Goal: Task Accomplishment & Management: Use online tool/utility

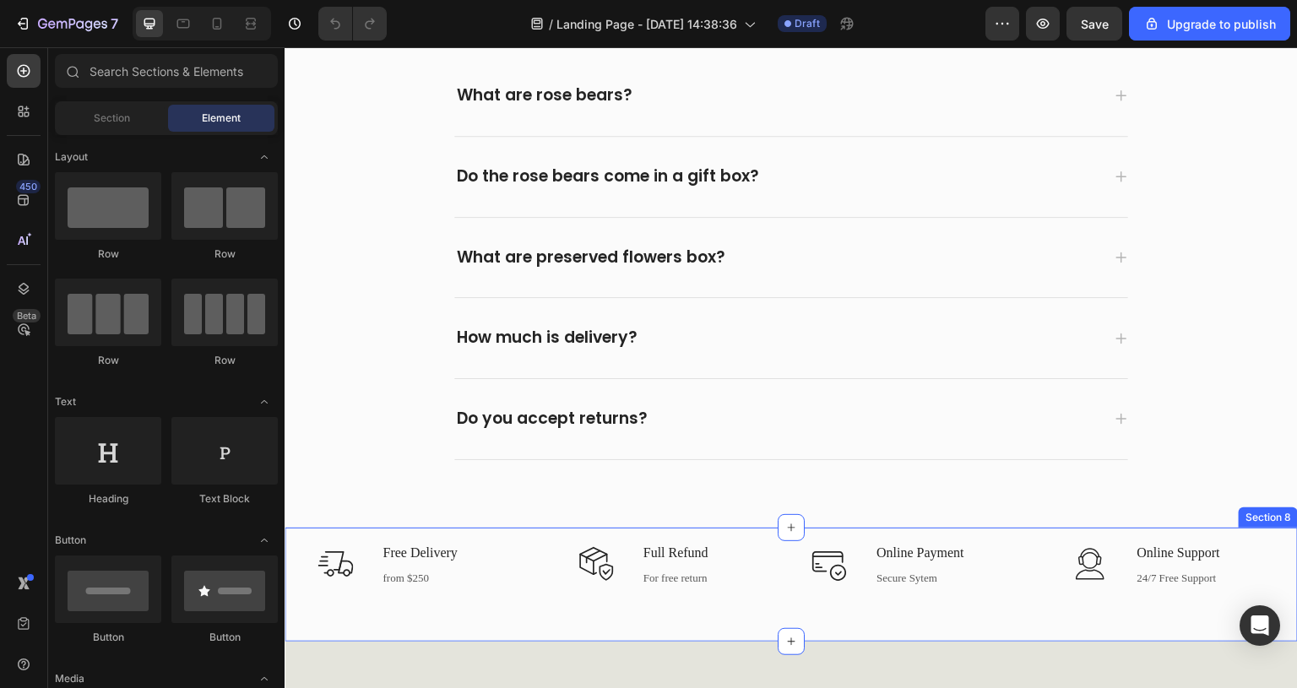
scroll to position [3547, 0]
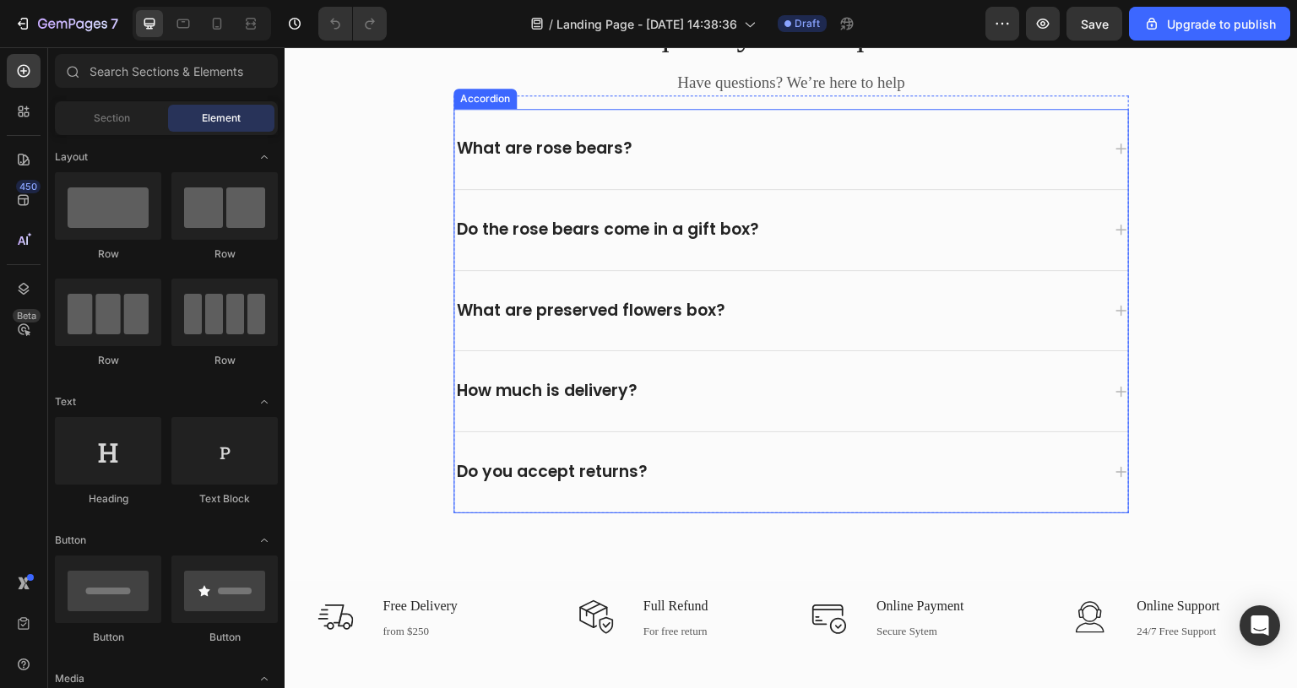
click at [982, 392] on div "How much is delivery?" at bounding box center [777, 391] width 647 height 26
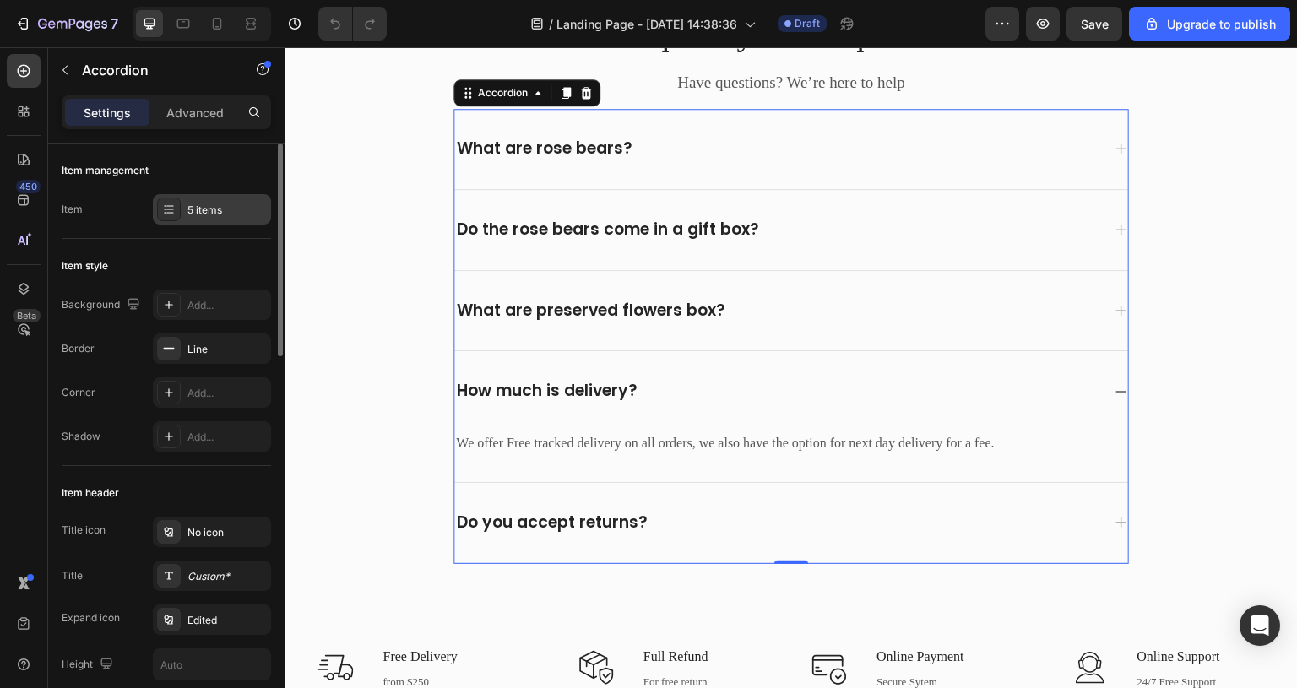
click at [232, 213] on div "5 items" at bounding box center [226, 210] width 79 height 15
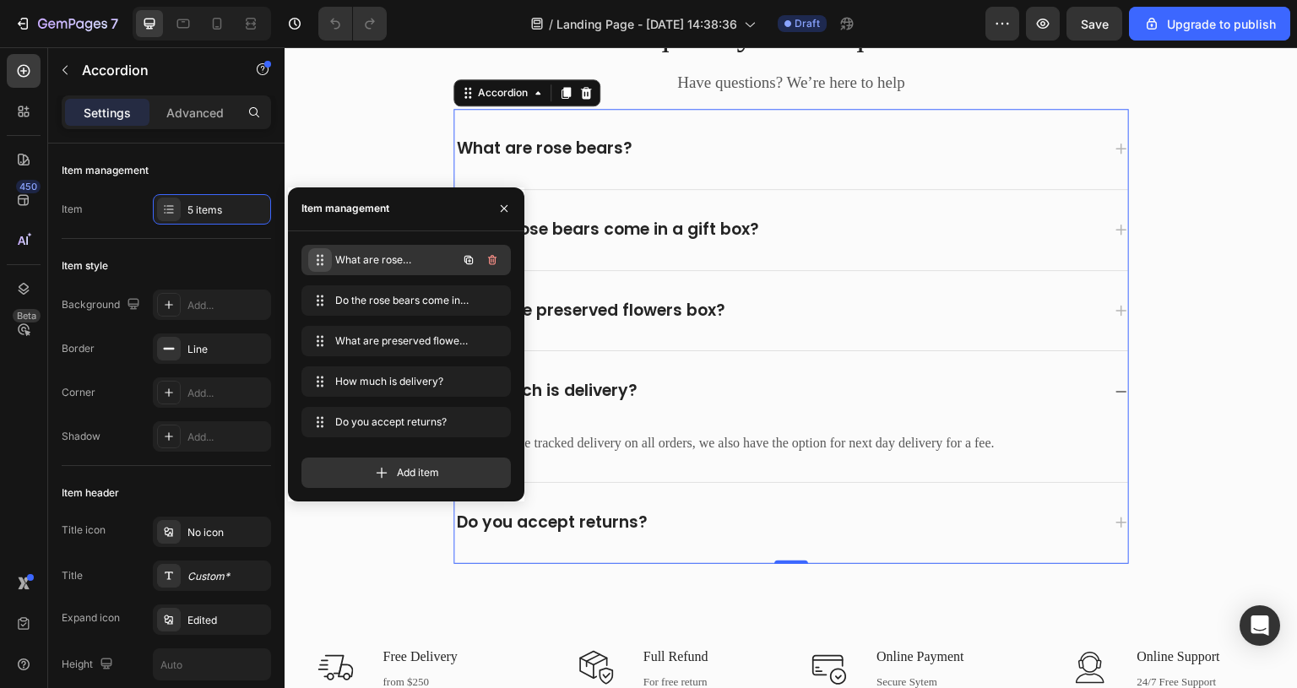
click at [320, 257] on icon at bounding box center [320, 260] width 14 height 14
click at [320, 257] on icon at bounding box center [319, 260] width 14 height 14
click at [1107, 144] on div "What are rose bears?" at bounding box center [791, 149] width 674 height 80
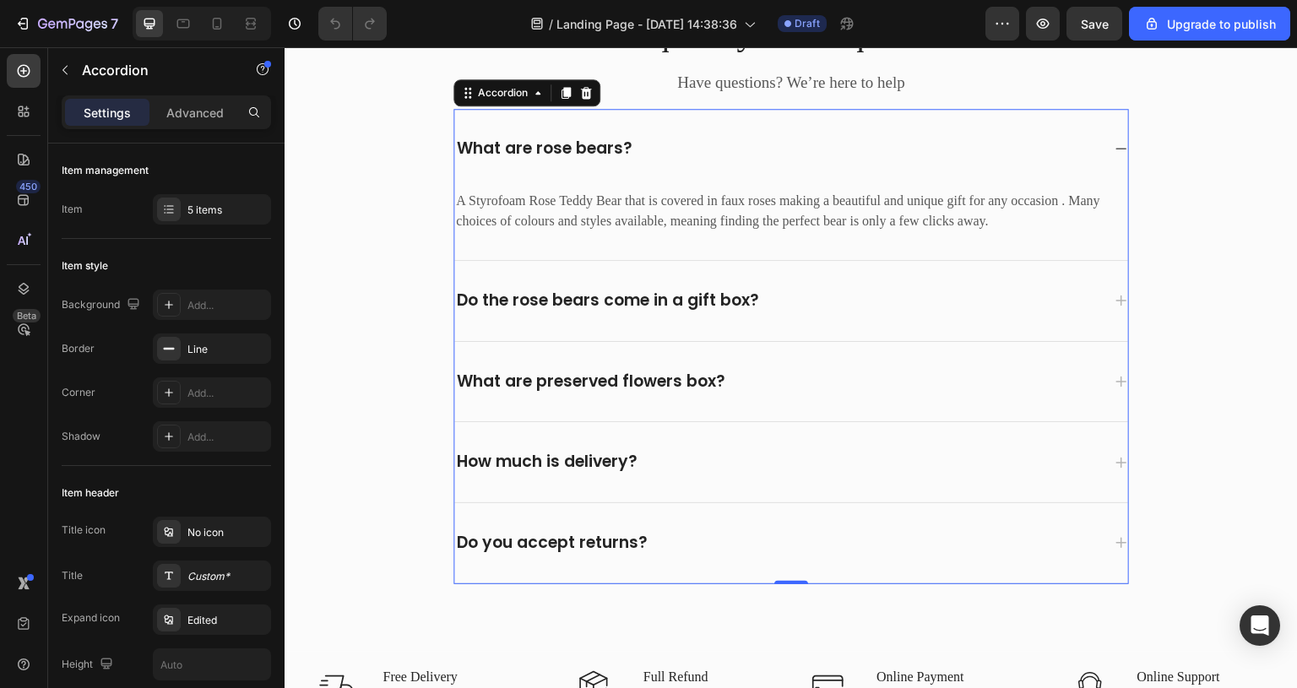
click at [1111, 155] on div "What are rose bears?" at bounding box center [791, 149] width 674 height 80
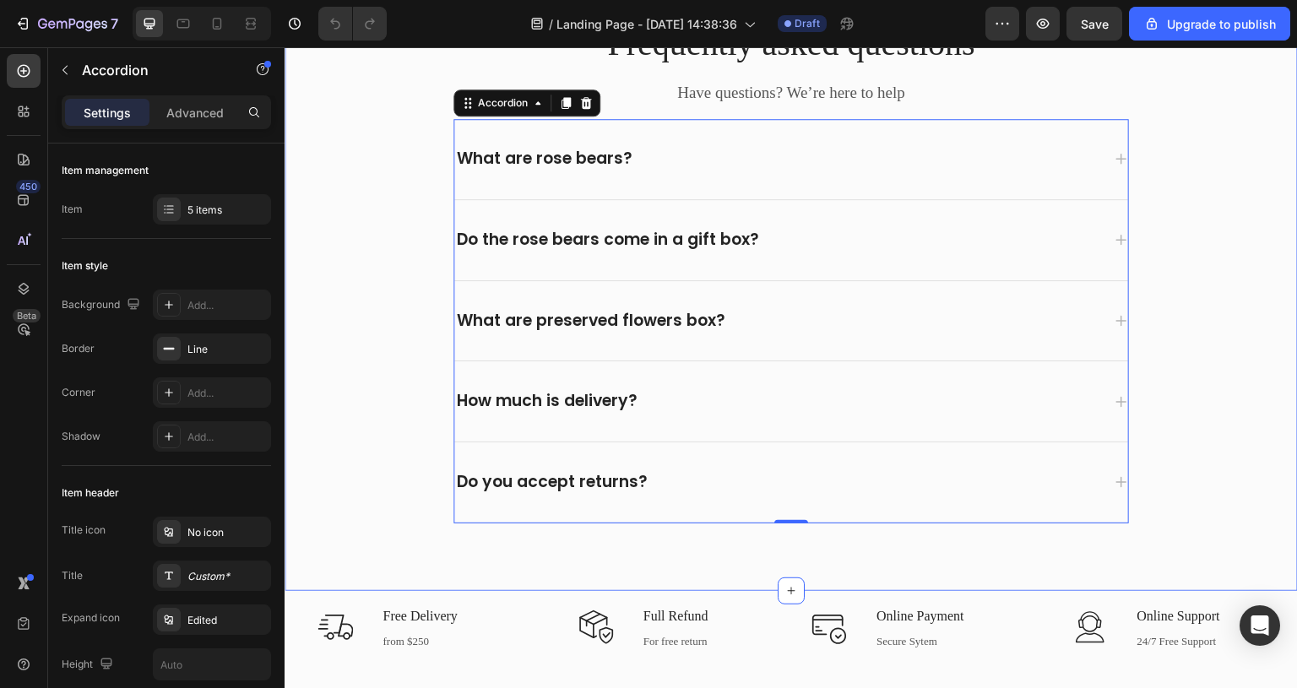
scroll to position [3125, 0]
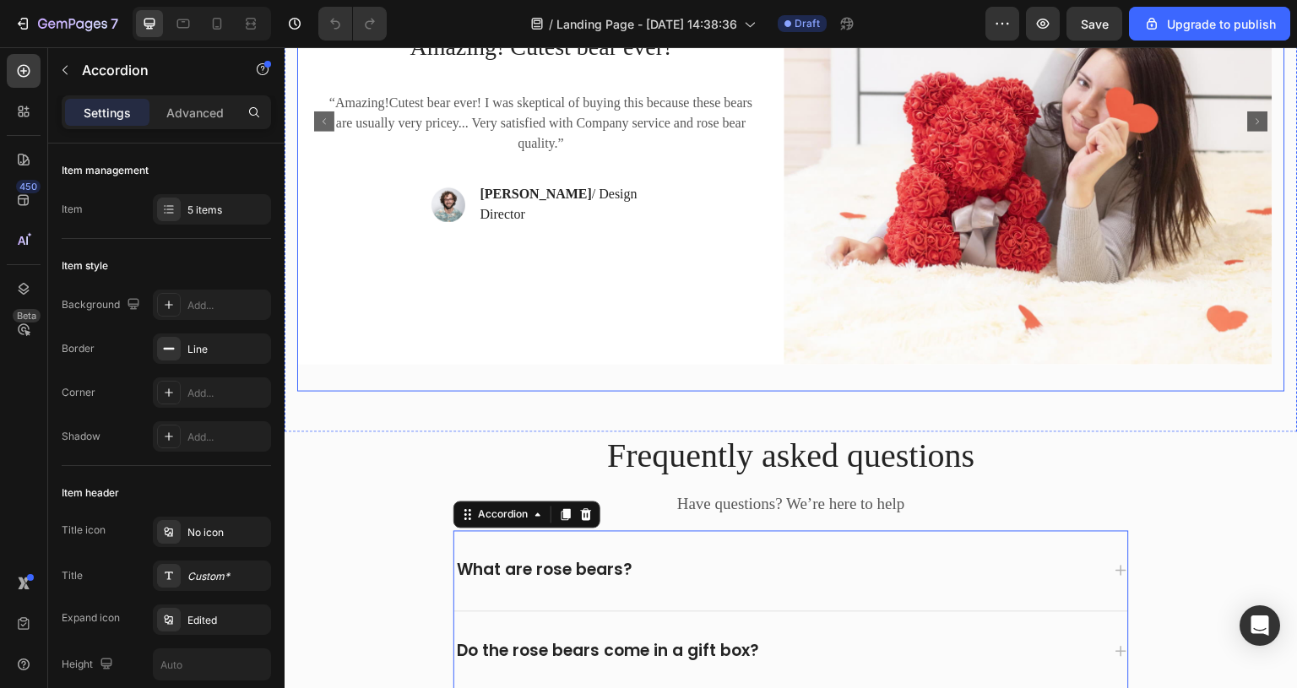
click at [1067, 391] on div "Icon Icon Icon Icon Icon Icon List Hoz Amazing! Cutest bear ever! Text block “A…" at bounding box center [791, 121] width 988 height 541
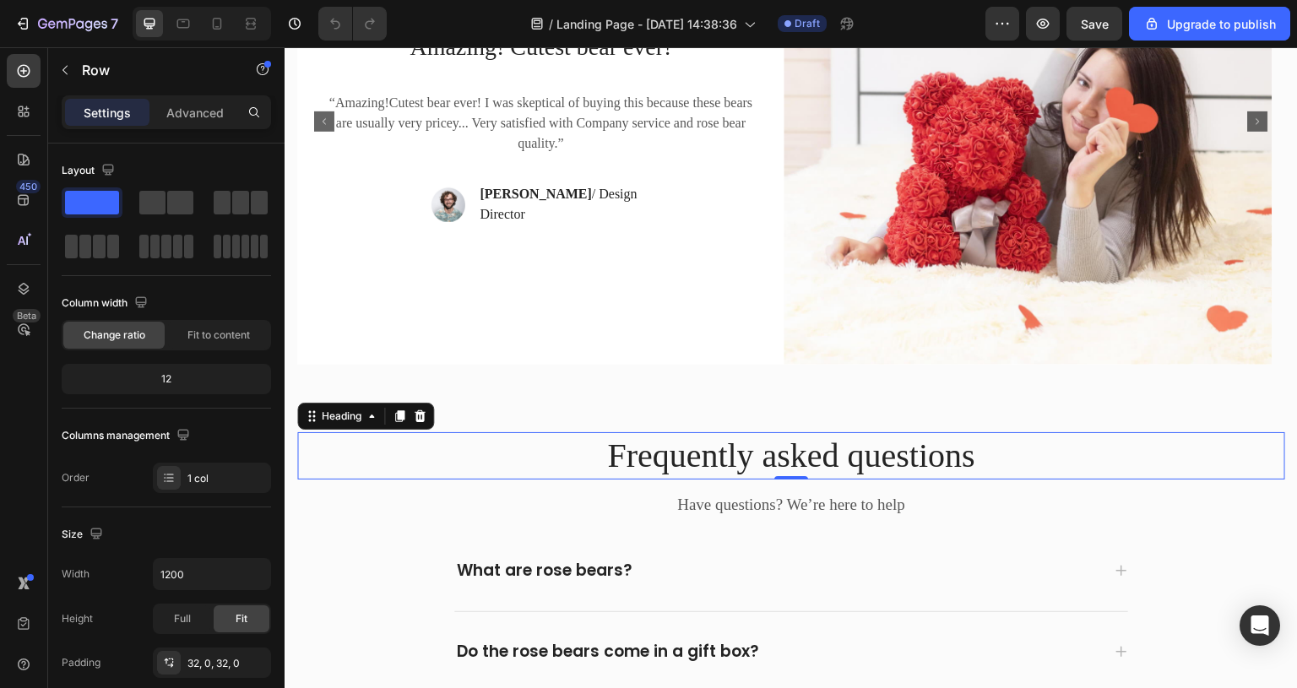
click at [1093, 455] on p "Frequently asked questions" at bounding box center [791, 456] width 985 height 44
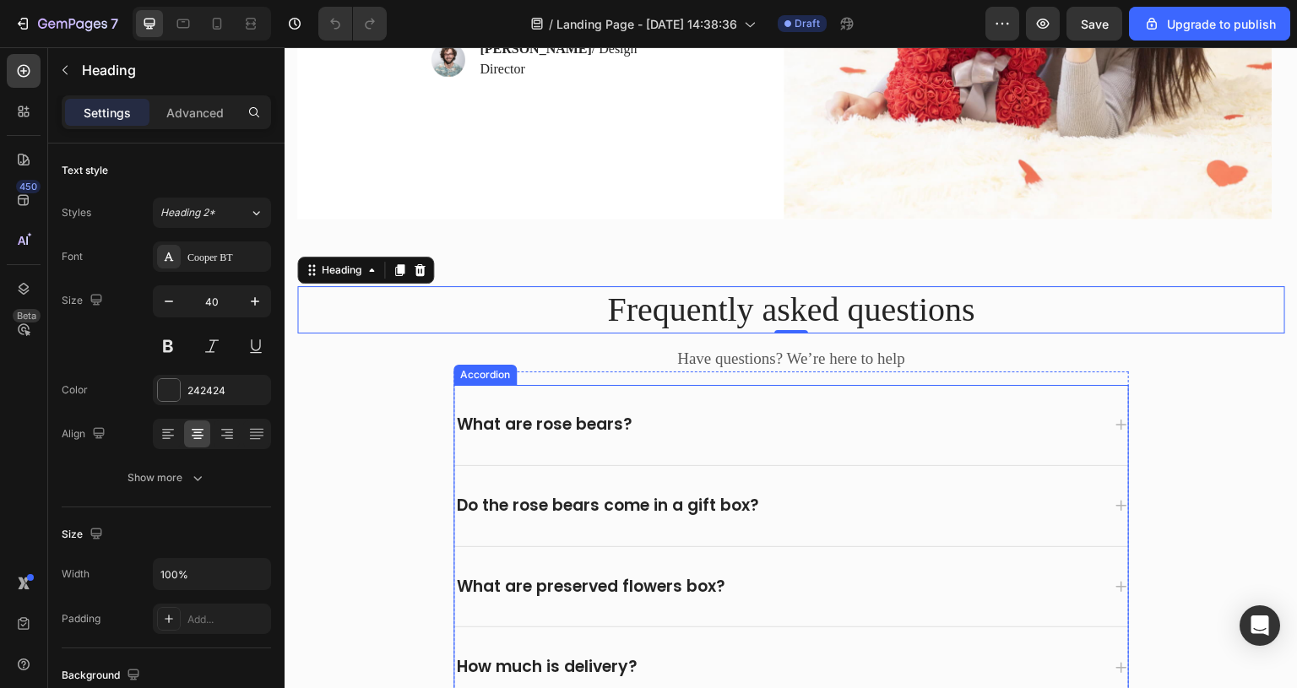
scroll to position [3378, 0]
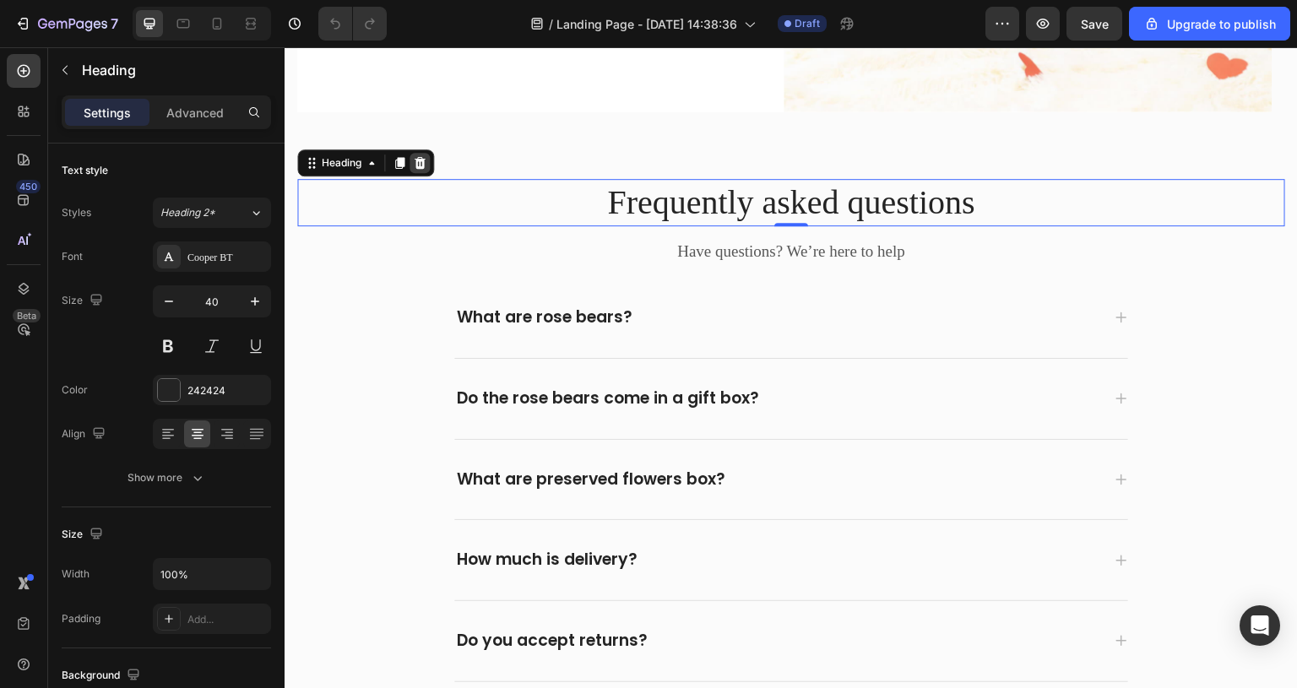
click at [426, 168] on icon at bounding box center [420, 163] width 14 height 14
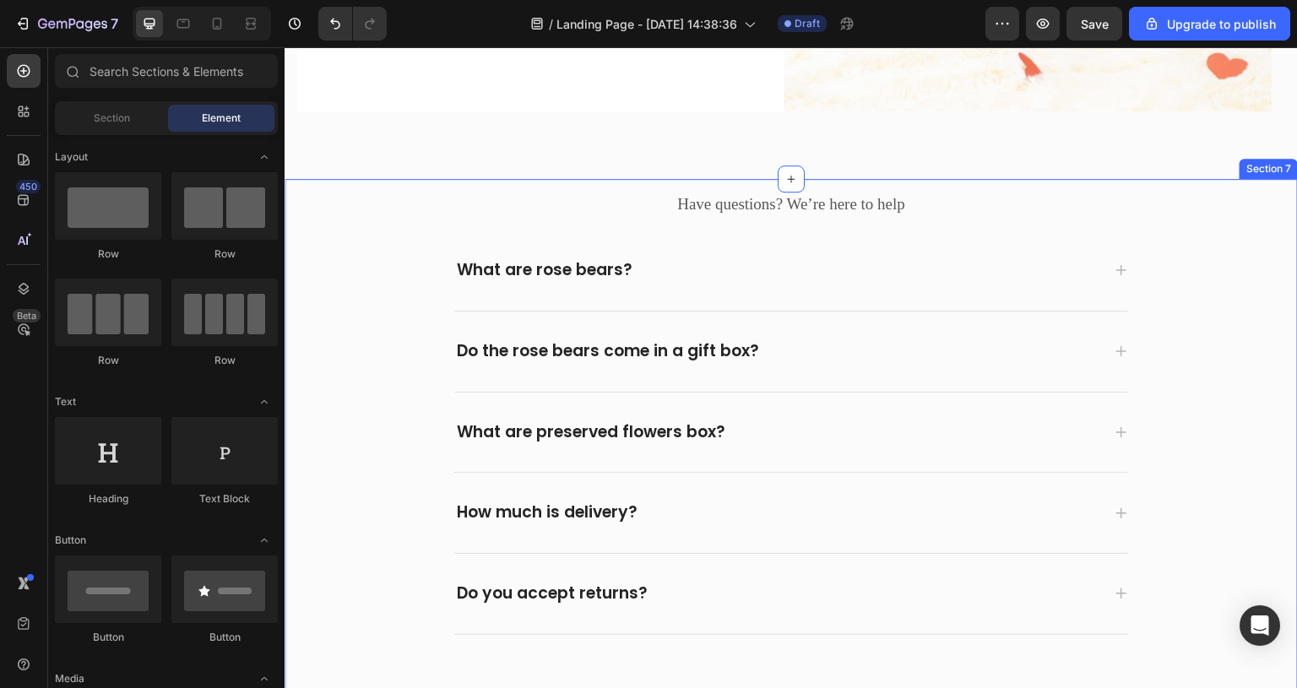
click at [361, 223] on div "Have questions? We’re here to help Text block Row What are rose bears? Do the r…" at bounding box center [791, 406] width 988 height 455
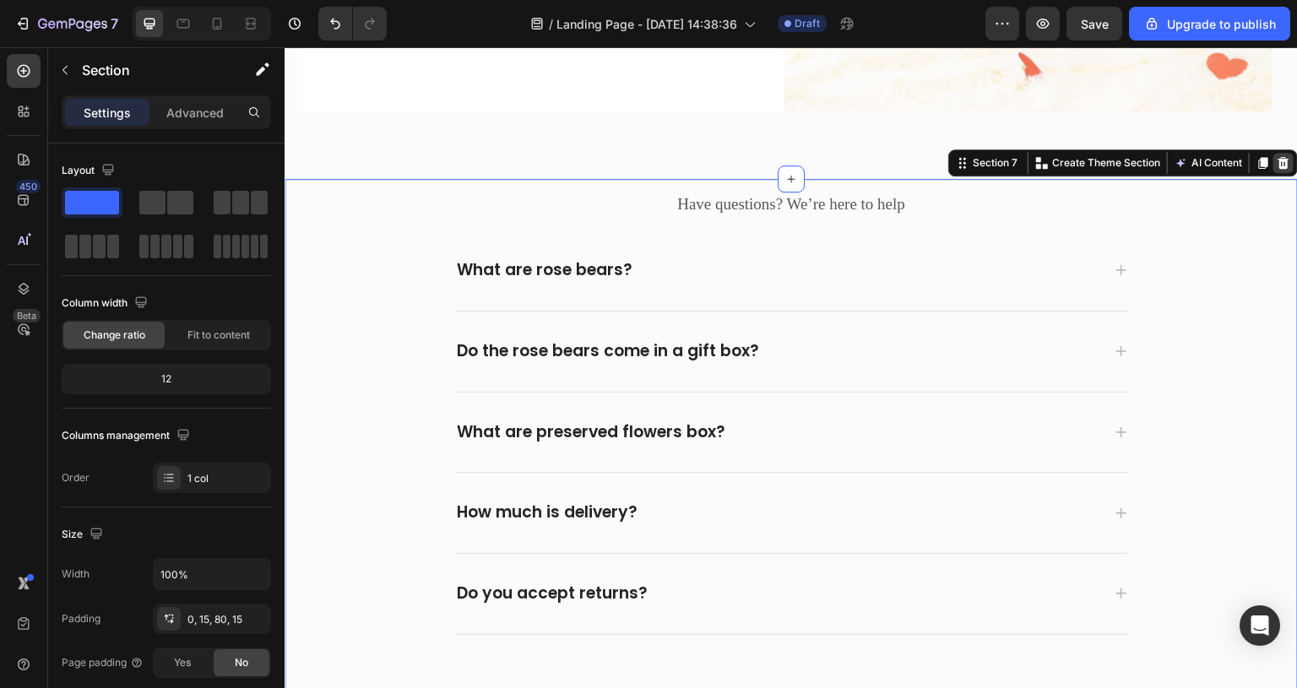
click at [1279, 166] on icon at bounding box center [1284, 163] width 11 height 12
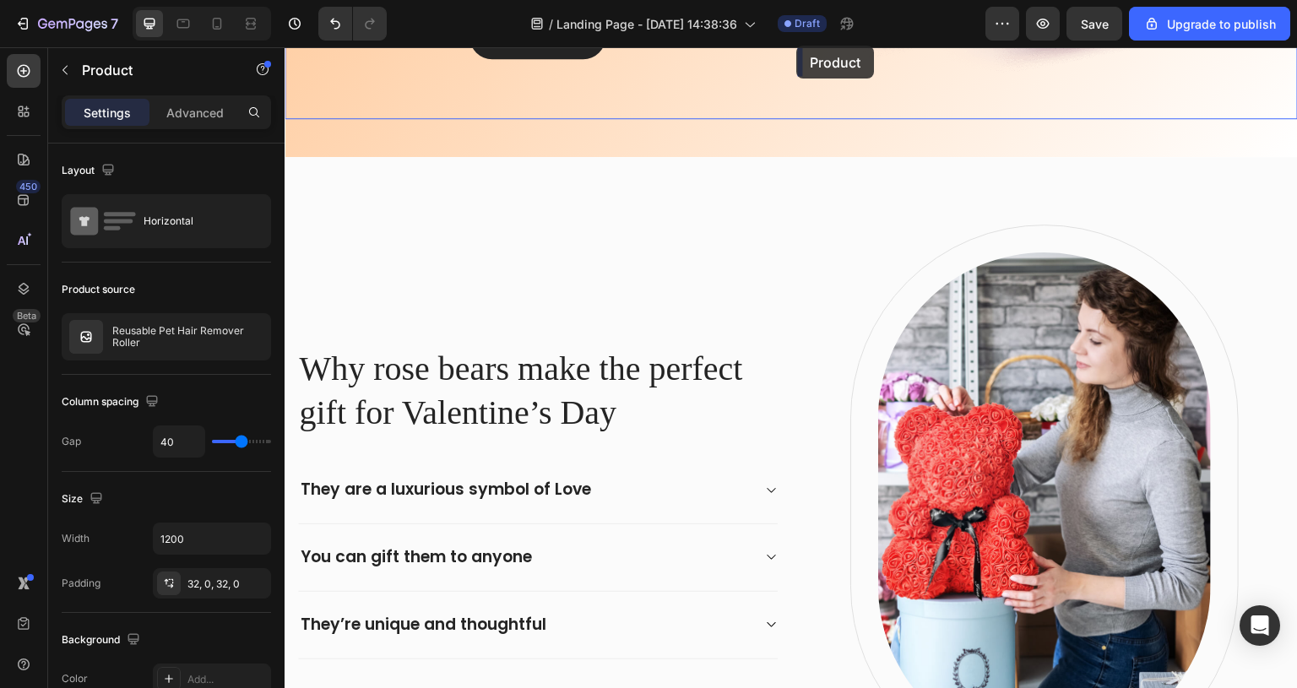
scroll to position [444, 0]
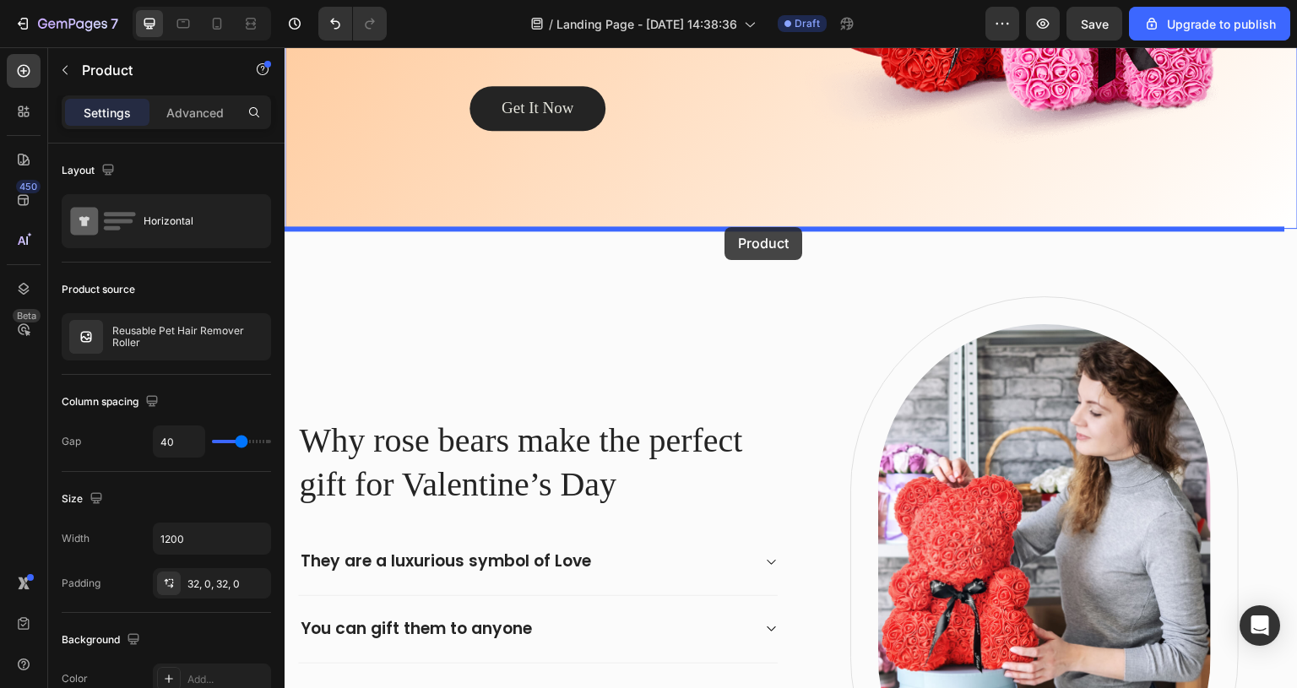
drag, startPoint x: 787, startPoint y: 407, endPoint x: 725, endPoint y: 227, distance: 190.4
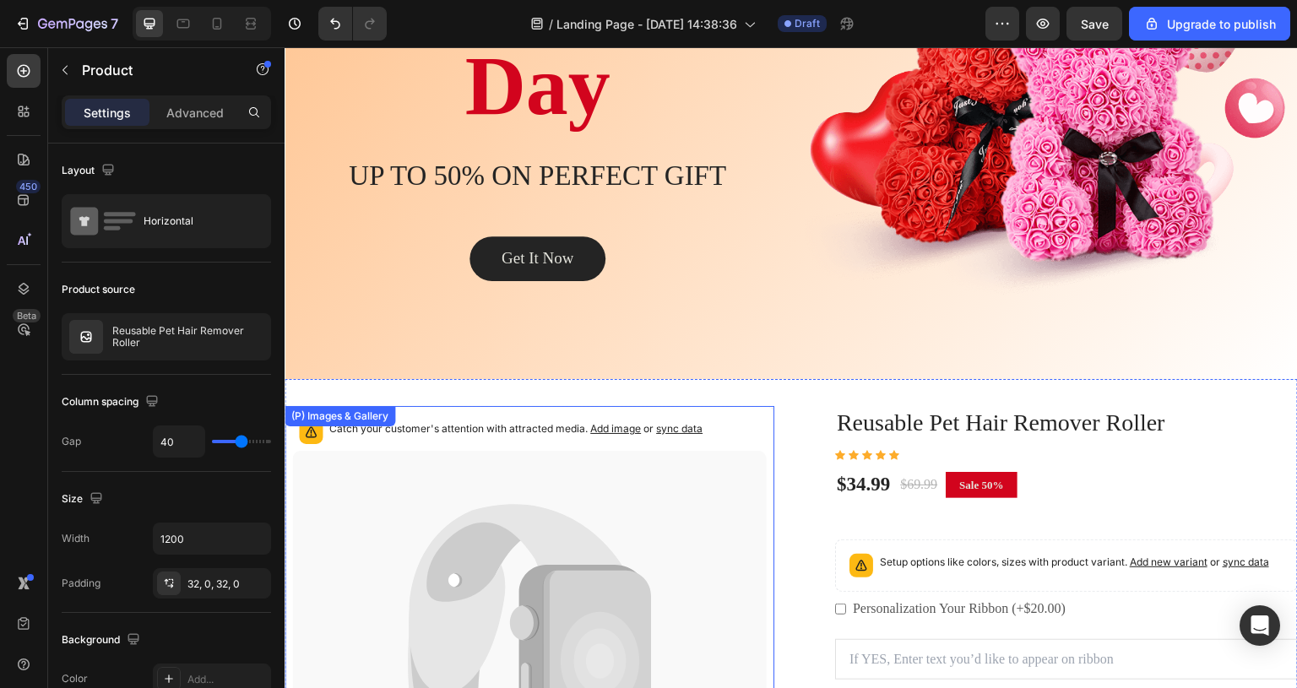
scroll to position [106, 0]
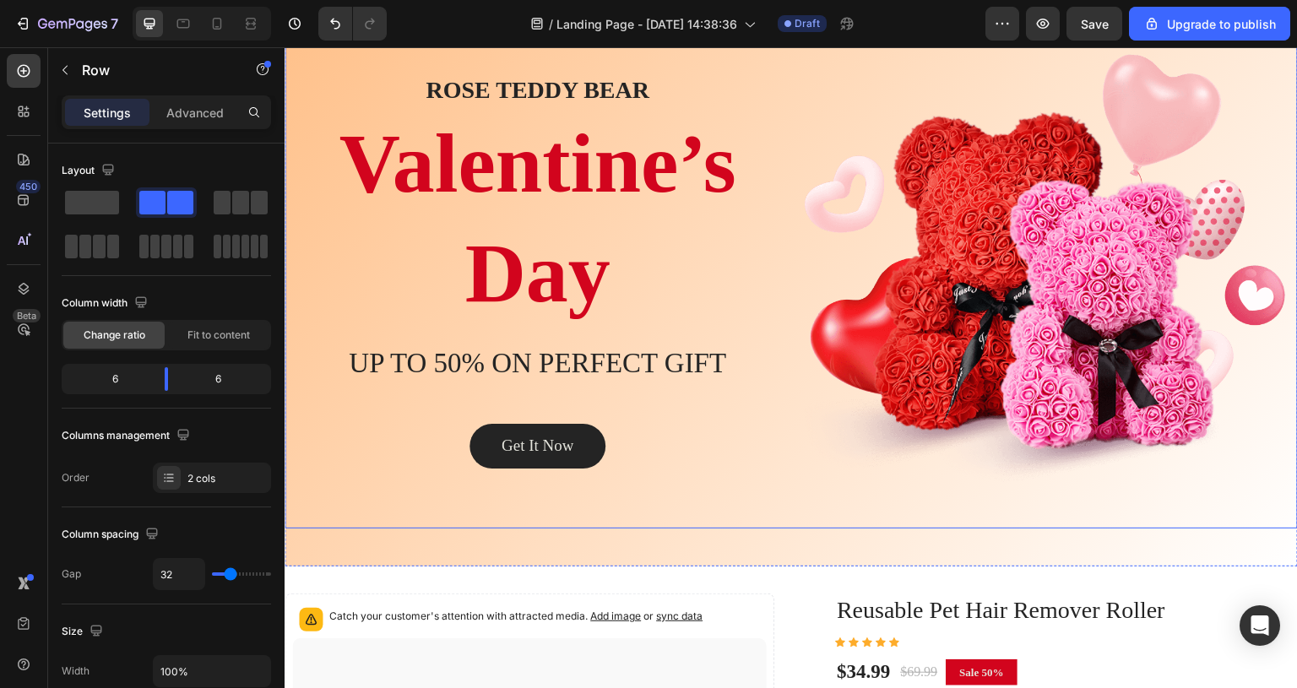
click at [735, 503] on div "ROSE TEDDY BEAR Heading Valentine’s Day Heading UP TO 50% ON PERFECT GIFT Headi…" at bounding box center [791, 272] width 1013 height 516
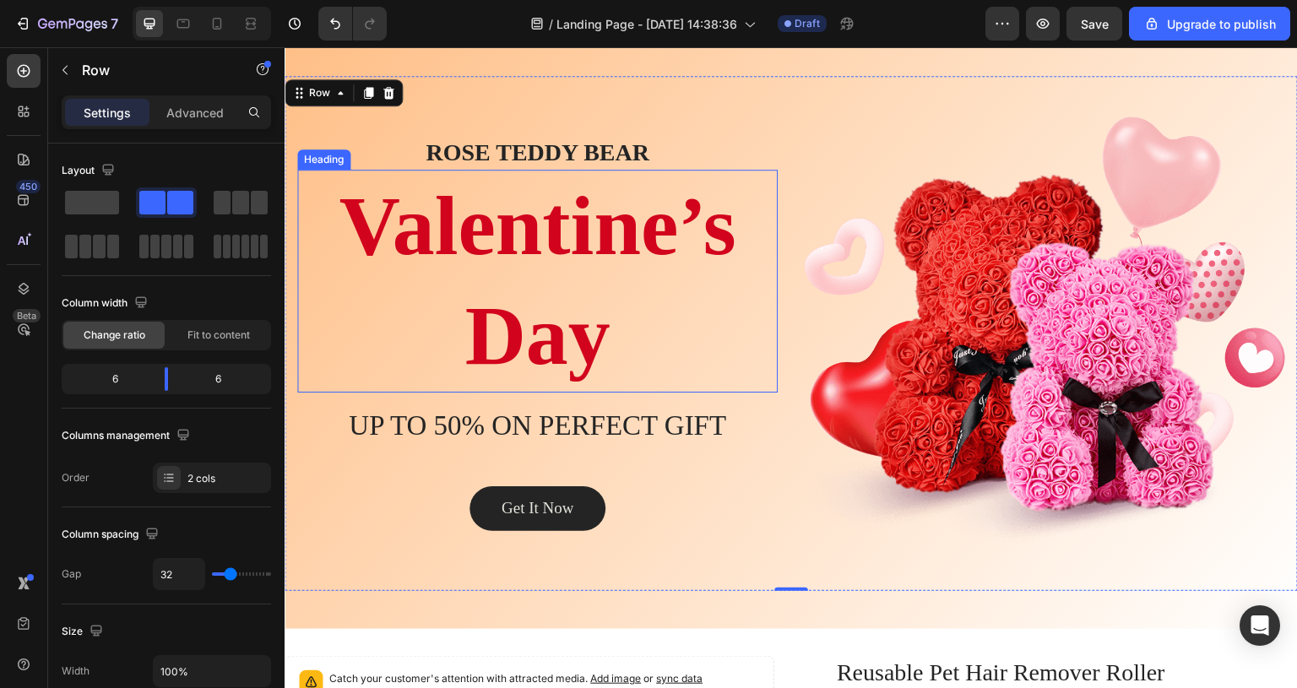
scroll to position [0, 0]
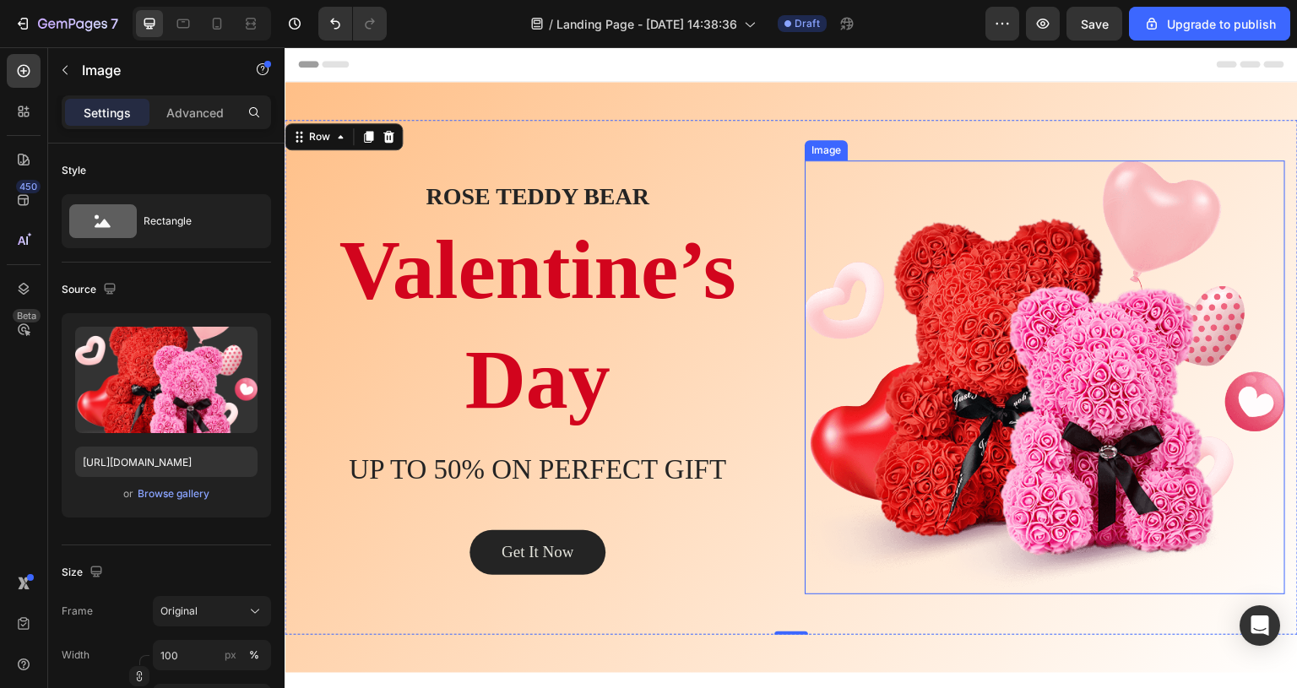
click at [1031, 361] on img at bounding box center [1045, 377] width 481 height 435
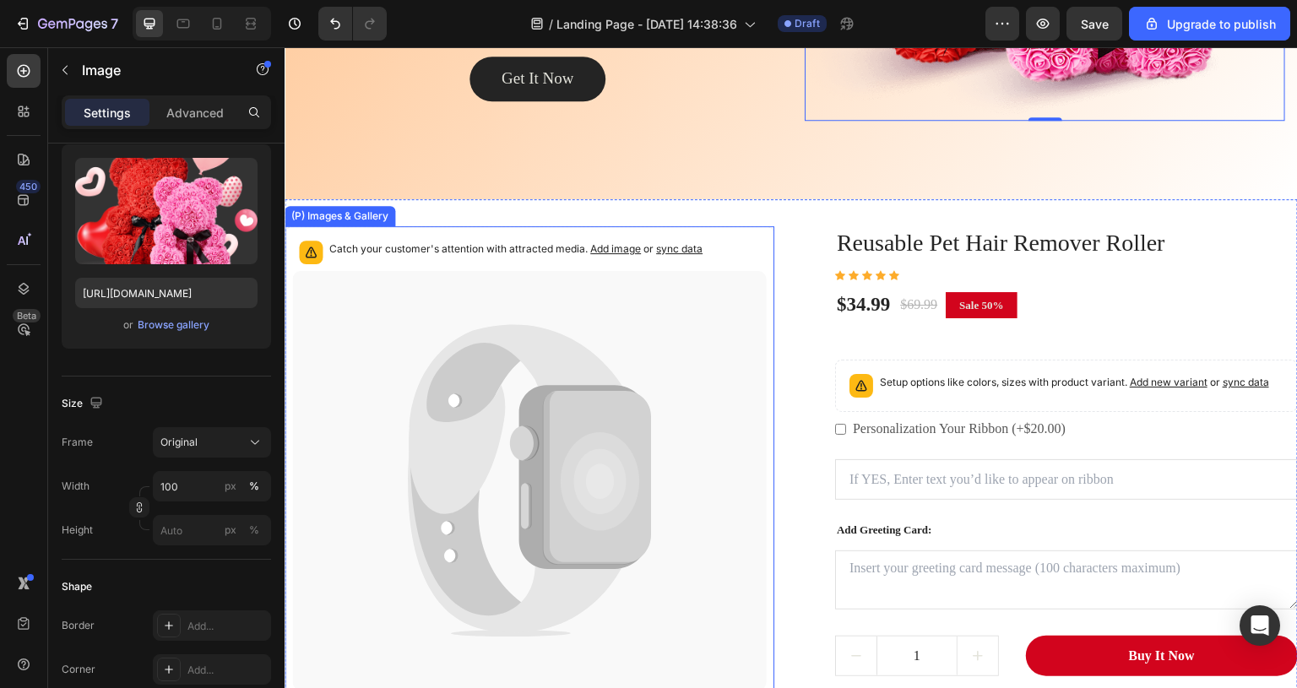
scroll to position [591, 0]
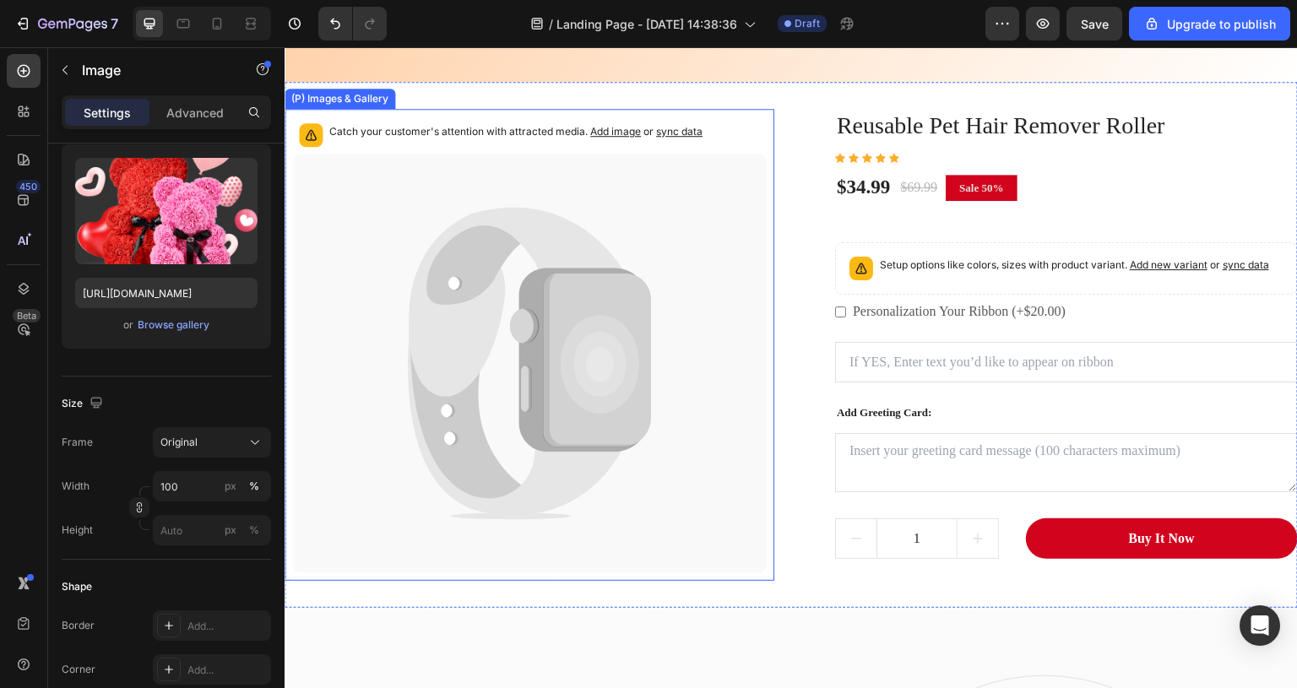
click at [504, 444] on icon at bounding box center [529, 364] width 475 height 420
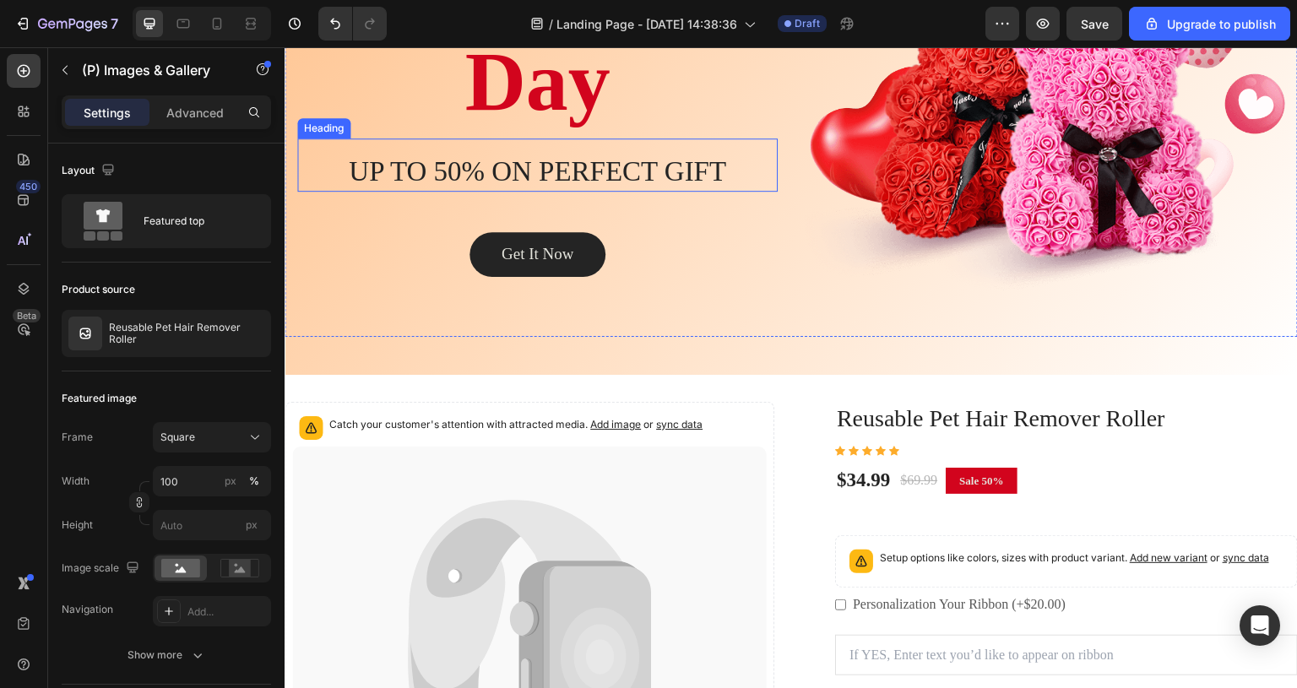
scroll to position [422, 0]
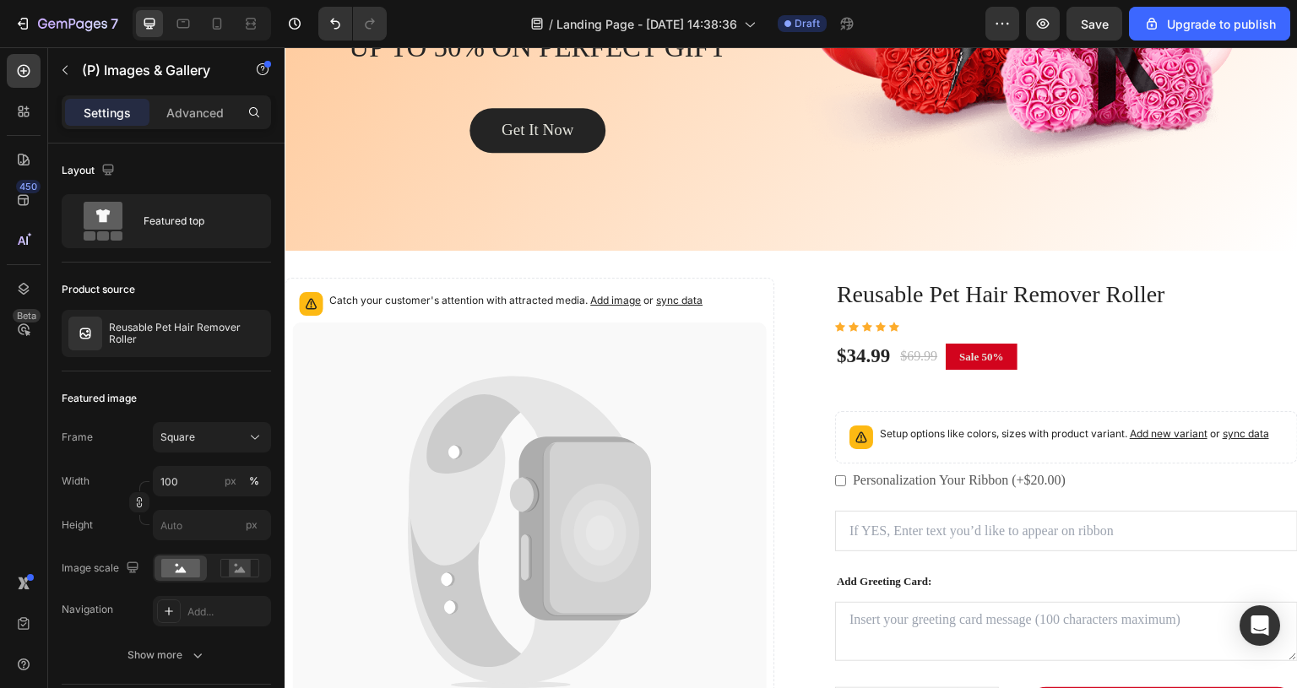
click at [575, 443] on icon at bounding box center [598, 530] width 108 height 174
click at [463, 474] on icon at bounding box center [516, 472] width 215 height 190
drag, startPoint x: 463, startPoint y: 474, endPoint x: 551, endPoint y: 464, distance: 89.3
click at [466, 474] on icon at bounding box center [516, 472] width 215 height 190
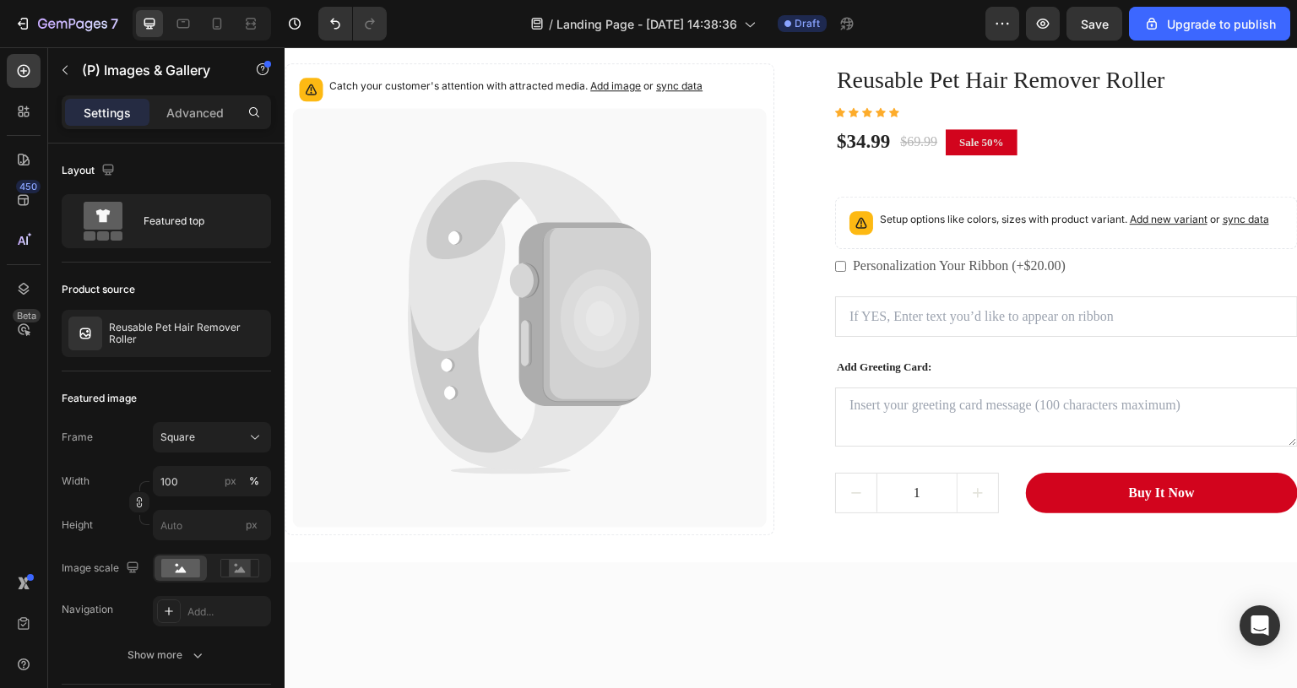
scroll to position [676, 0]
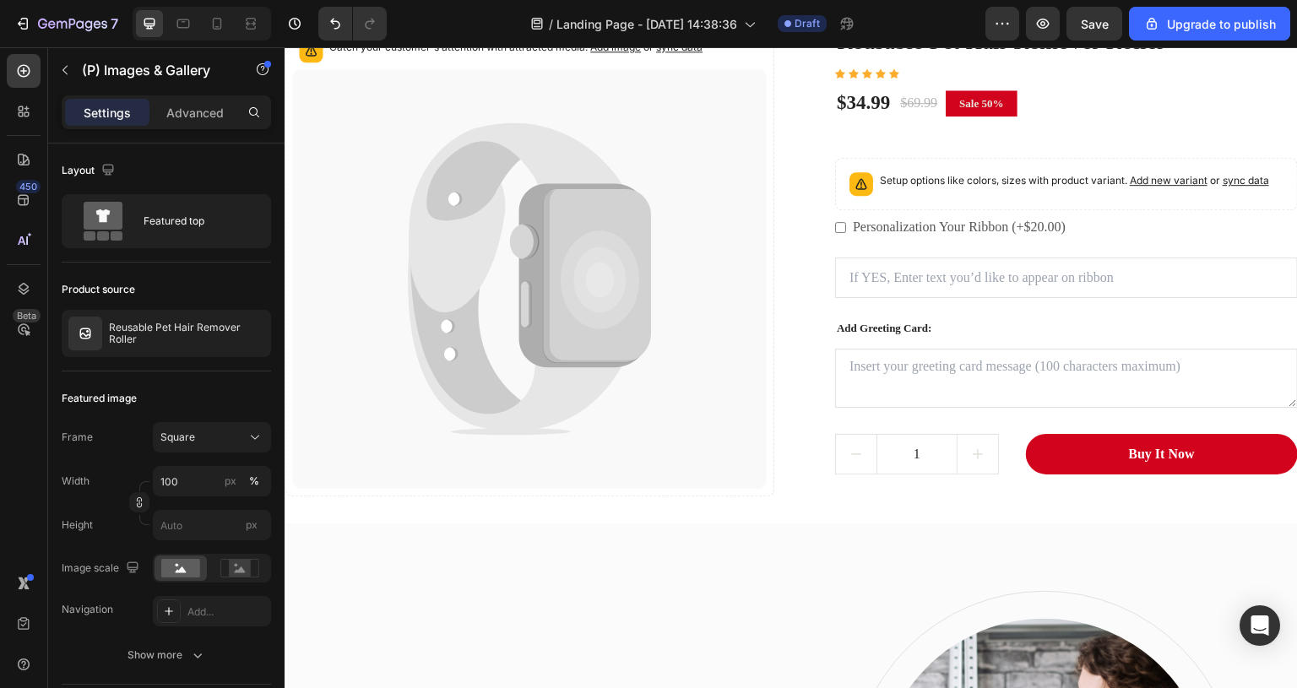
click at [673, 233] on icon at bounding box center [529, 279] width 475 height 420
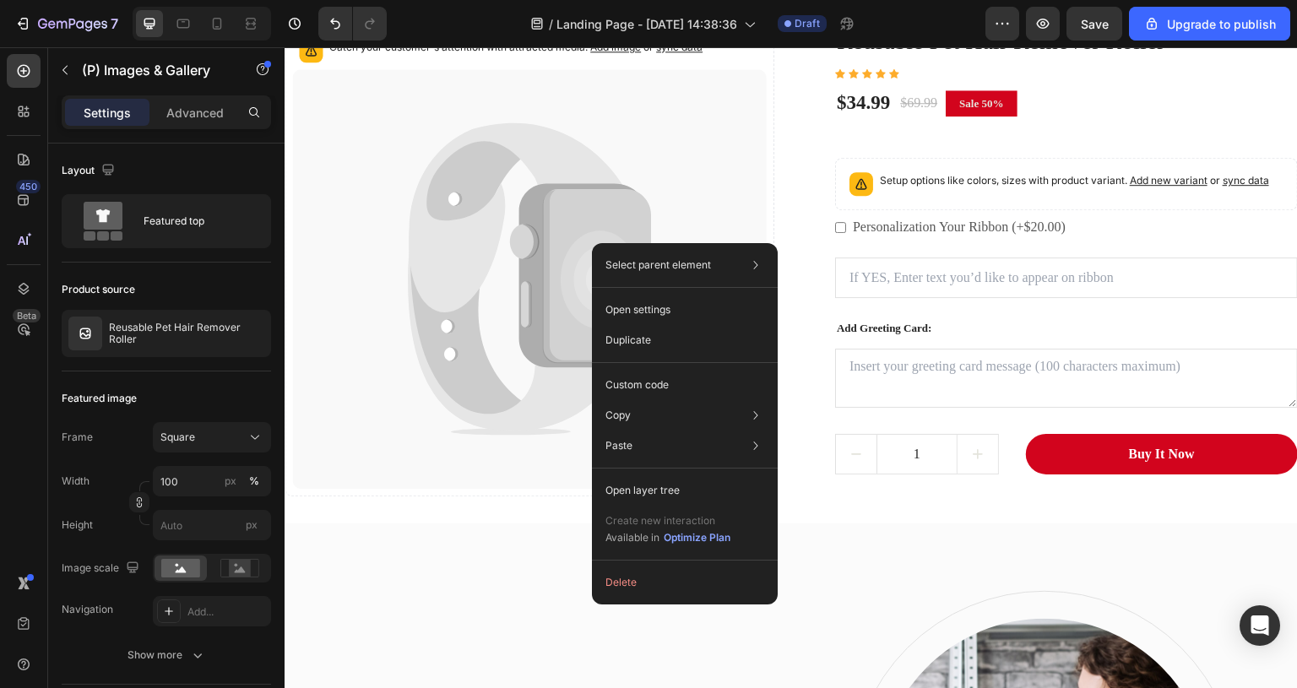
click at [519, 236] on icon at bounding box center [524, 241] width 28 height 35
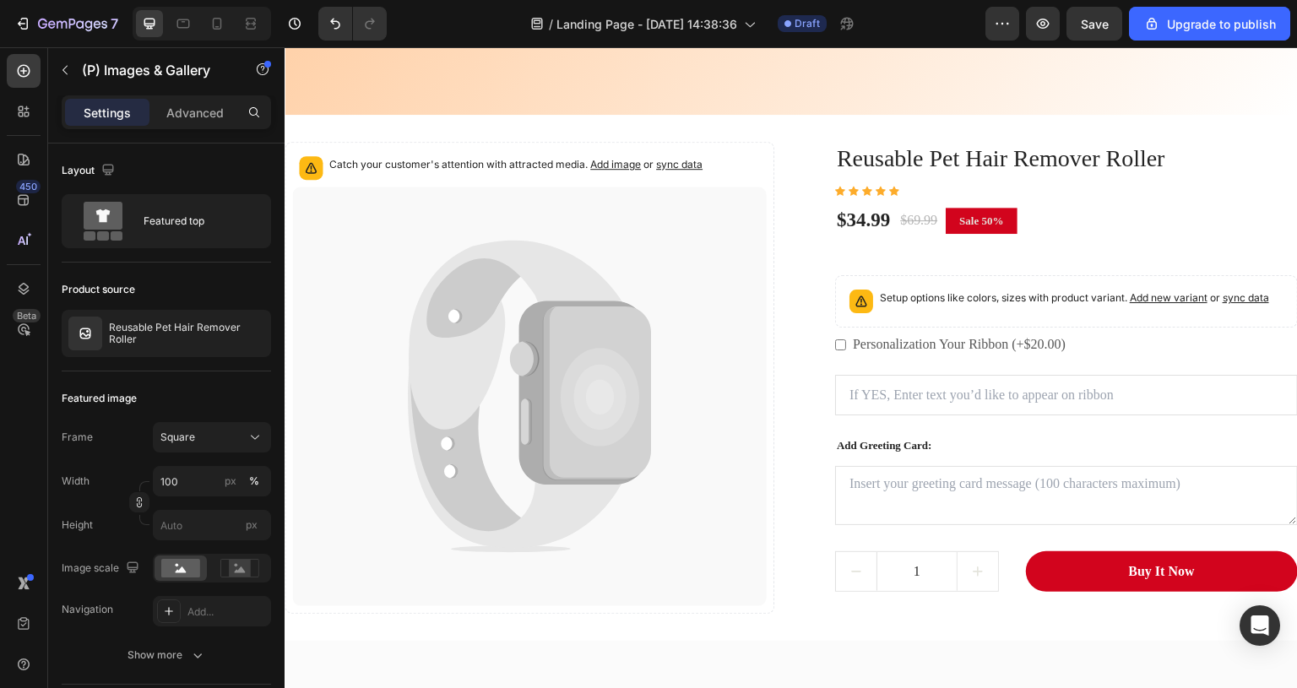
scroll to position [507, 0]
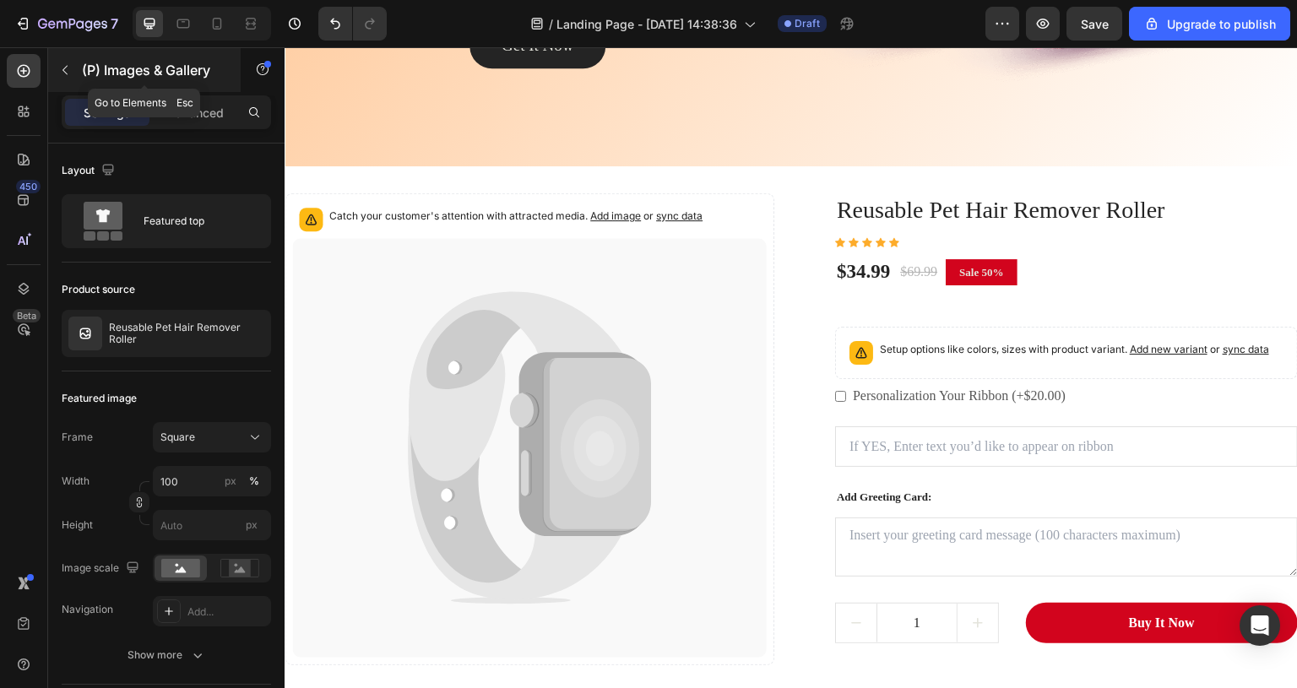
click at [65, 61] on button "button" at bounding box center [65, 70] width 27 height 27
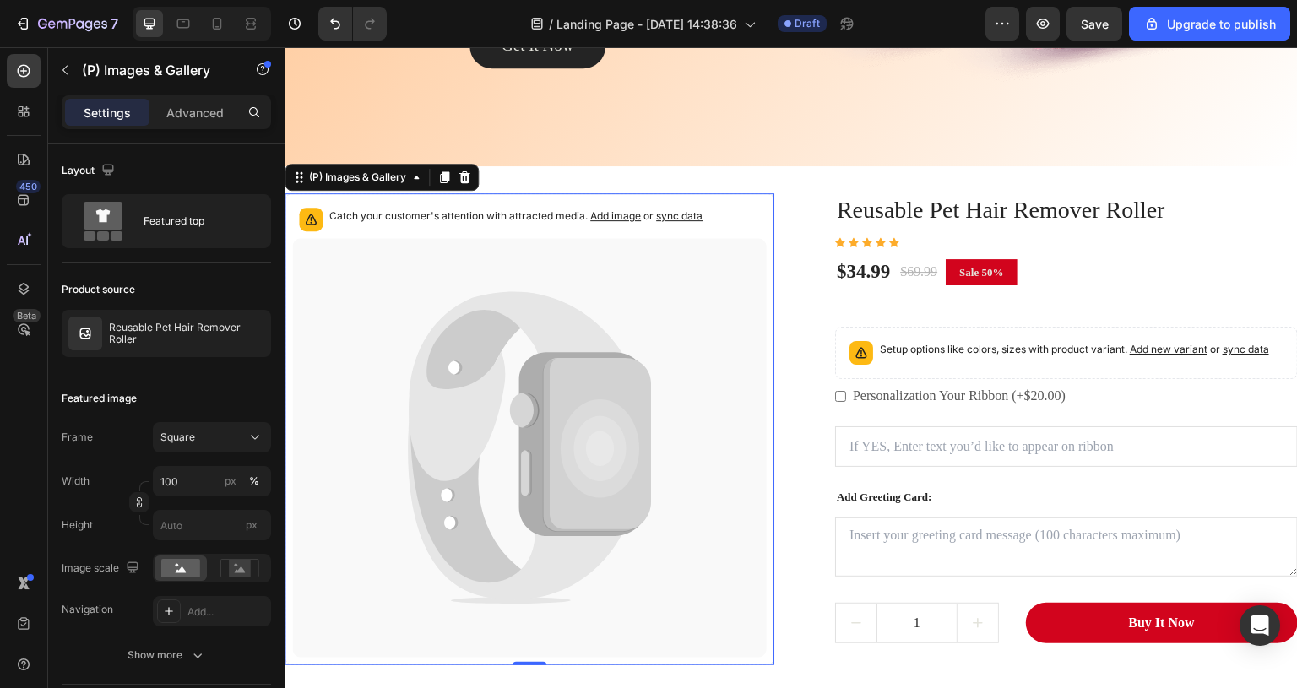
click at [552, 410] on icon at bounding box center [598, 445] width 108 height 174
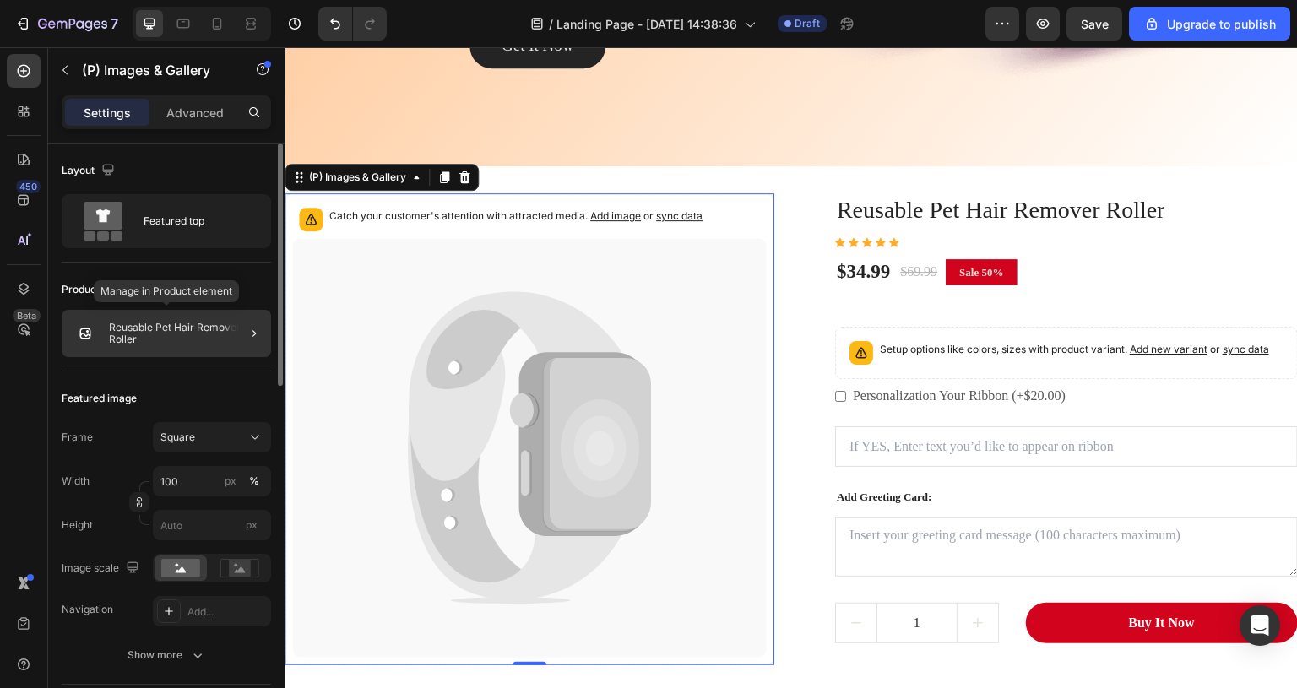
click at [81, 329] on img at bounding box center [85, 334] width 34 height 34
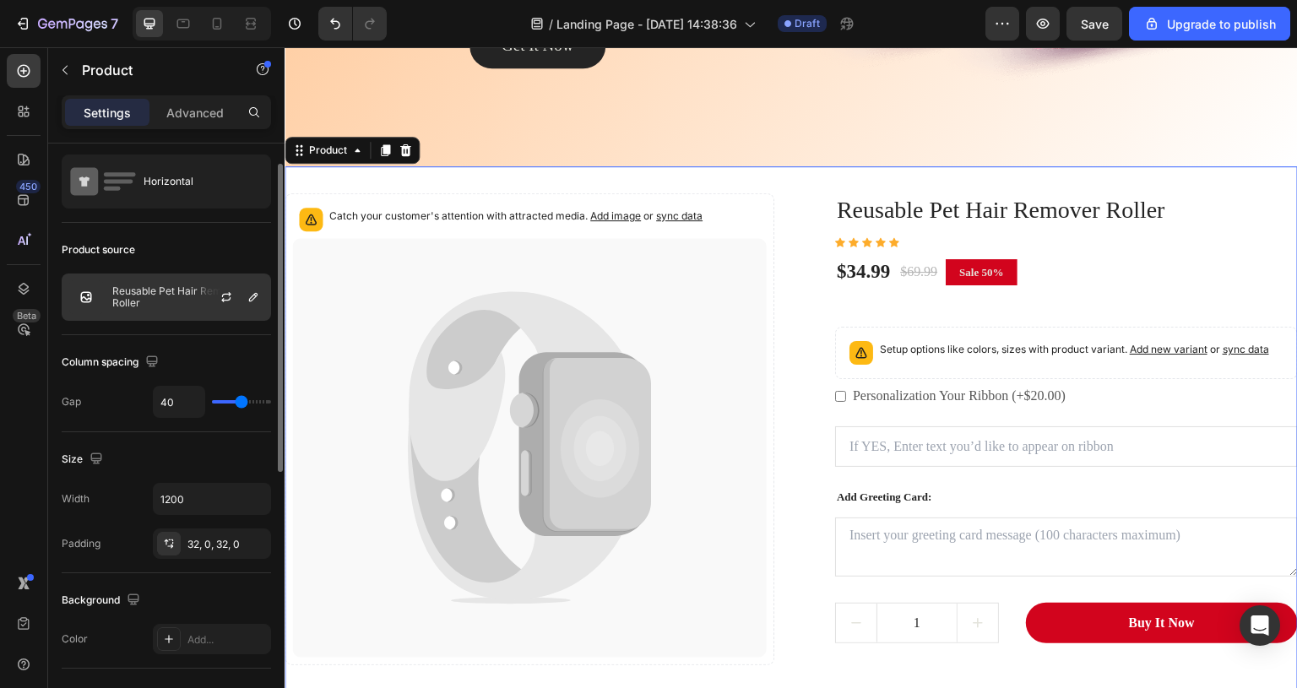
scroll to position [0, 0]
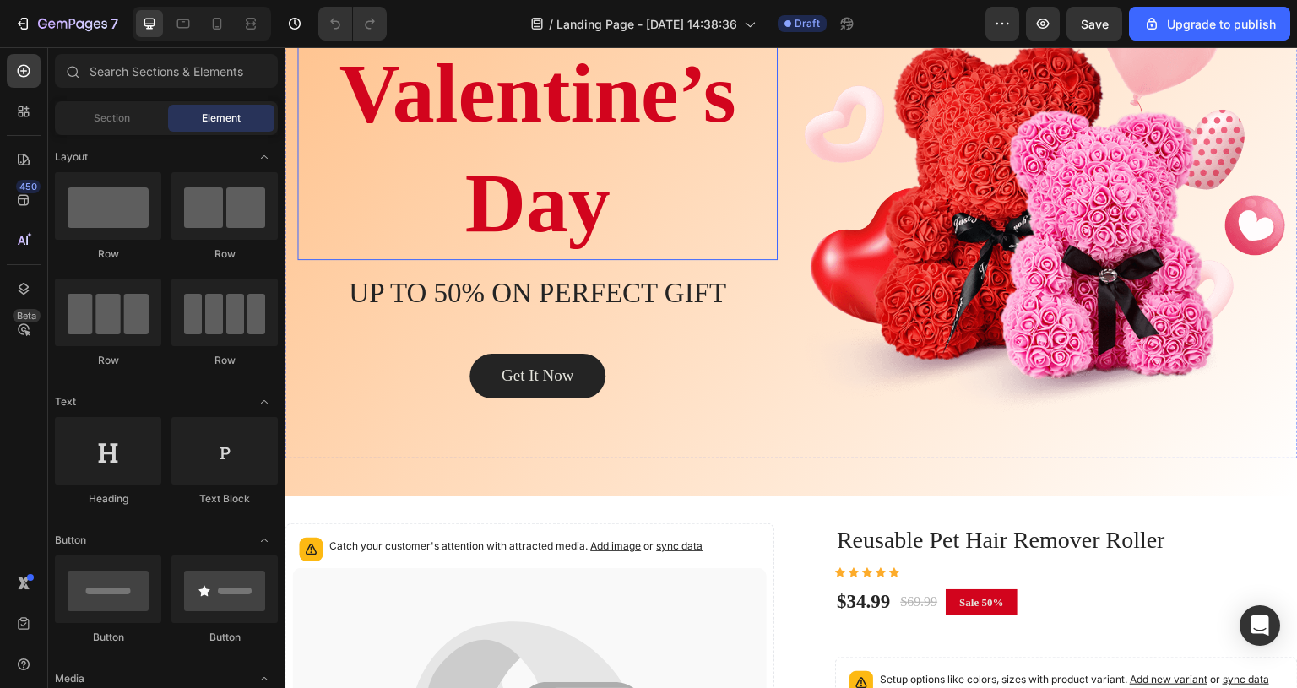
scroll to position [507, 0]
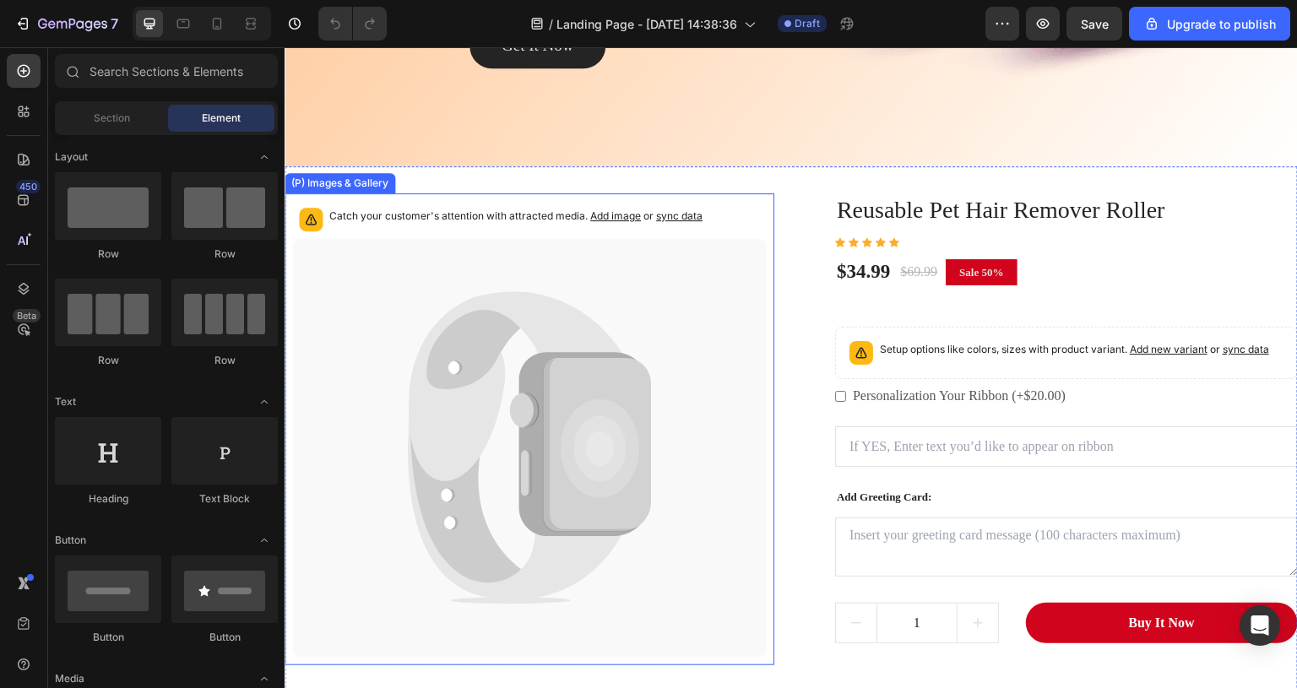
click at [543, 366] on icon at bounding box center [589, 445] width 93 height 173
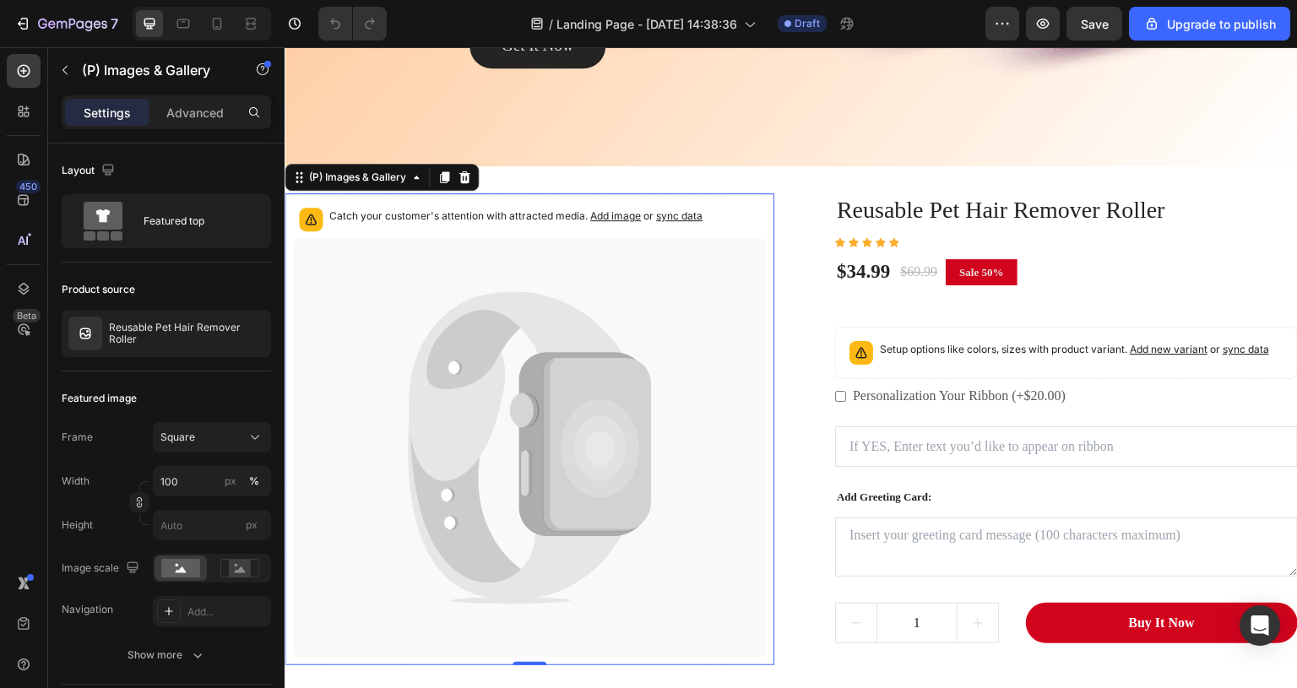
click at [543, 366] on icon at bounding box center [589, 445] width 93 height 173
click at [548, 217] on p "Catch your customer's attention with attracted media. Add image or sync data" at bounding box center [515, 216] width 373 height 17
click at [612, 215] on span "Add image" at bounding box center [615, 215] width 51 height 13
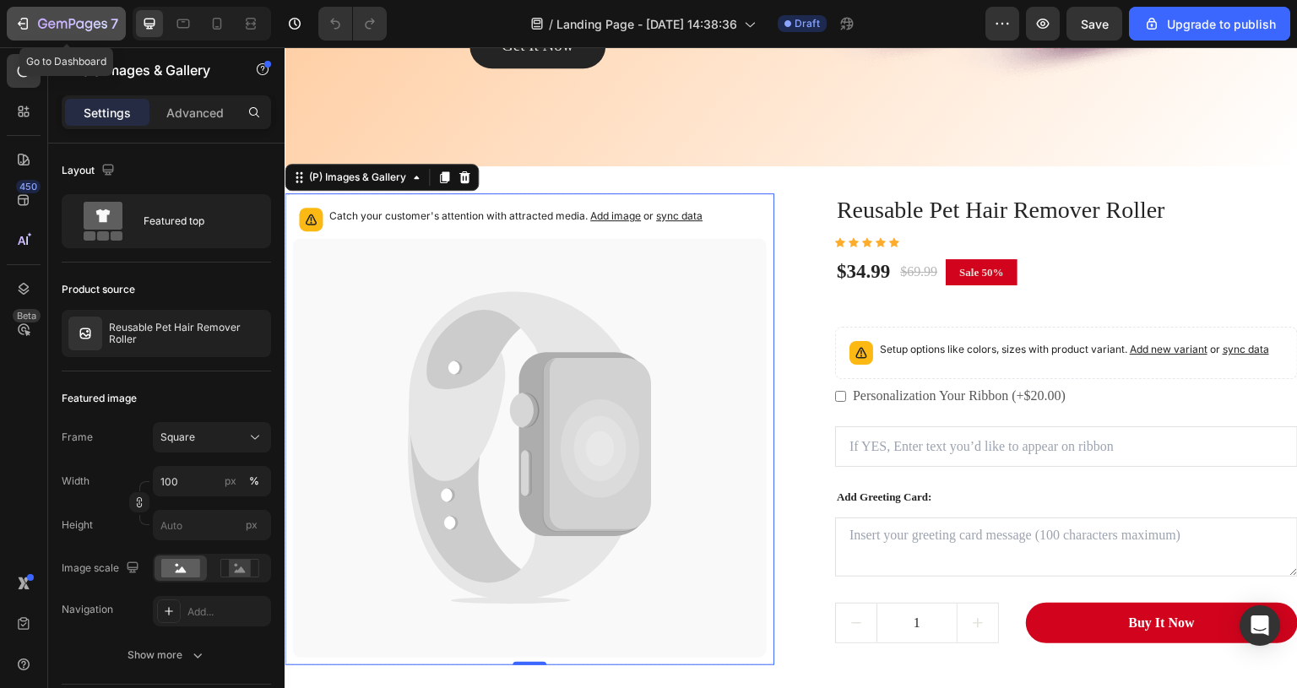
click at [57, 23] on icon "button" at bounding box center [62, 25] width 10 height 8
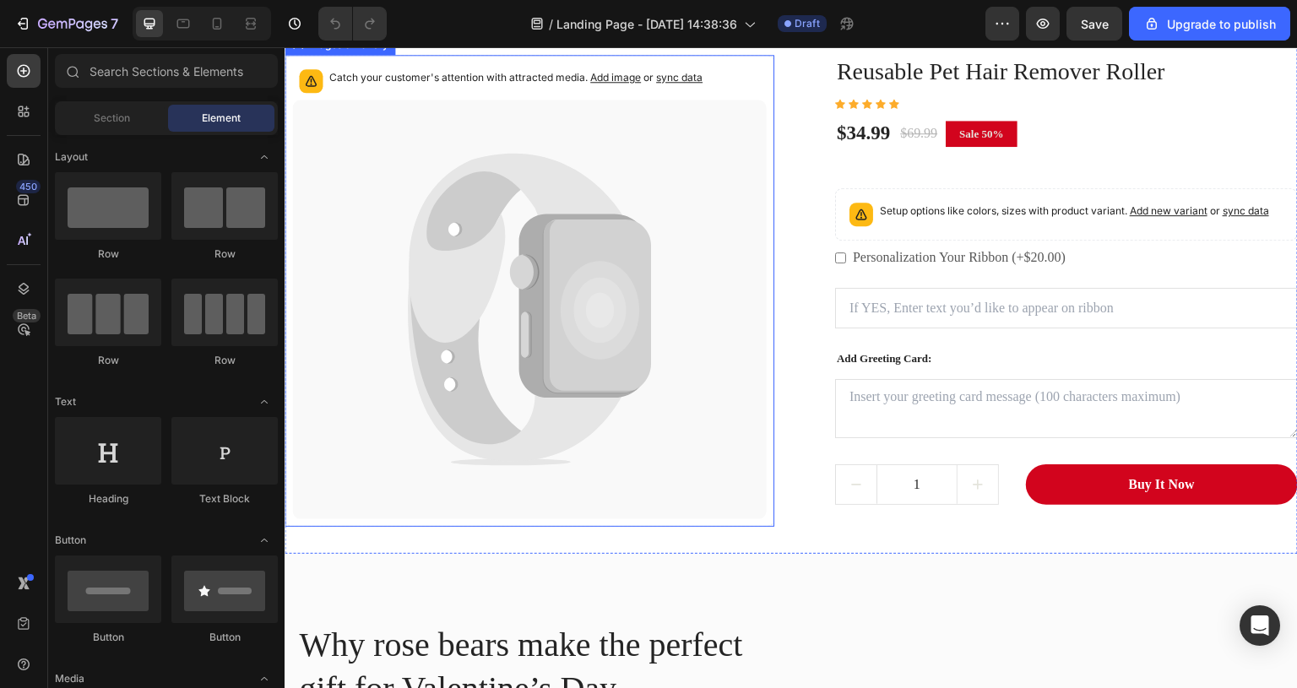
scroll to position [507, 0]
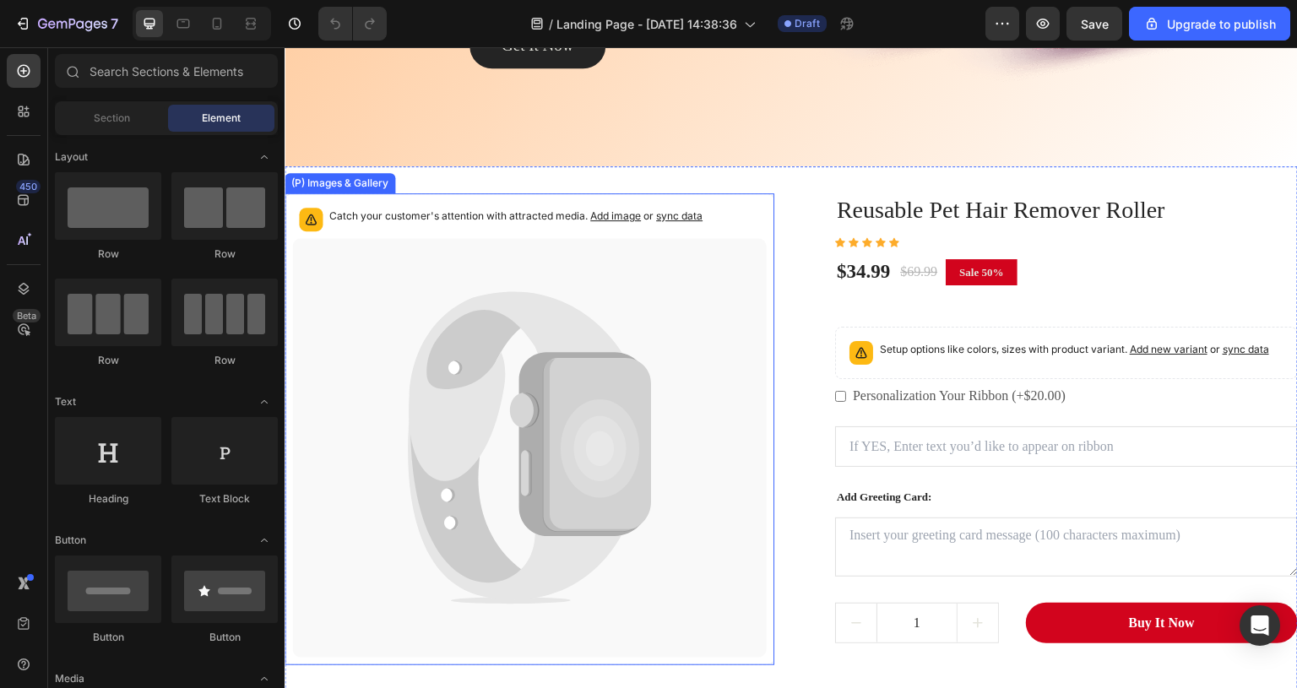
click at [518, 348] on icon at bounding box center [529, 448] width 475 height 420
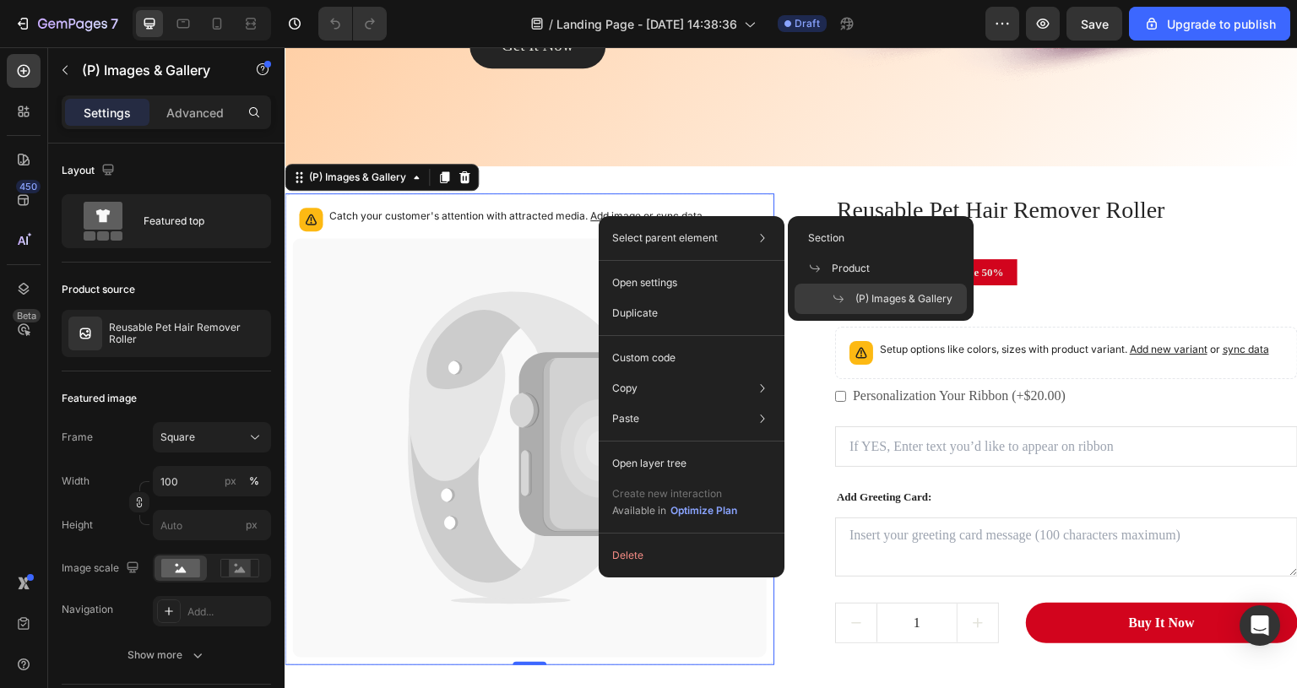
click at [539, 244] on icon at bounding box center [529, 448] width 475 height 420
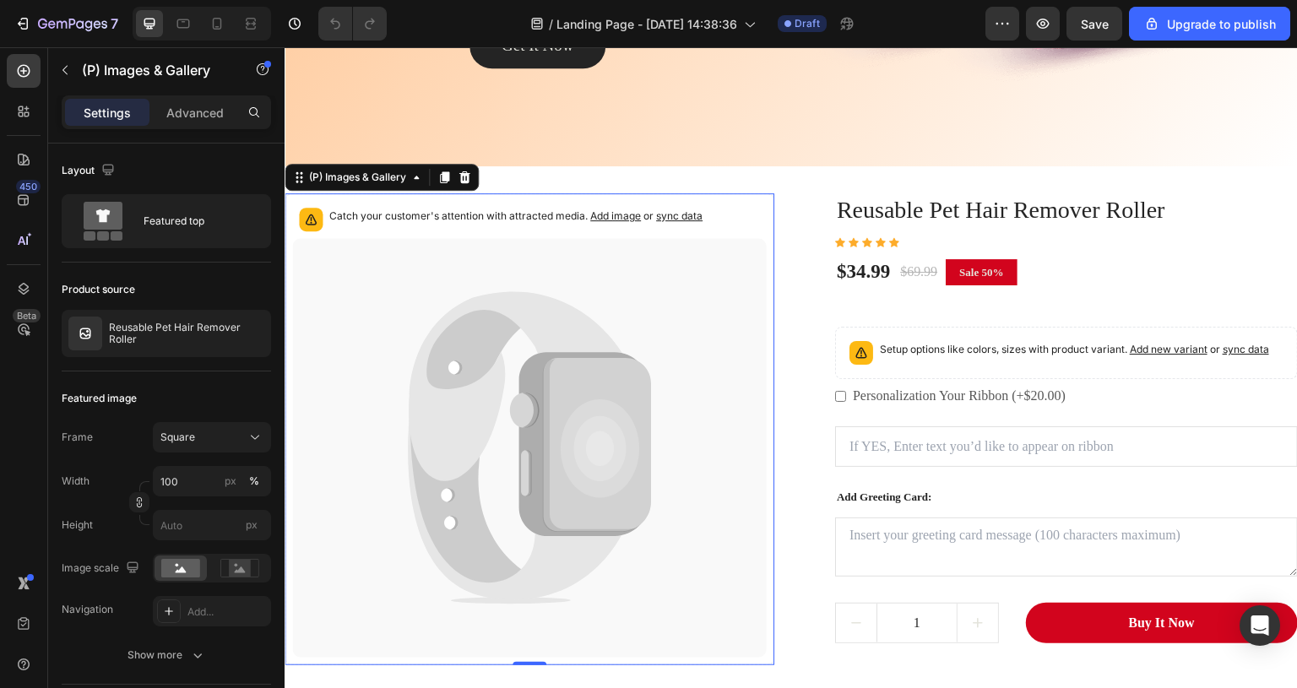
click at [606, 217] on span "Add image" at bounding box center [615, 215] width 51 height 13
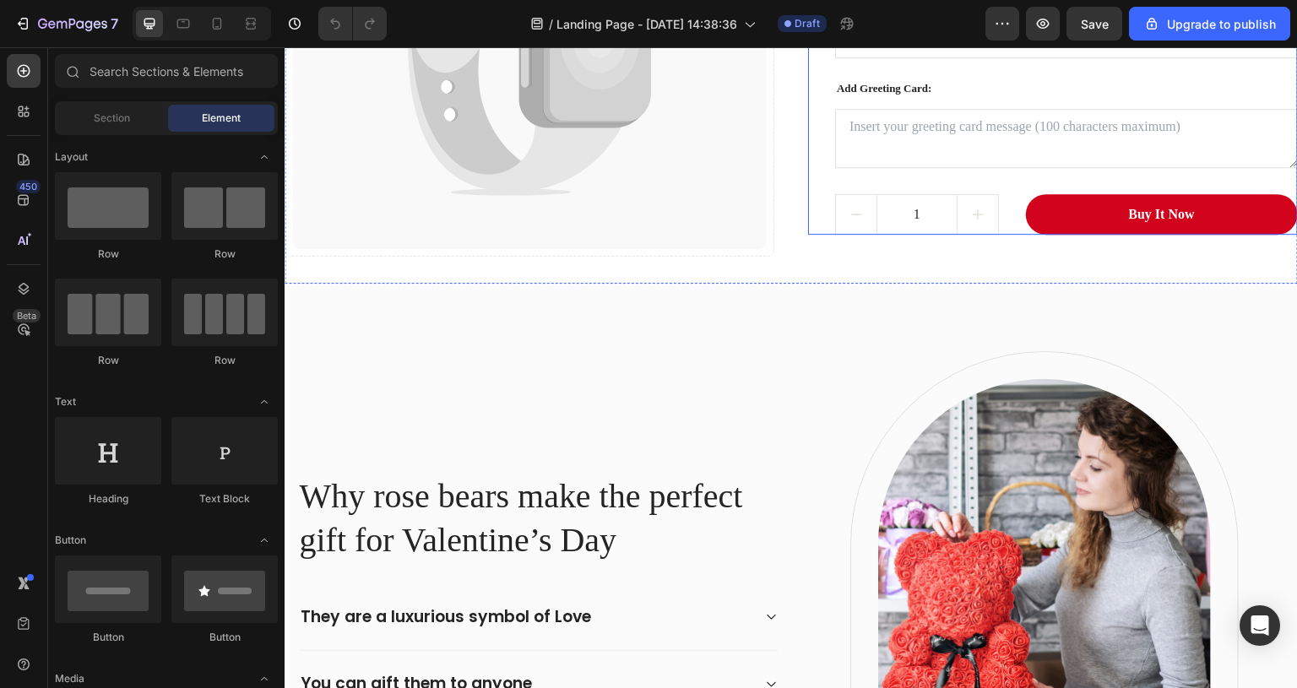
scroll to position [929, 0]
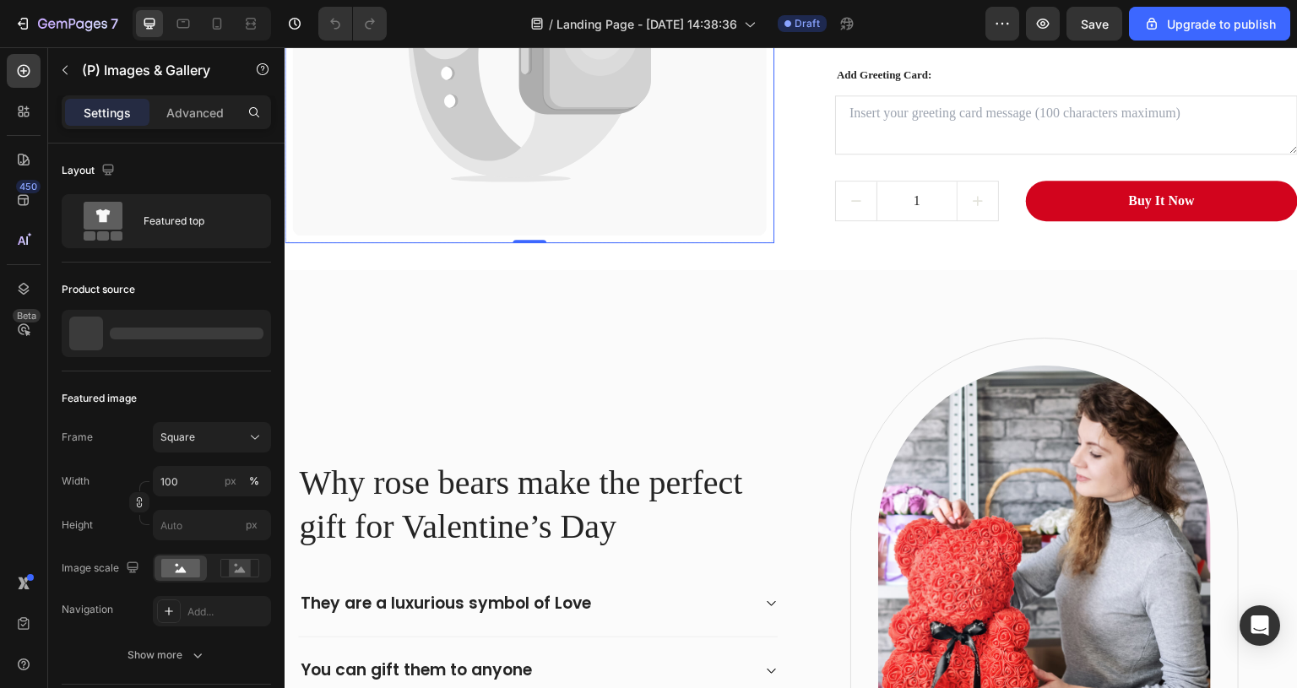
click at [518, 185] on icon at bounding box center [529, 26] width 475 height 420
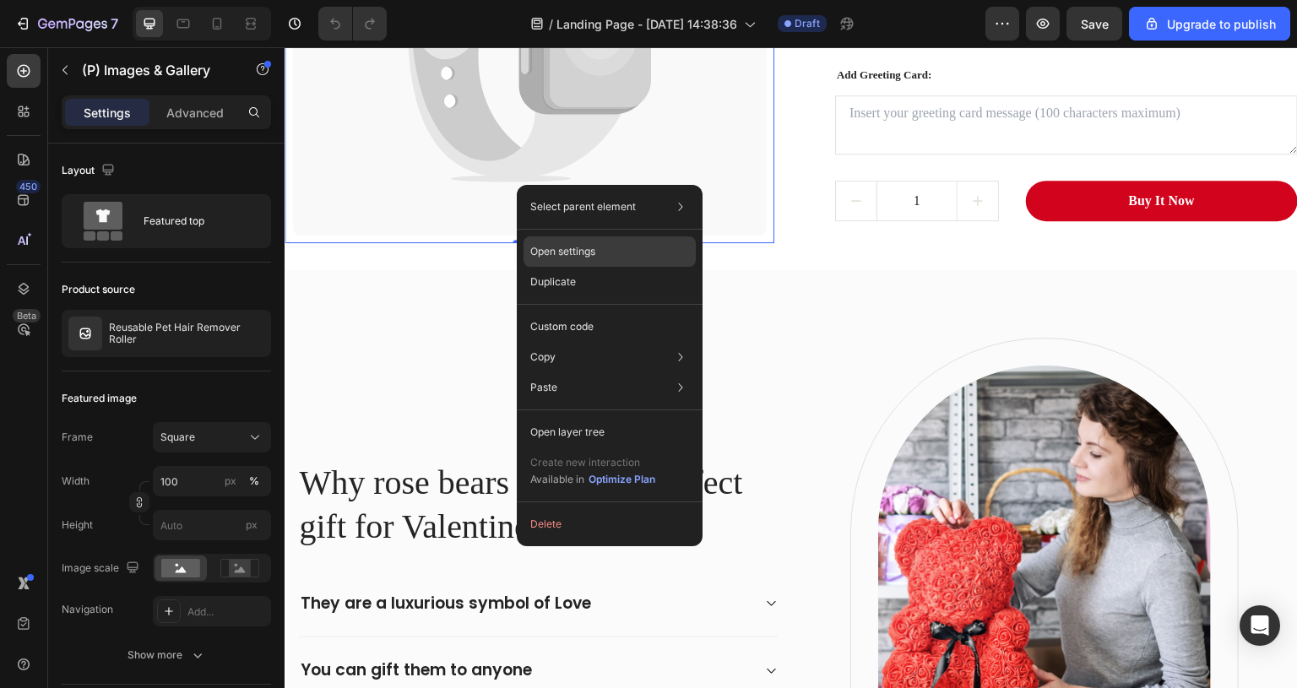
click at [632, 253] on div "Open settings" at bounding box center [610, 251] width 172 height 30
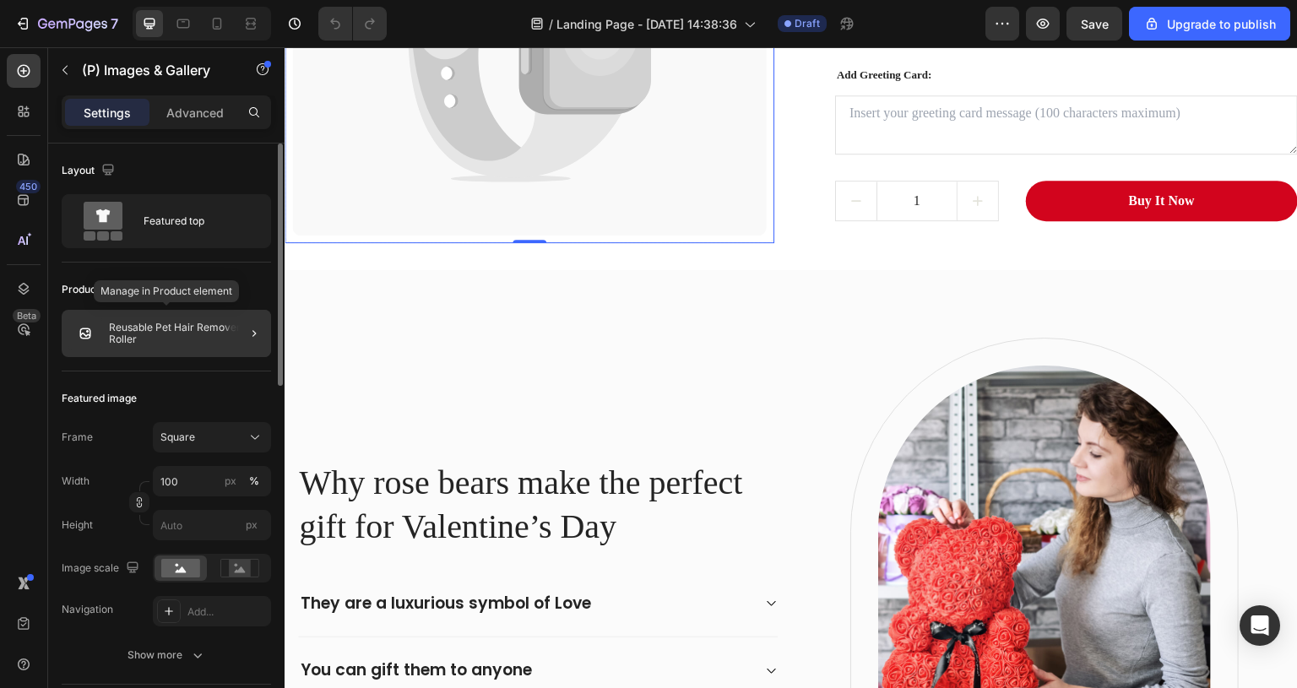
click at [84, 333] on img at bounding box center [85, 334] width 34 height 34
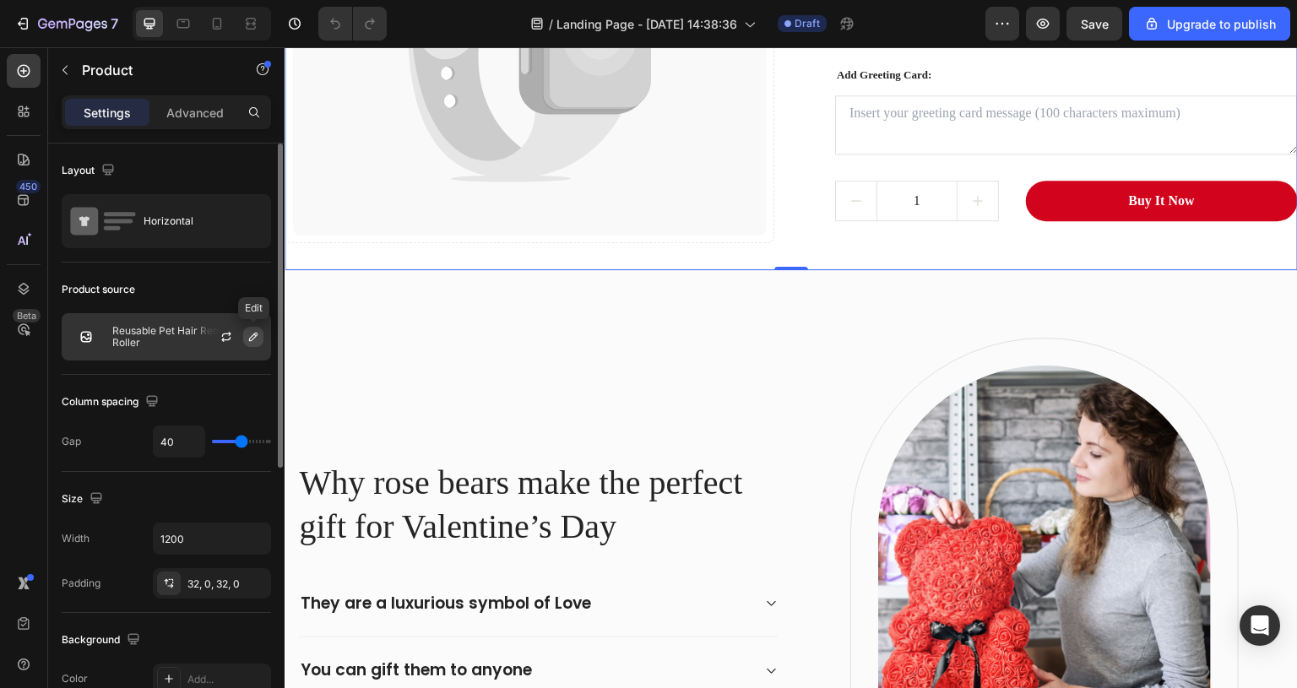
click at [248, 339] on icon "button" at bounding box center [254, 337] width 14 height 14
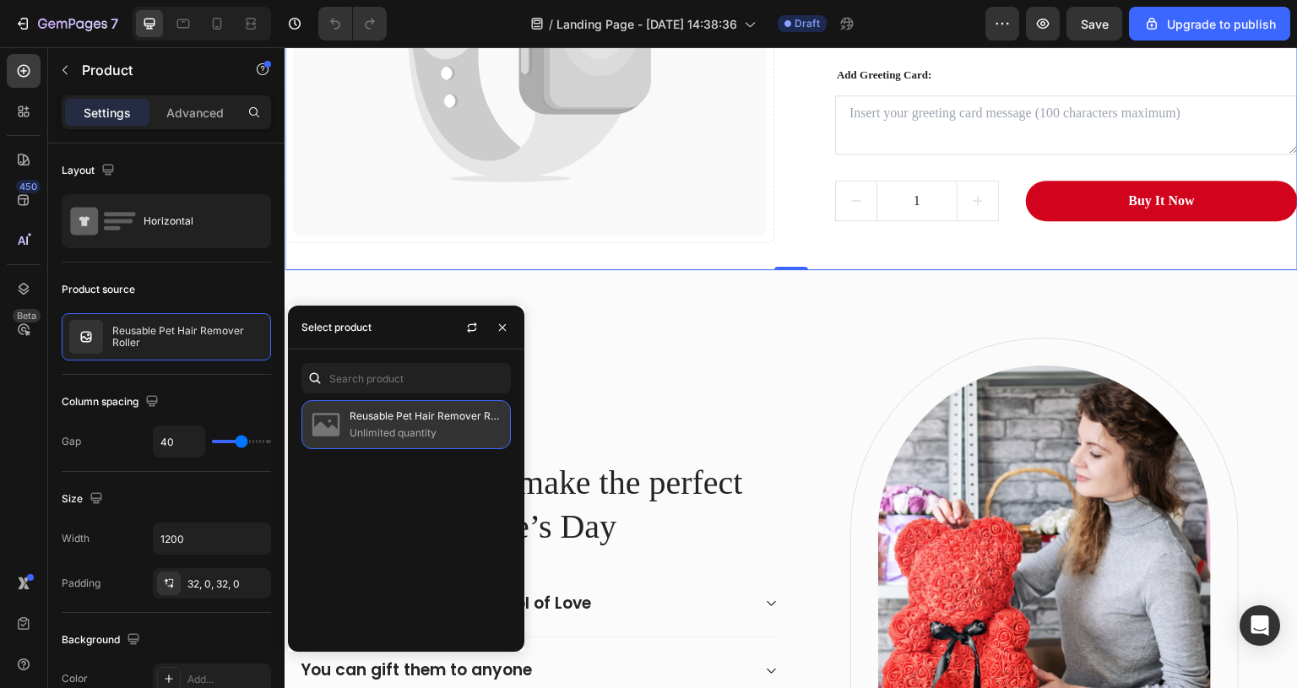
click at [319, 423] on img at bounding box center [326, 425] width 34 height 34
click at [322, 423] on img at bounding box center [326, 425] width 34 height 34
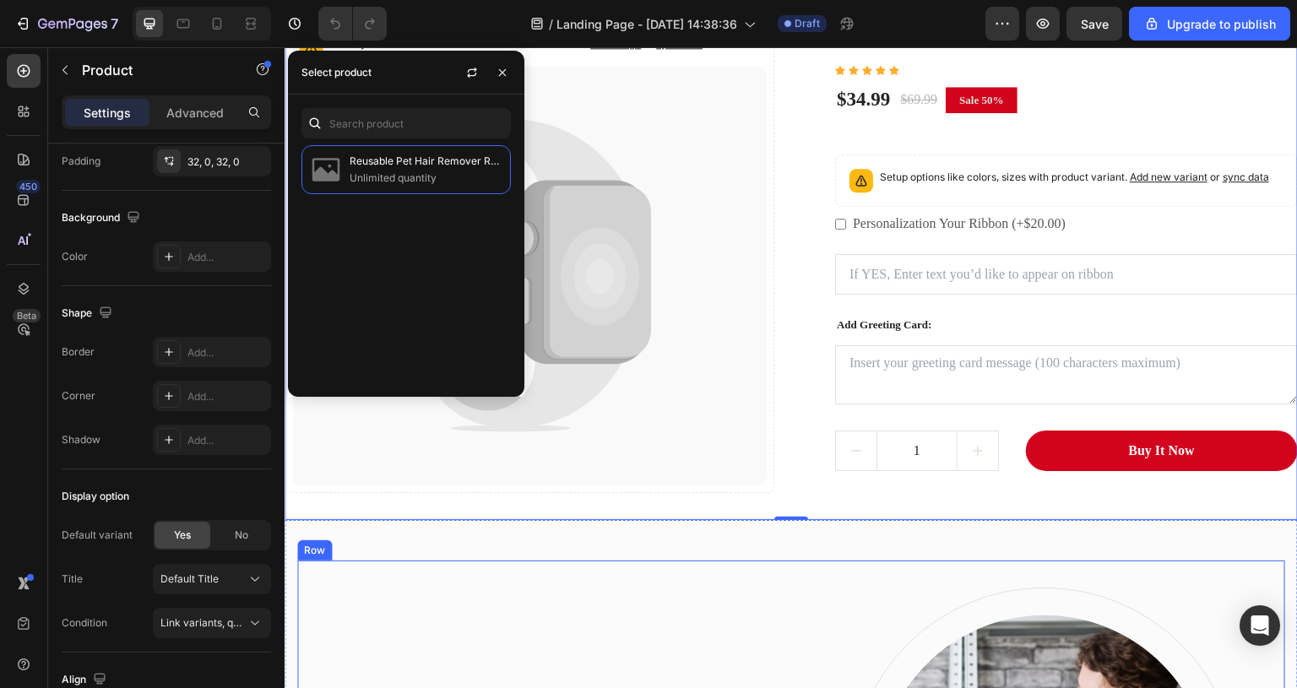
scroll to position [676, 0]
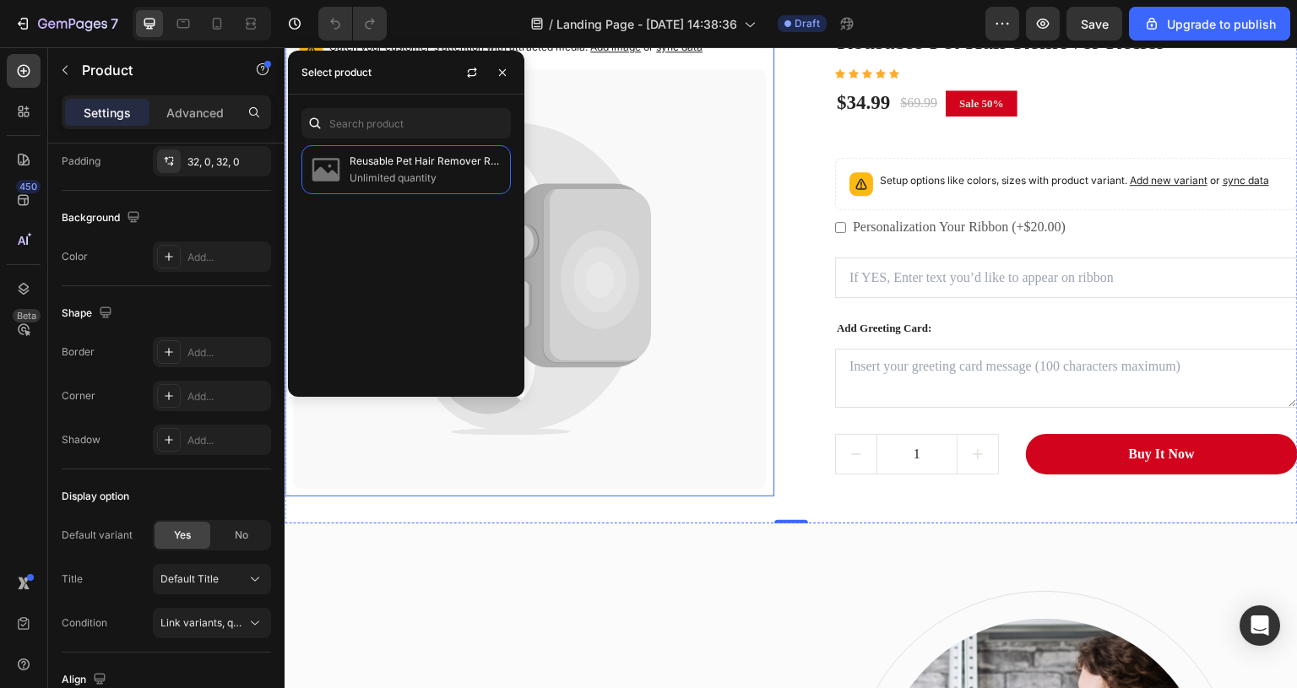
click at [736, 375] on icon at bounding box center [529, 279] width 475 height 420
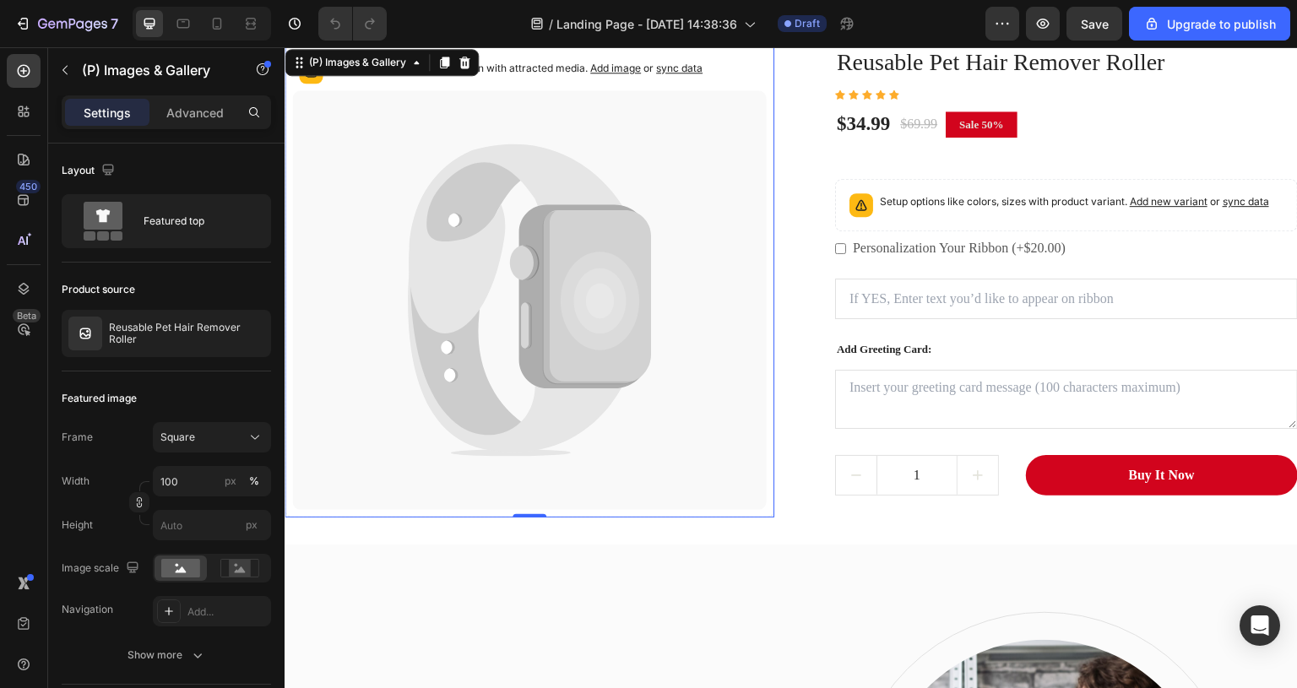
scroll to position [507, 0]
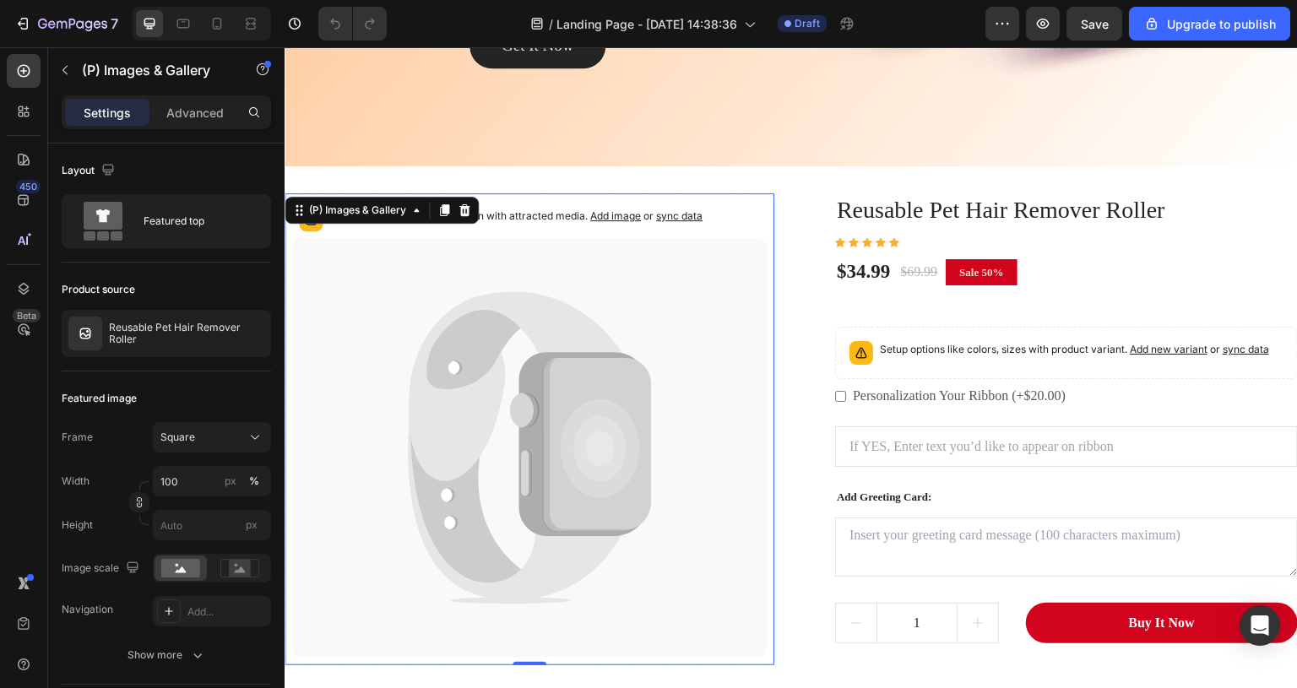
click at [646, 385] on icon at bounding box center [529, 448] width 475 height 420
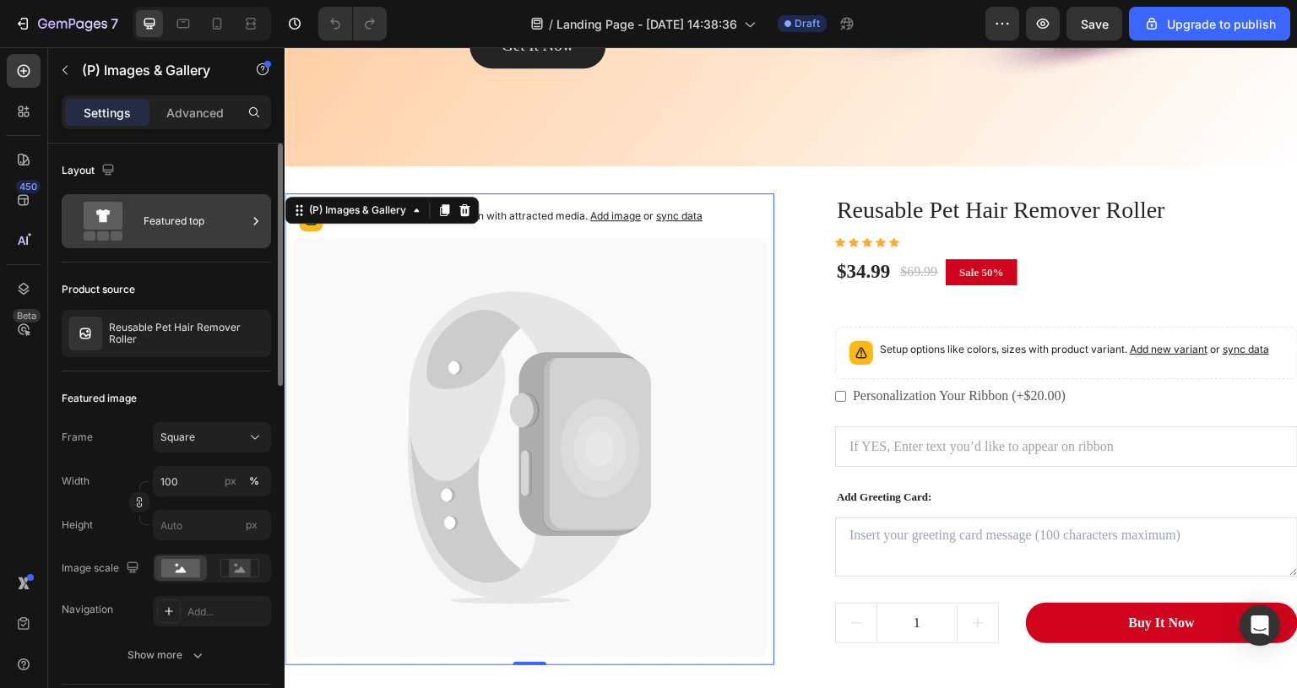
click at [169, 198] on div "Featured top" at bounding box center [166, 221] width 209 height 54
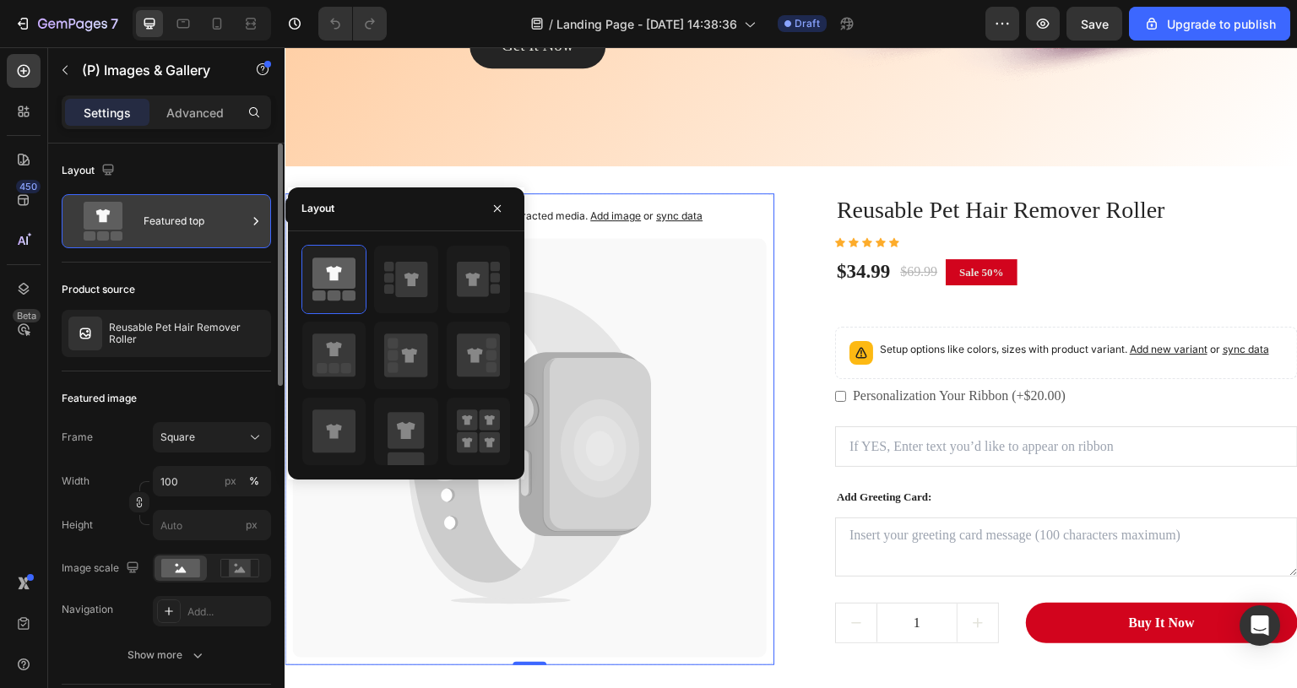
click at [176, 200] on div "Featured top" at bounding box center [166, 221] width 209 height 54
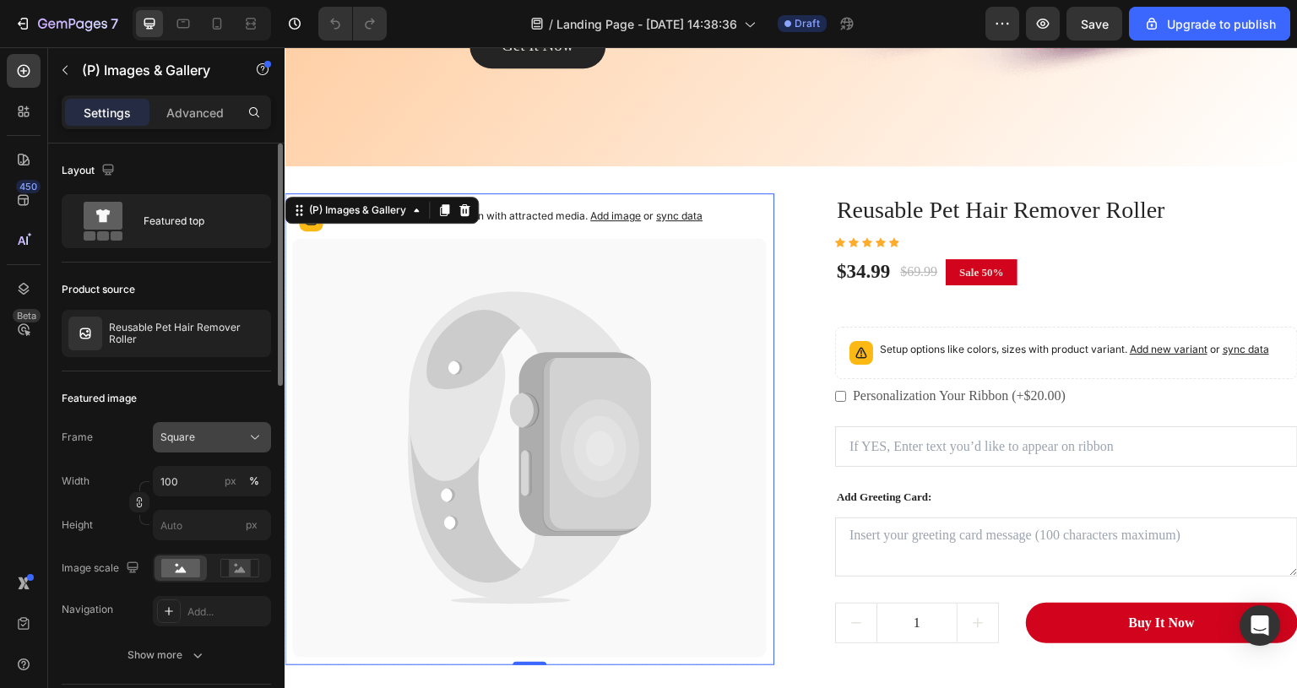
click at [226, 433] on div "Square" at bounding box center [201, 437] width 83 height 15
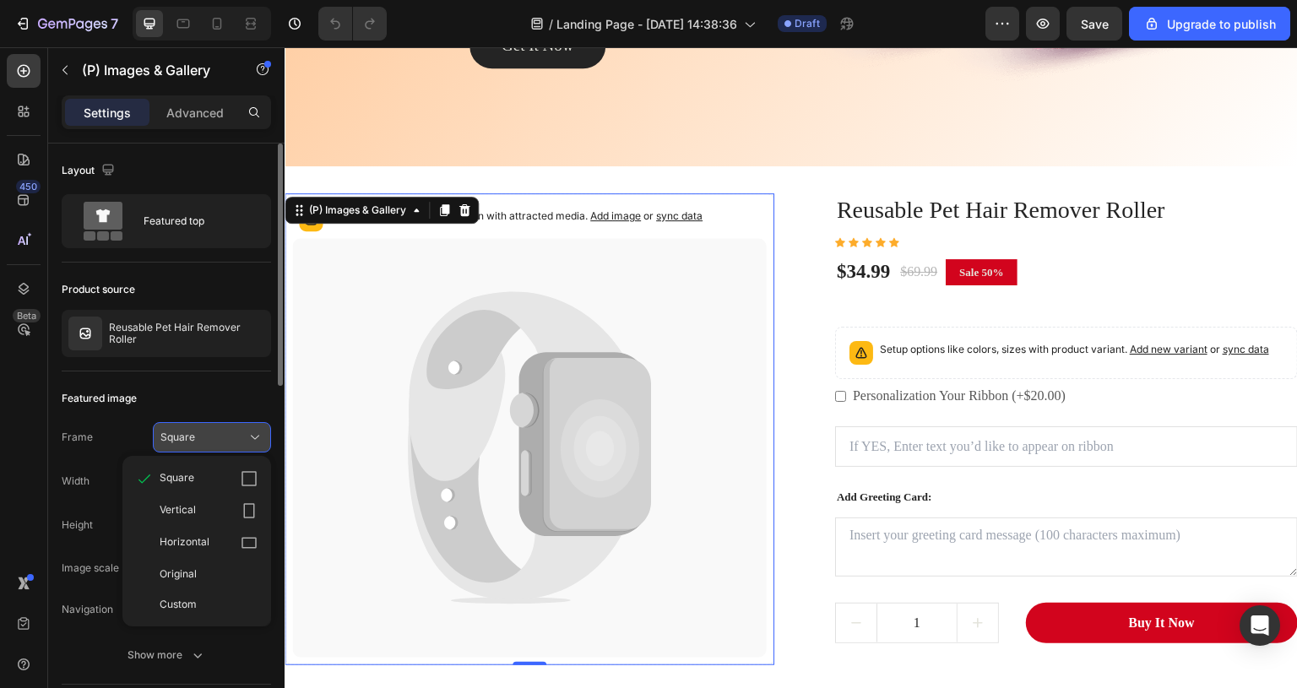
click at [229, 433] on div "Square" at bounding box center [201, 437] width 83 height 15
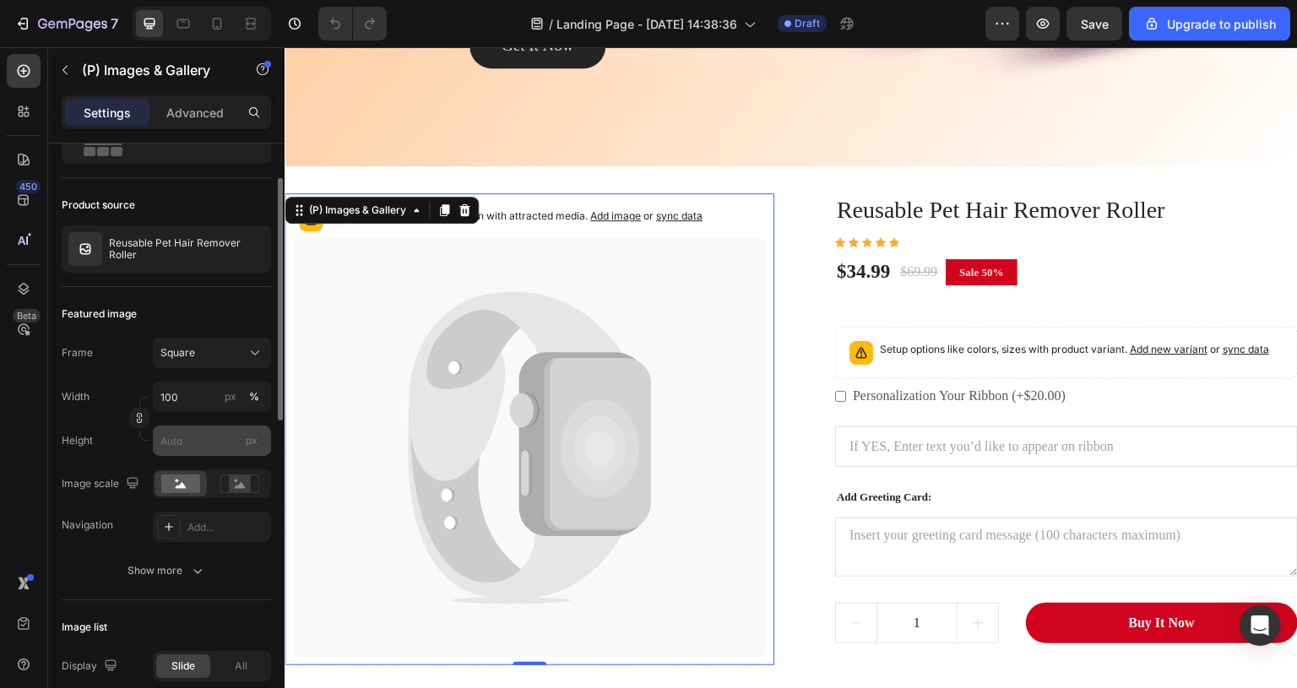
scroll to position [169, 0]
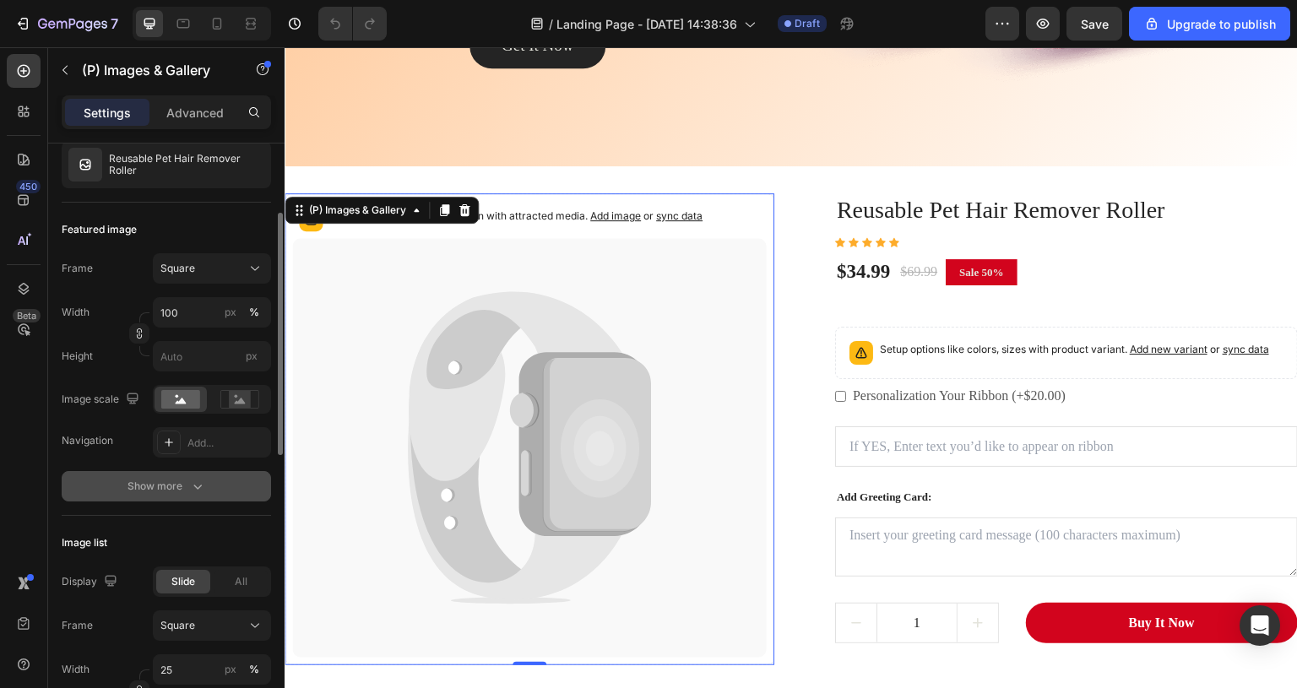
click at [164, 486] on div "Show more" at bounding box center [167, 486] width 79 height 17
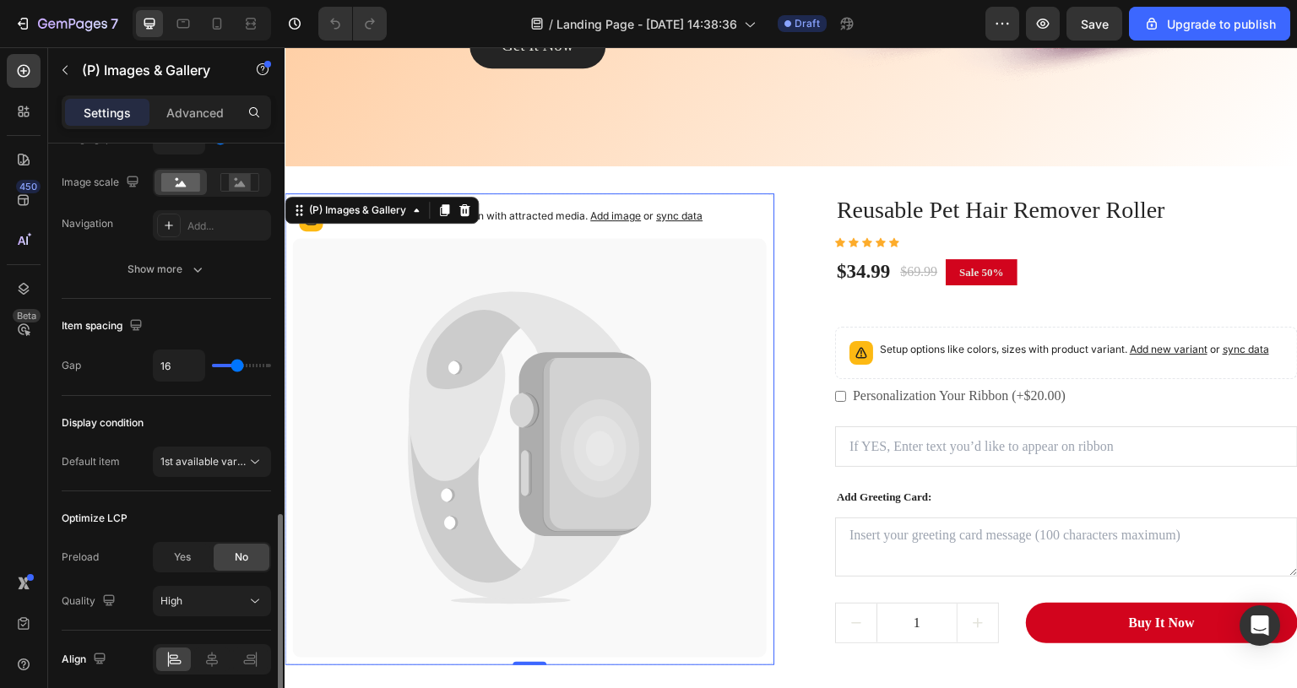
scroll to position [1162, 0]
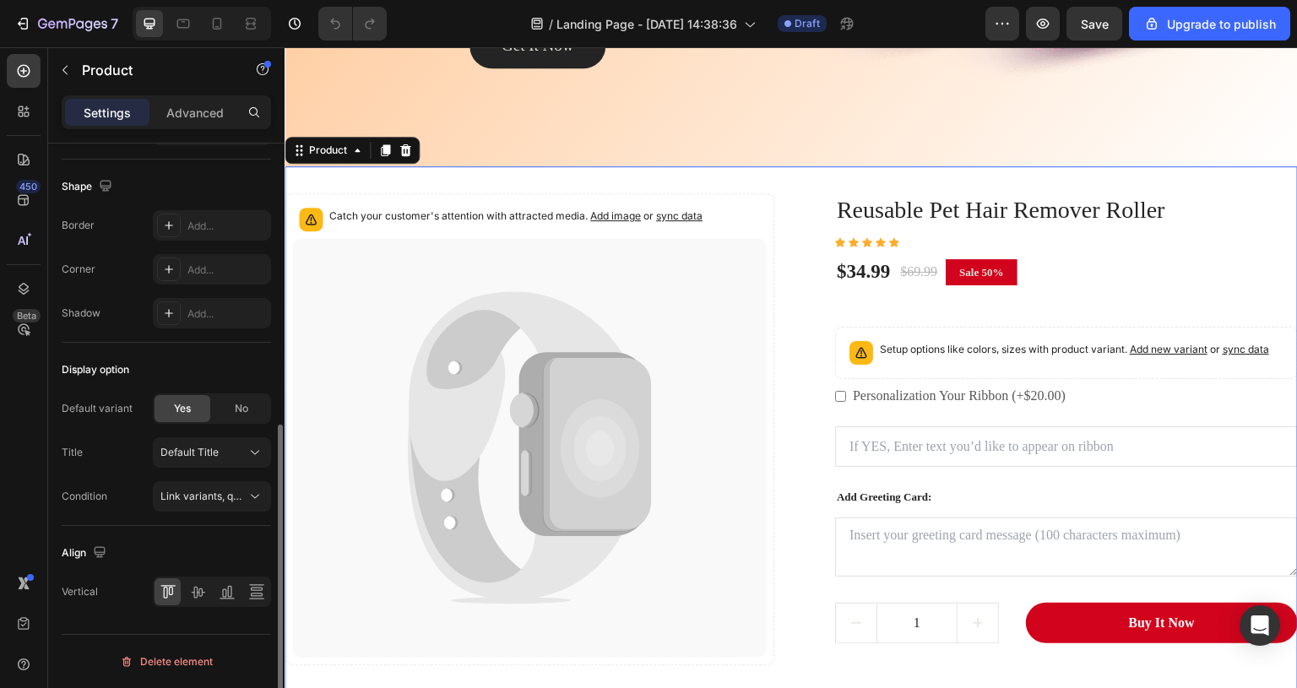
click at [774, 274] on div "Catch your customer's attention with attracted media. Add image or sync data (P…" at bounding box center [791, 429] width 1013 height 526
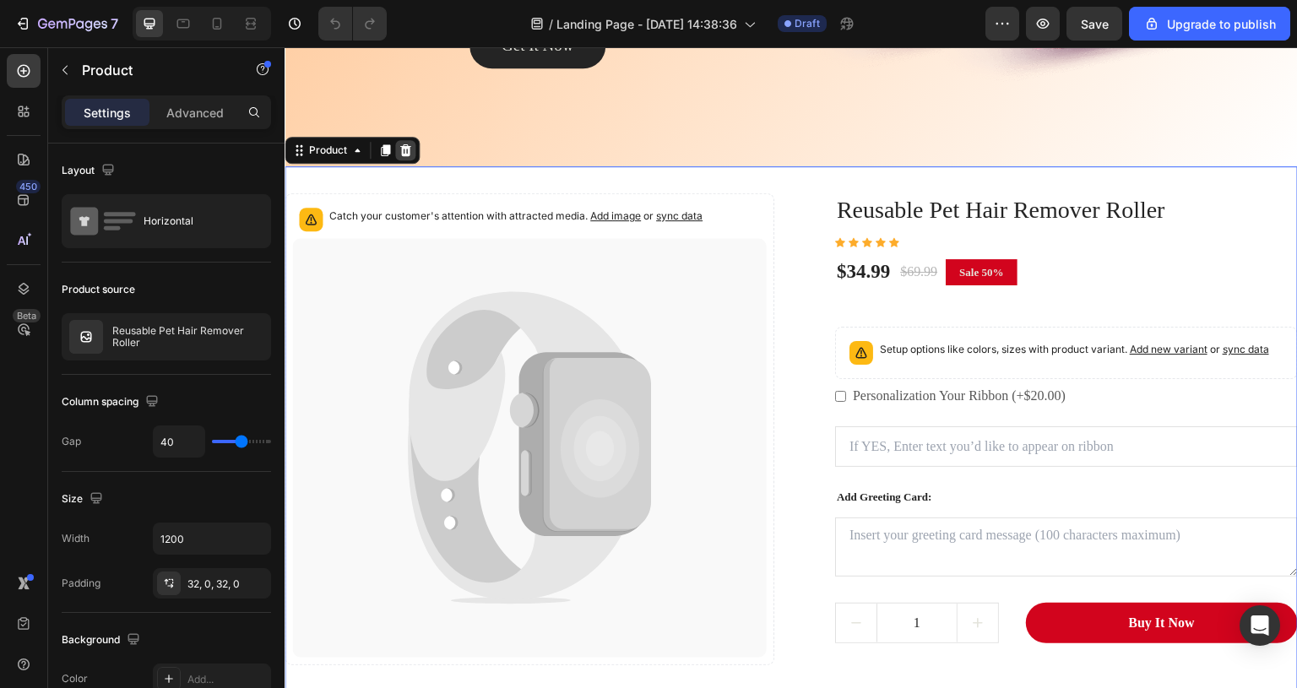
click at [406, 145] on icon at bounding box center [406, 151] width 14 height 14
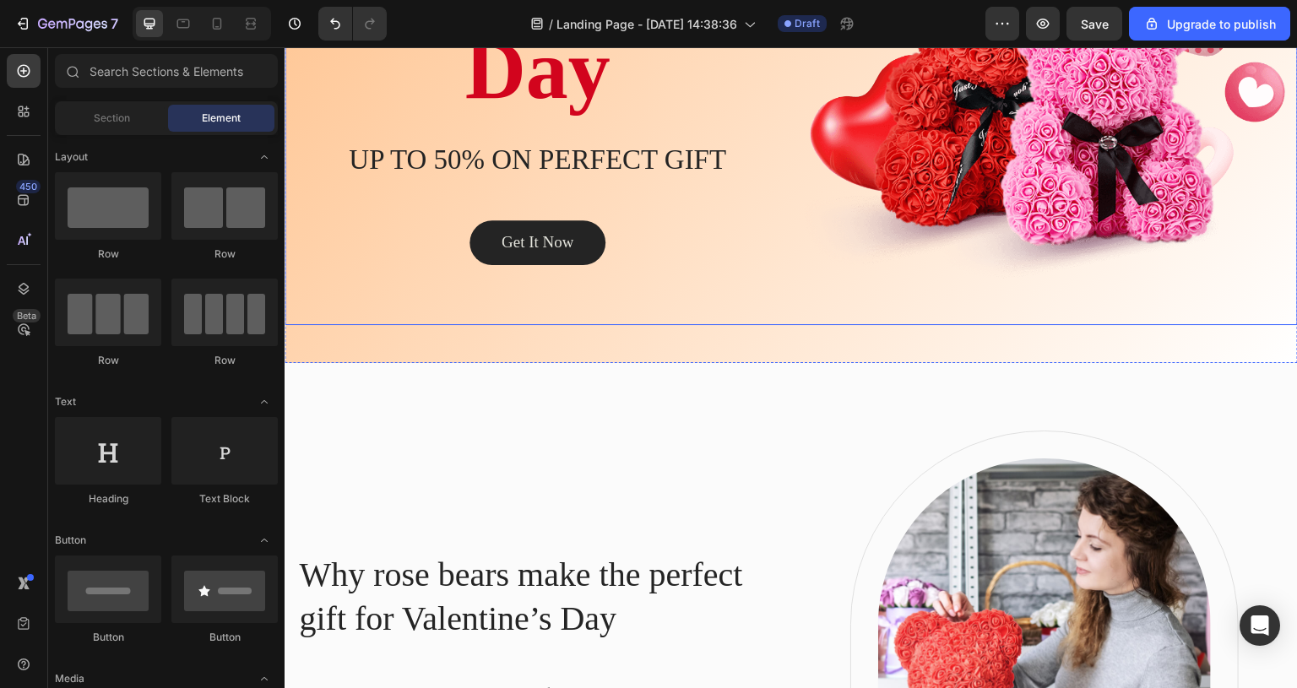
scroll to position [253, 0]
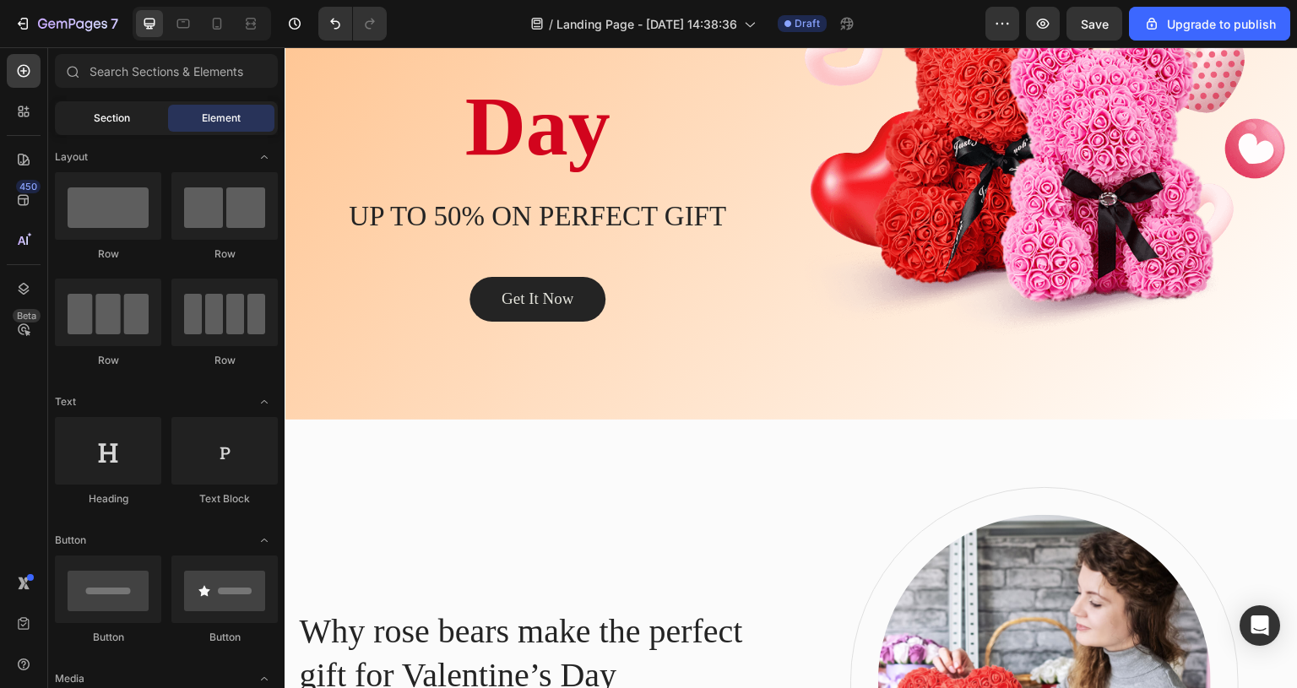
click at [118, 127] on div "Section" at bounding box center [111, 118] width 106 height 27
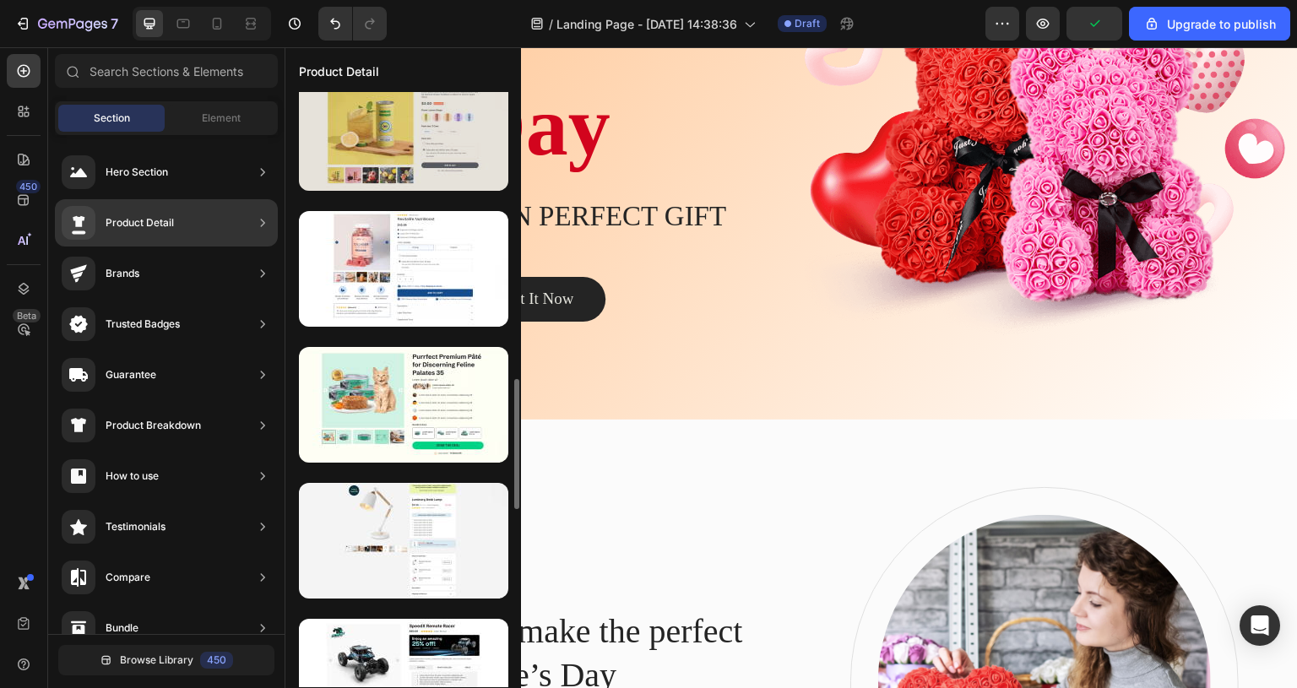
scroll to position [922, 0]
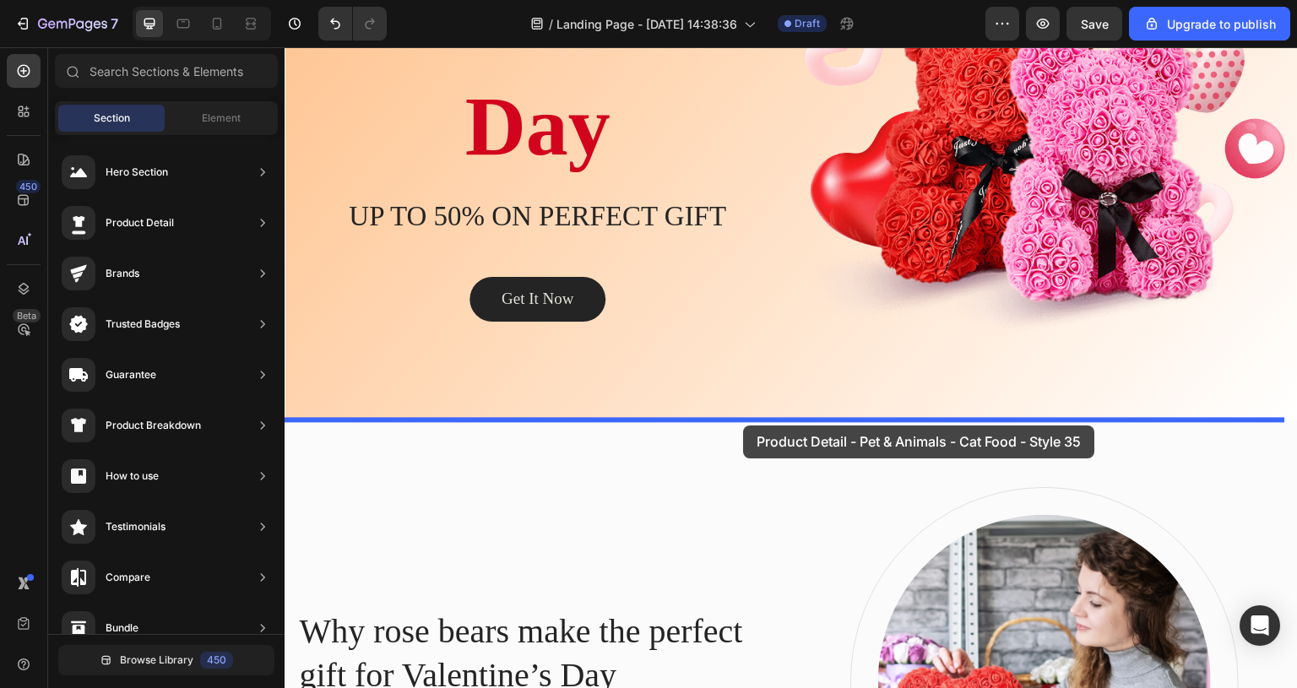
drag, startPoint x: 675, startPoint y: 374, endPoint x: 736, endPoint y: 426, distance: 80.3
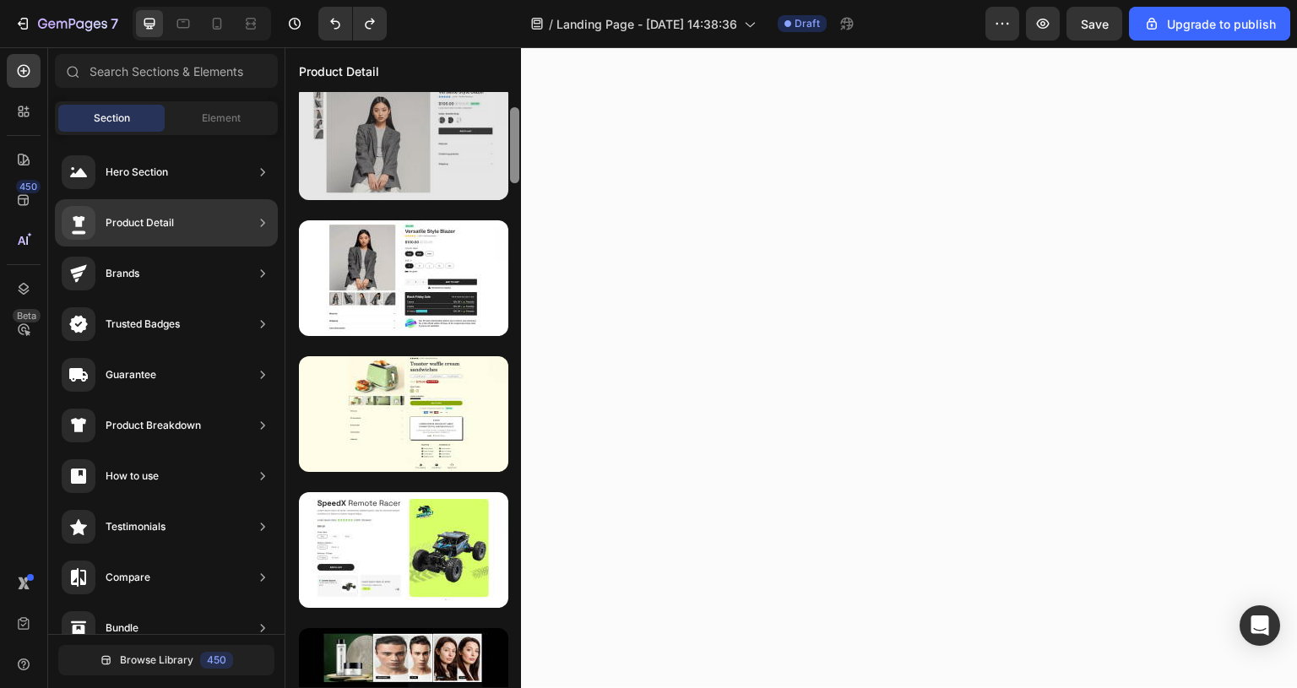
scroll to position [0, 0]
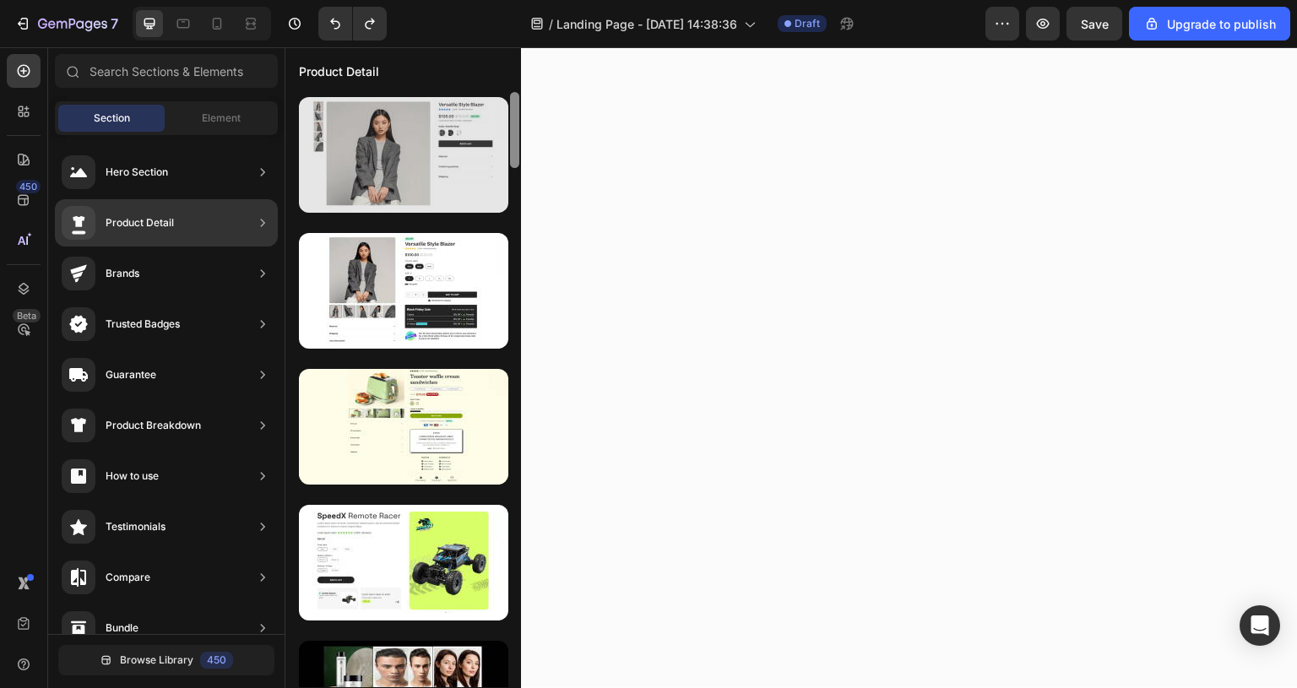
drag, startPoint x: 513, startPoint y: 649, endPoint x: 496, endPoint y: 117, distance: 533.2
click at [496, 117] on div at bounding box center [403, 389] width 236 height 595
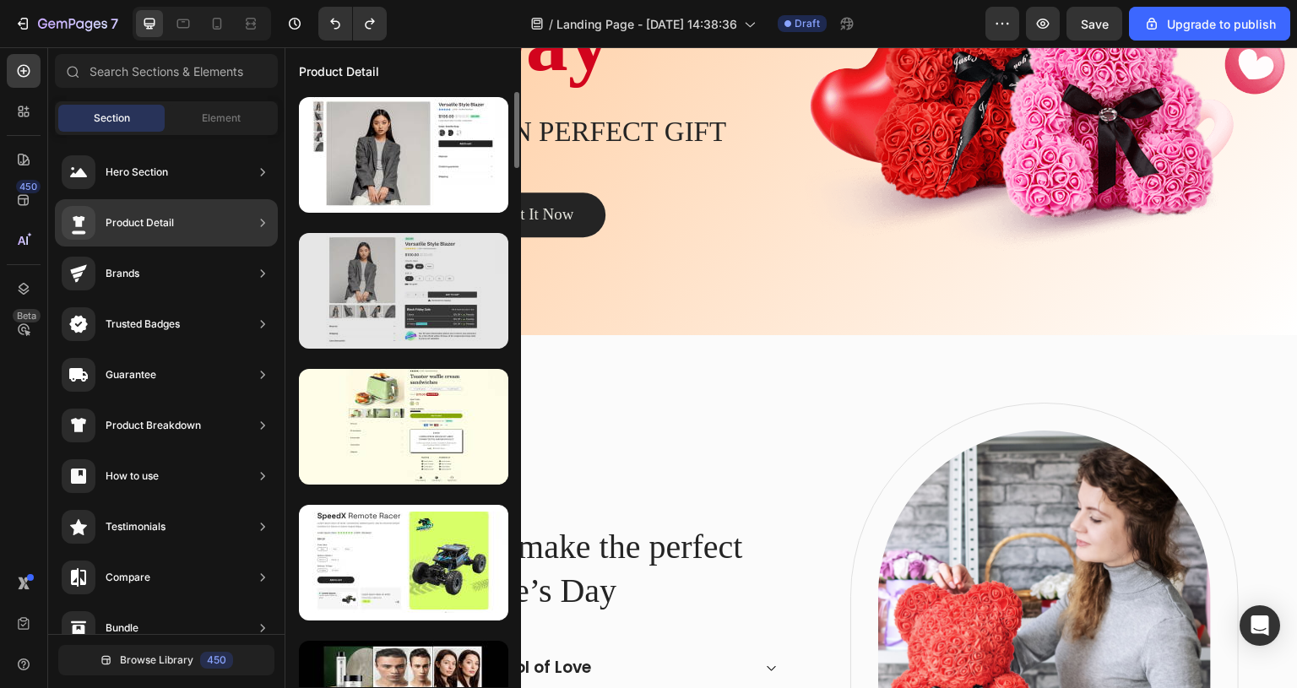
scroll to position [253, 0]
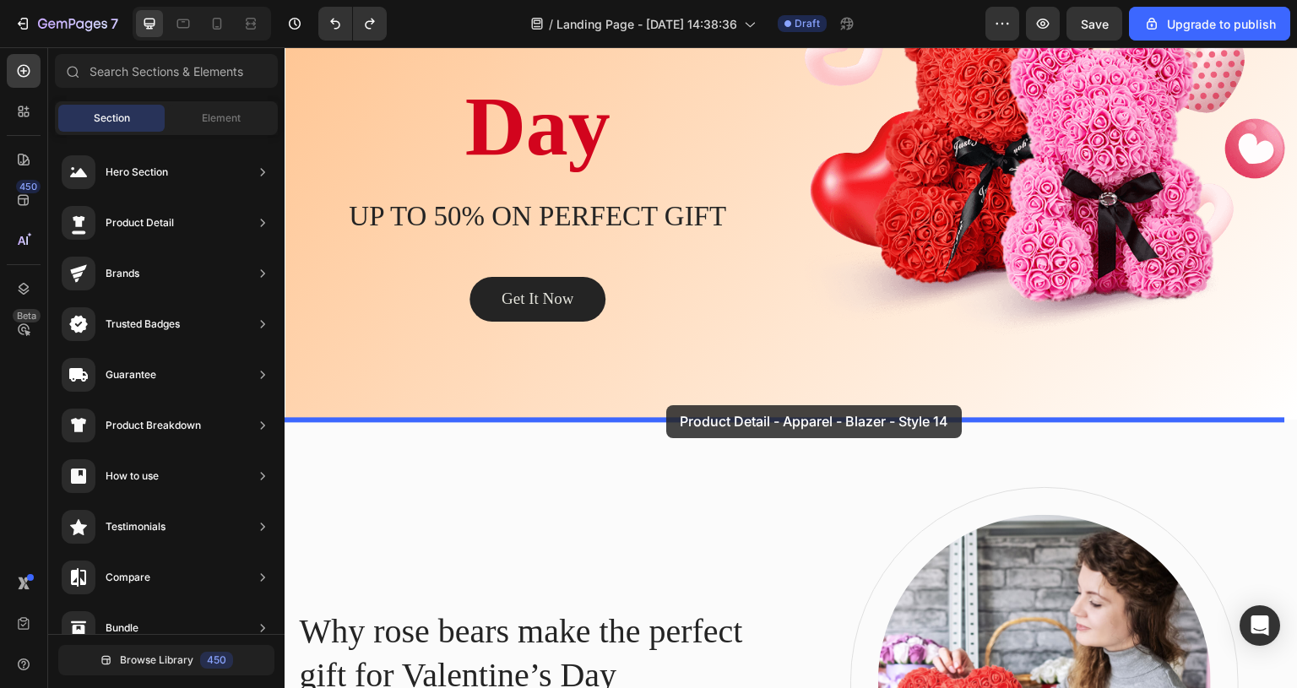
drag, startPoint x: 693, startPoint y: 216, endPoint x: 666, endPoint y: 405, distance: 191.1
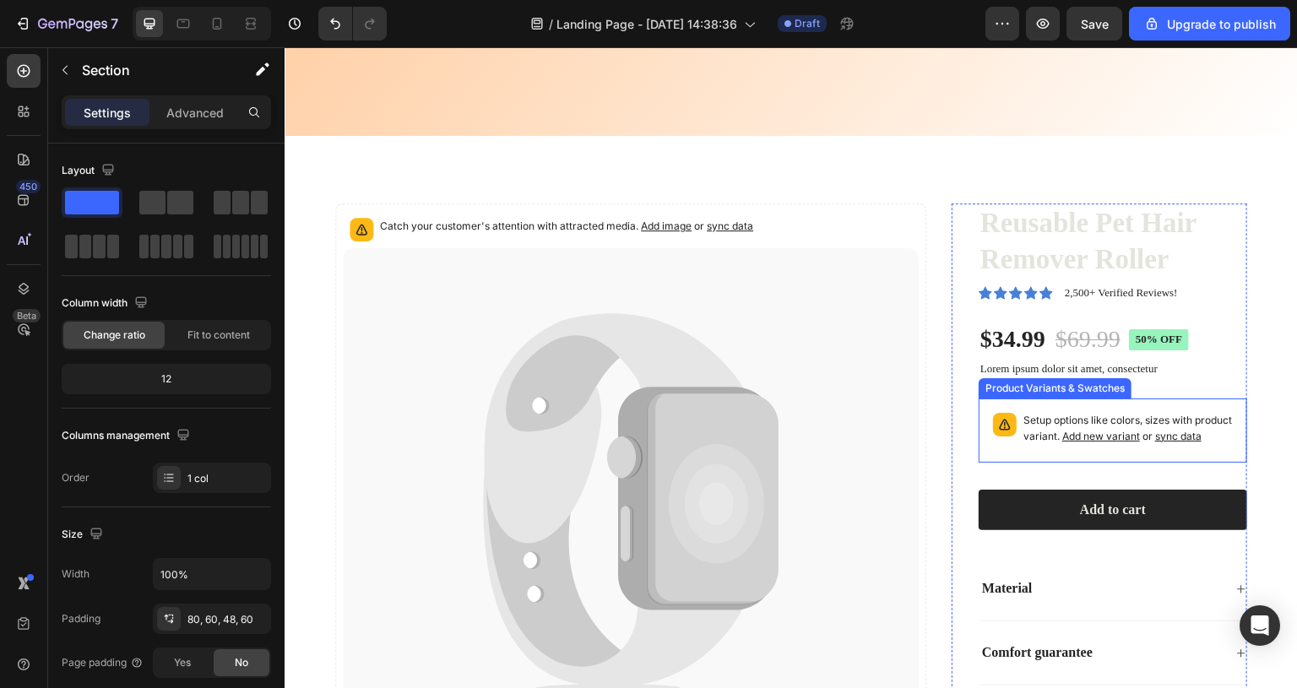
scroll to position [567, 0]
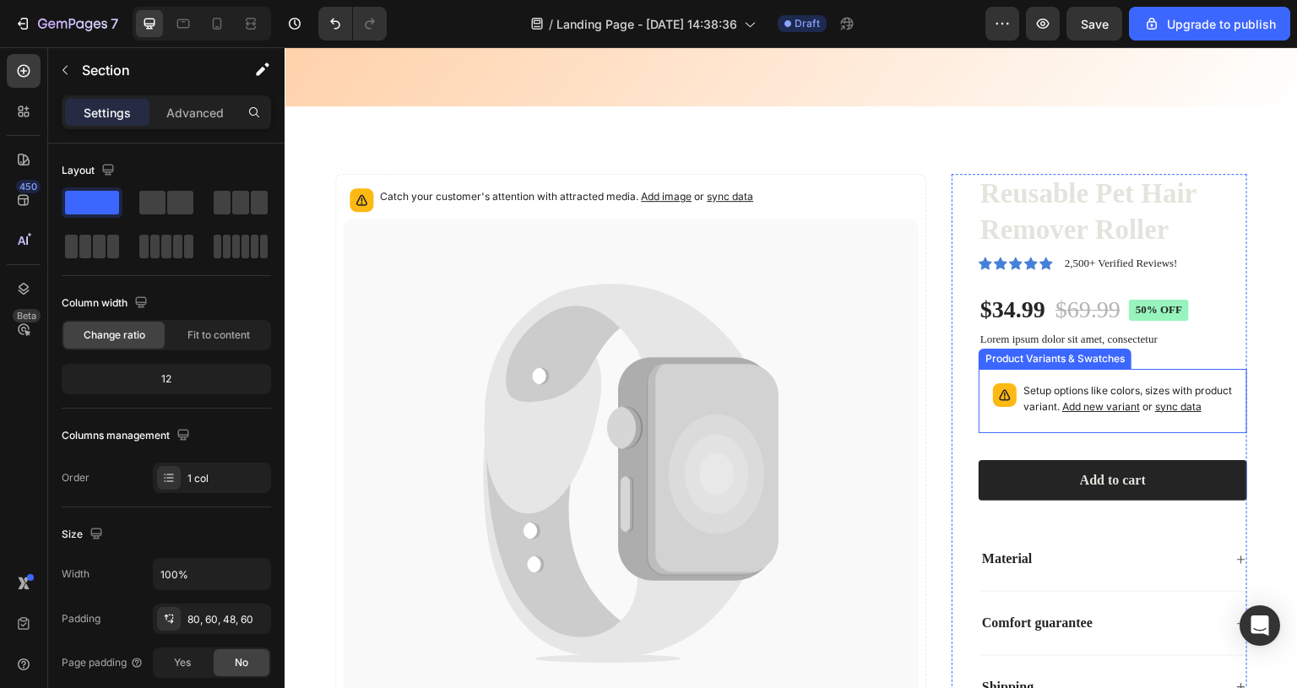
click at [1161, 416] on p "Setup options like colors, sizes with product variant. Add new variant or sync …" at bounding box center [1128, 399] width 209 height 32
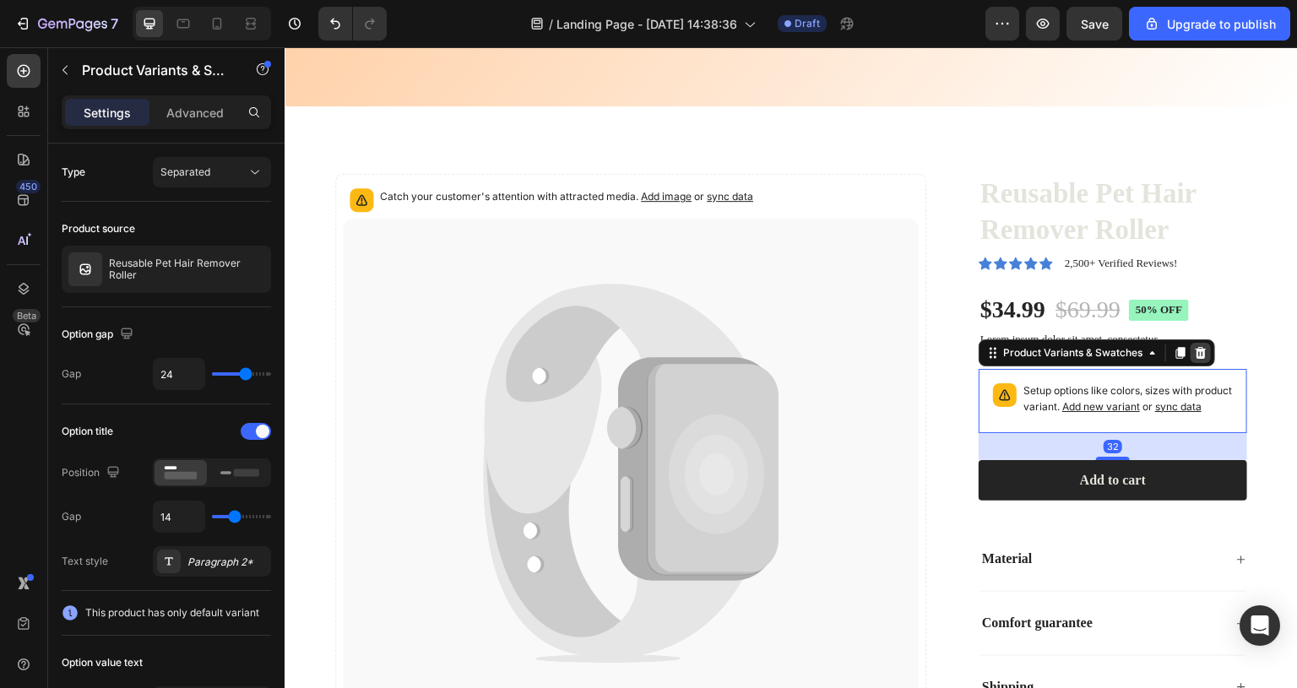
click at [1194, 347] on icon at bounding box center [1201, 353] width 14 height 14
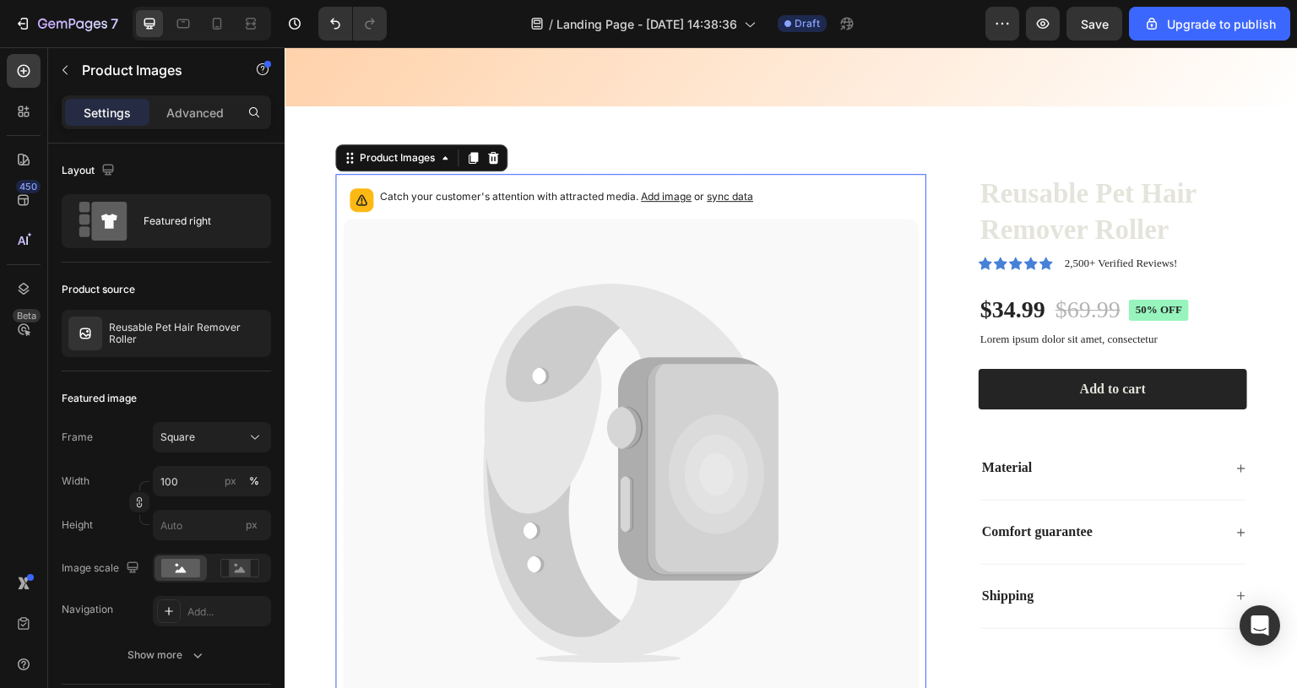
click at [622, 351] on icon at bounding box center [631, 474] width 576 height 510
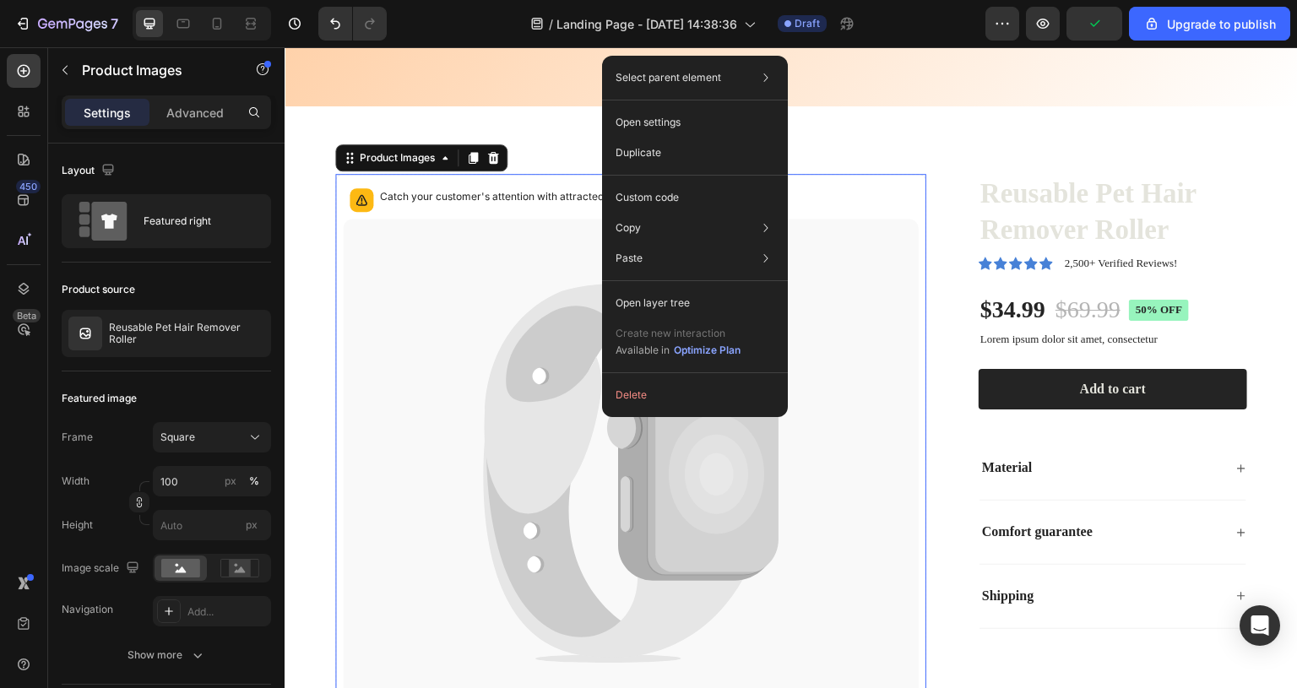
click at [565, 357] on icon at bounding box center [558, 475] width 145 height 341
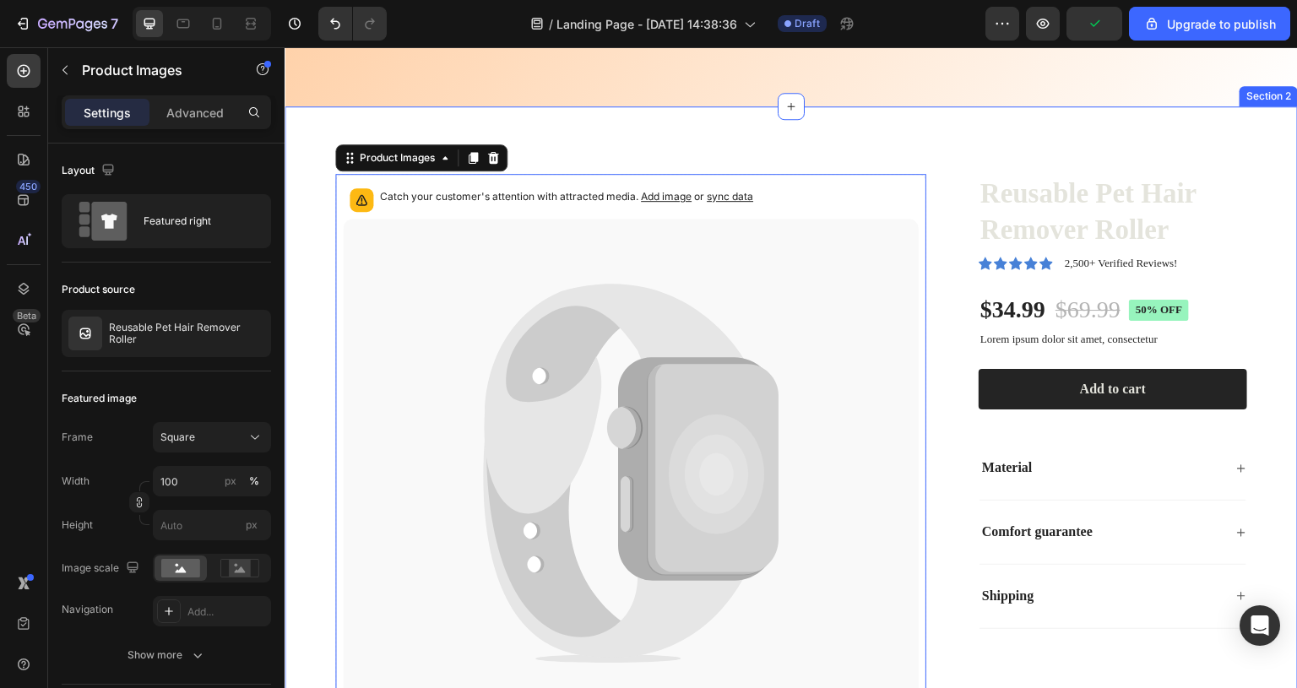
click at [953, 148] on div "Catch your customer's attention with attracted media. Add image or sync data Pr…" at bounding box center [791, 455] width 1013 height 698
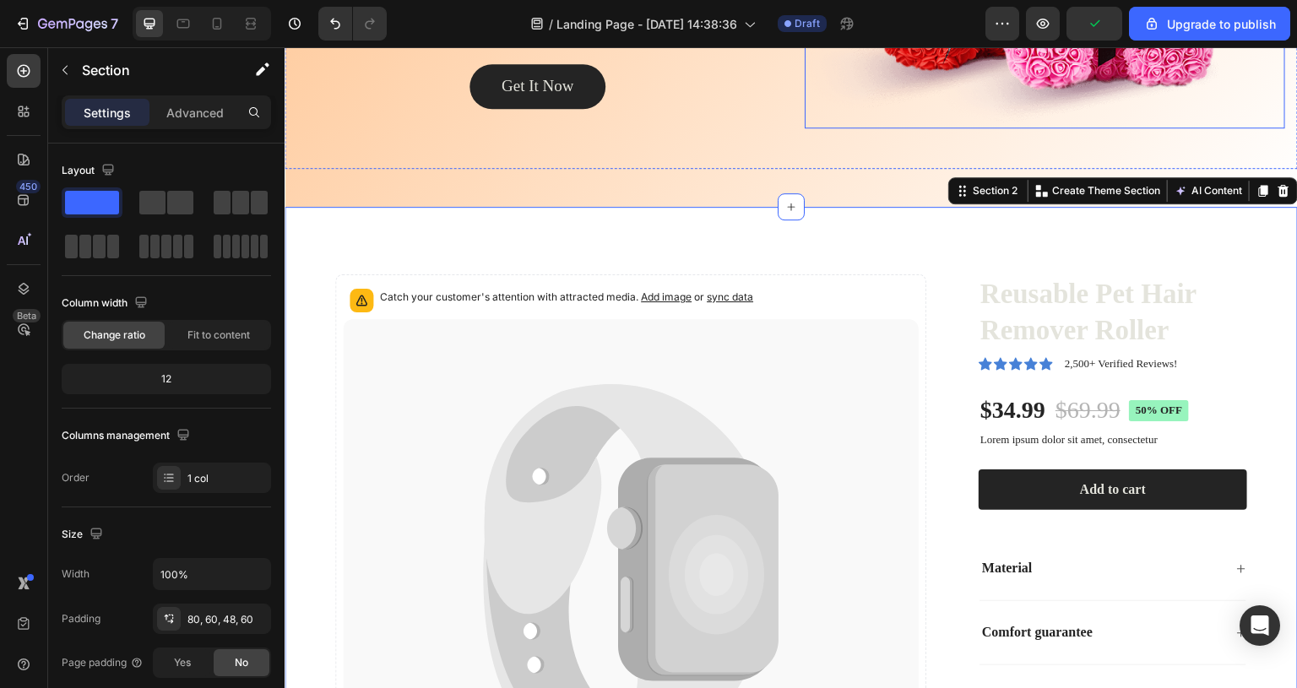
scroll to position [398, 0]
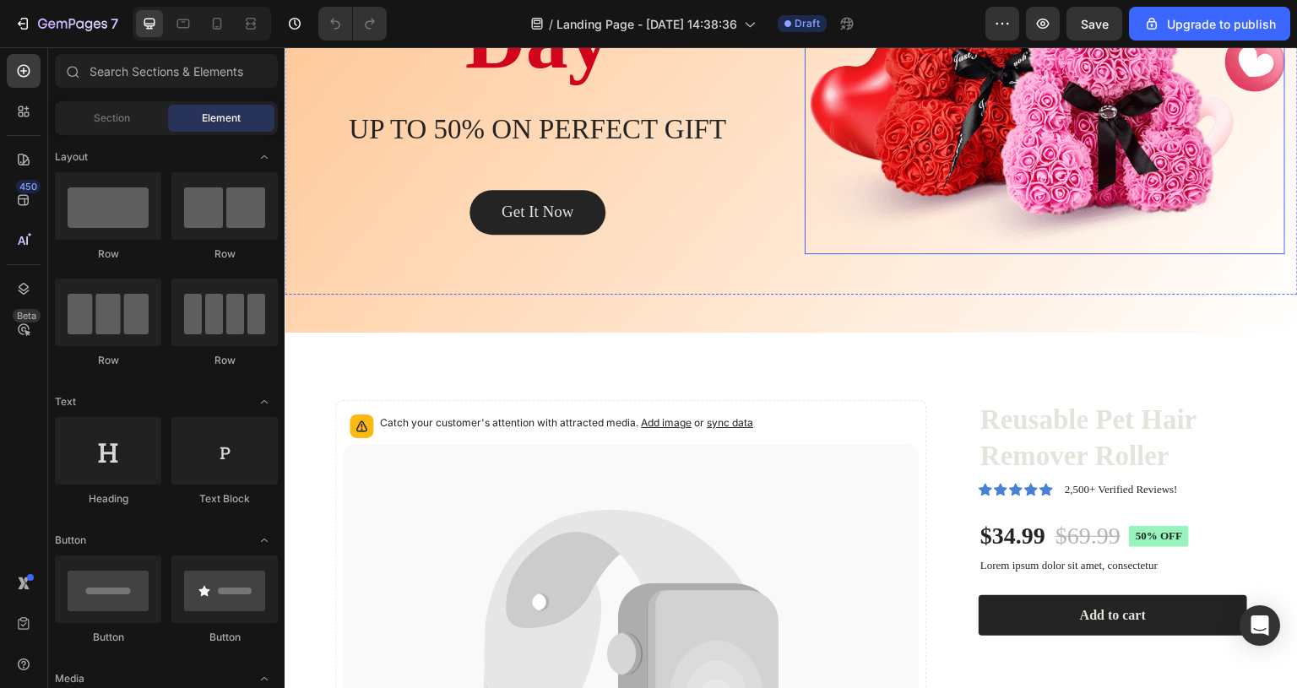
scroll to position [338, 0]
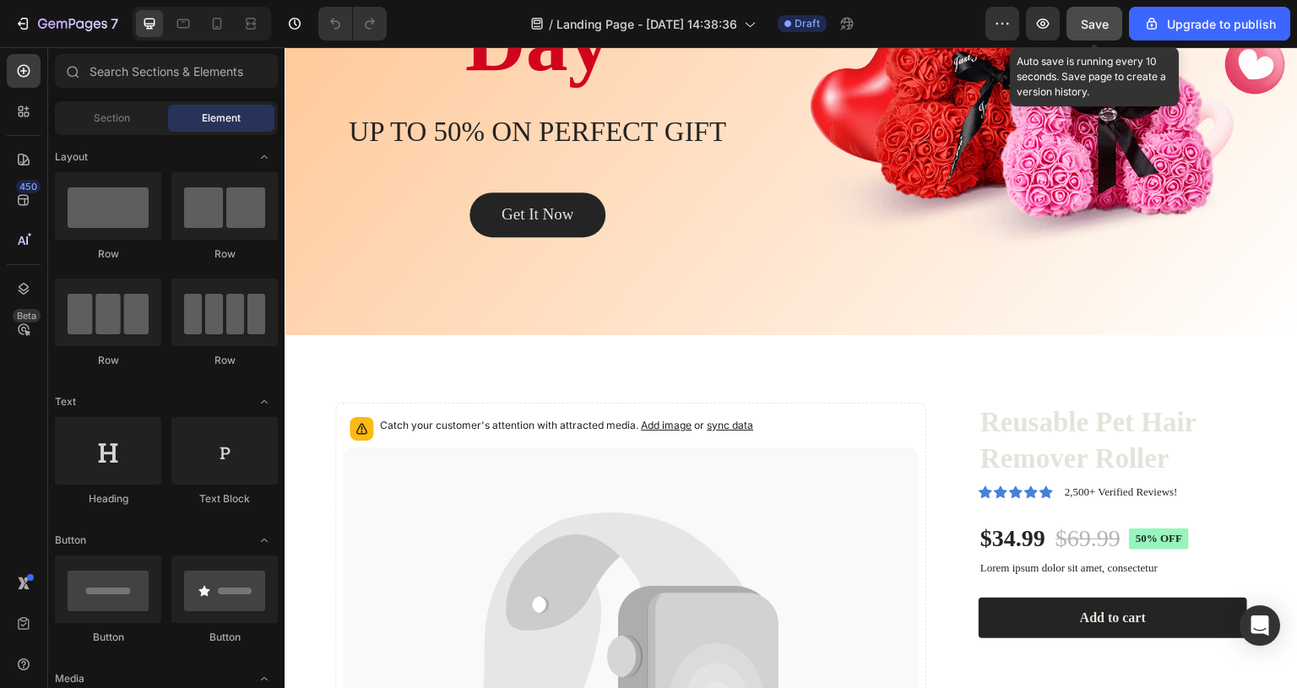
click at [1096, 18] on span "Save" at bounding box center [1095, 24] width 28 height 14
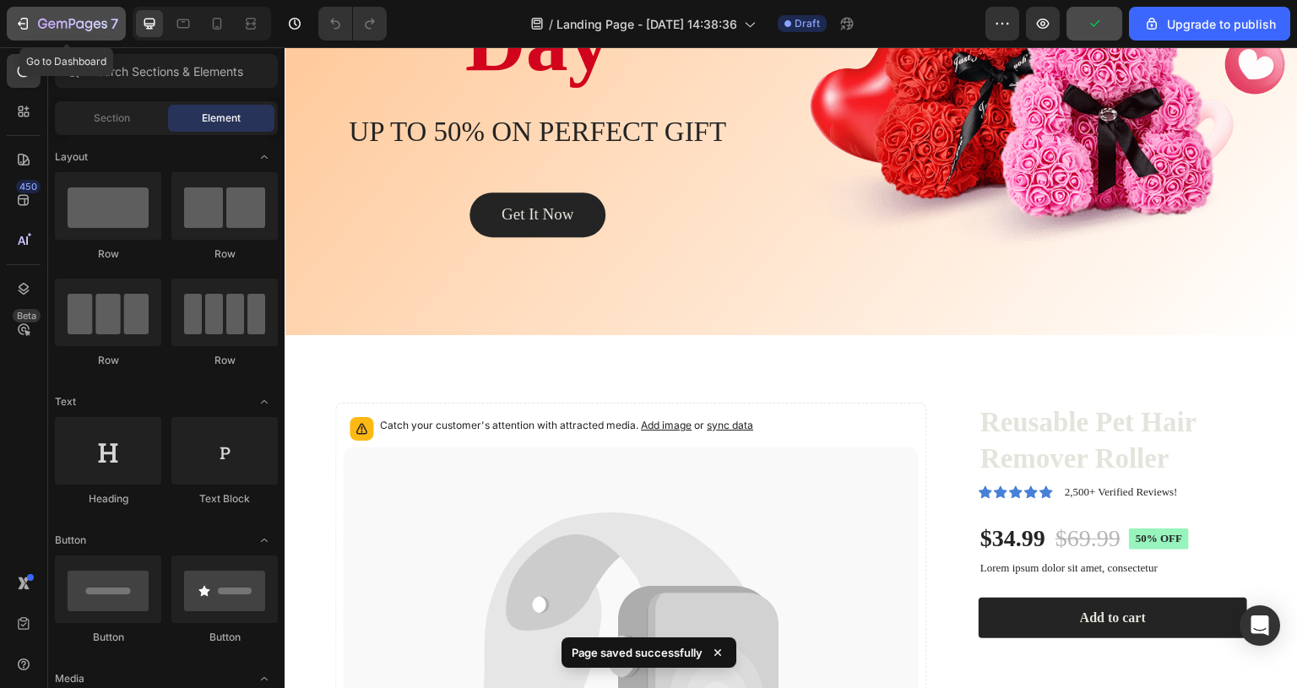
click at [68, 27] on icon "button" at bounding box center [72, 25] width 69 height 14
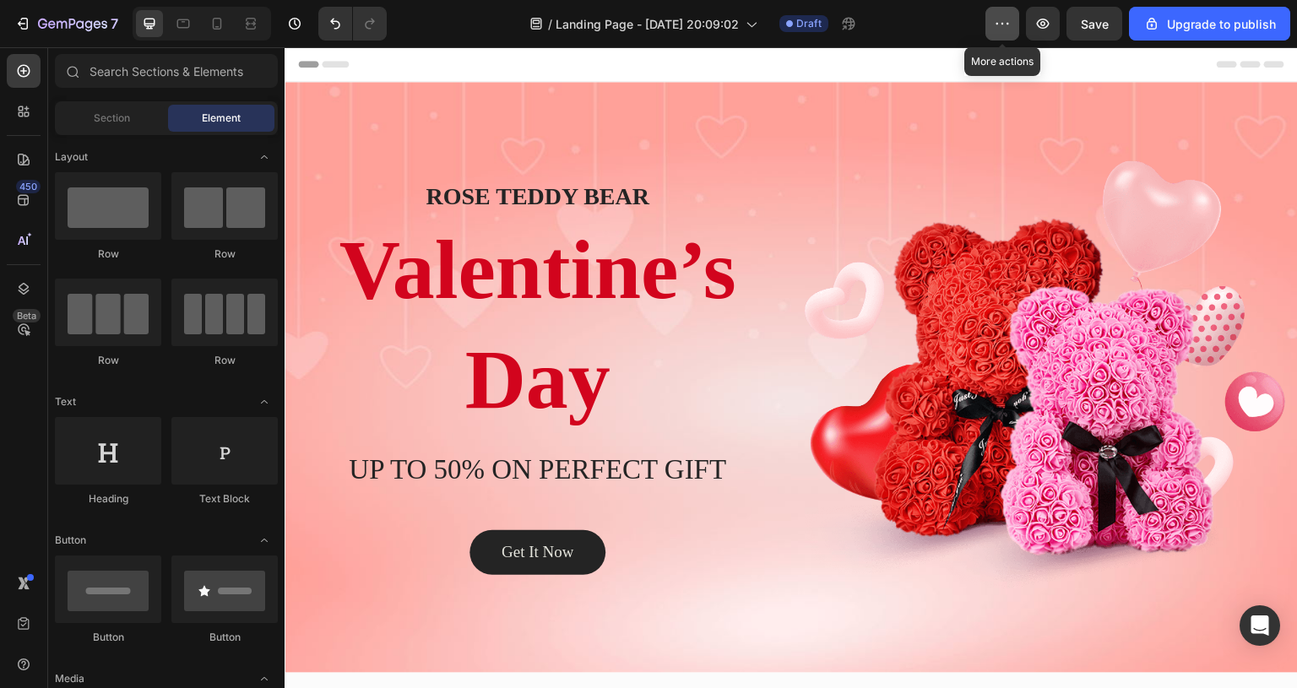
click at [1009, 17] on icon "button" at bounding box center [1002, 23] width 17 height 17
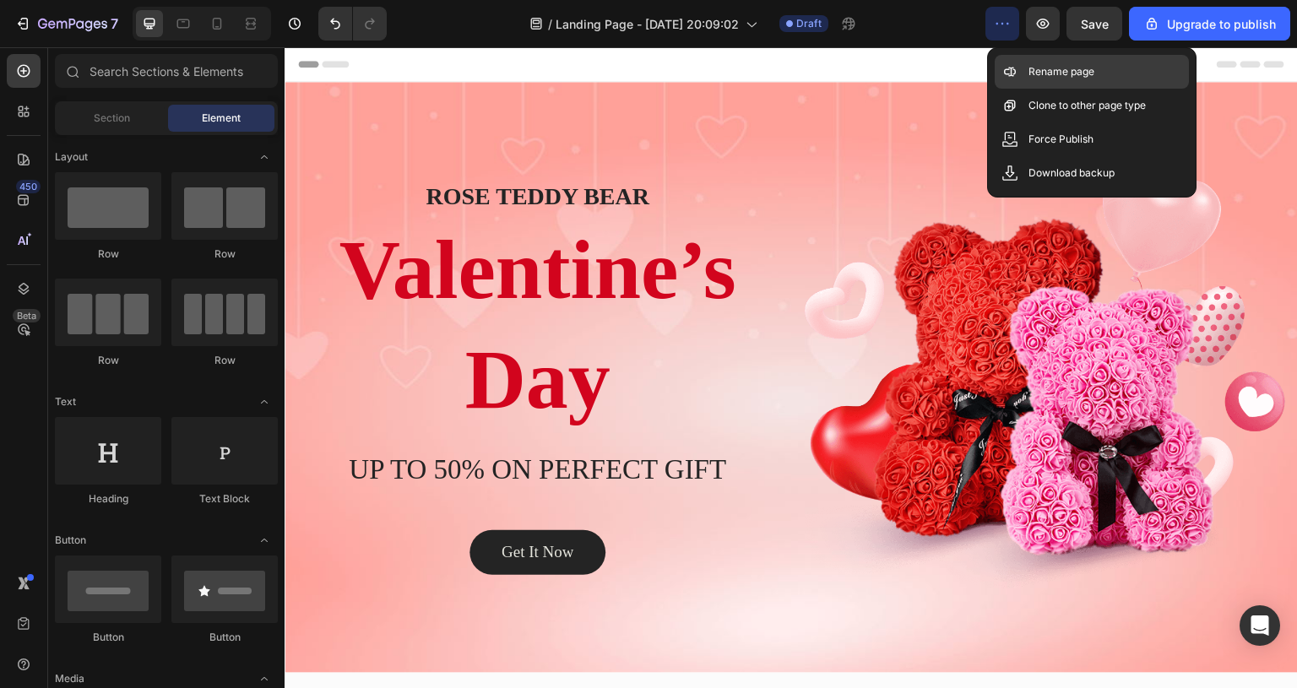
click at [1038, 72] on p "Rename page" at bounding box center [1062, 71] width 66 height 17
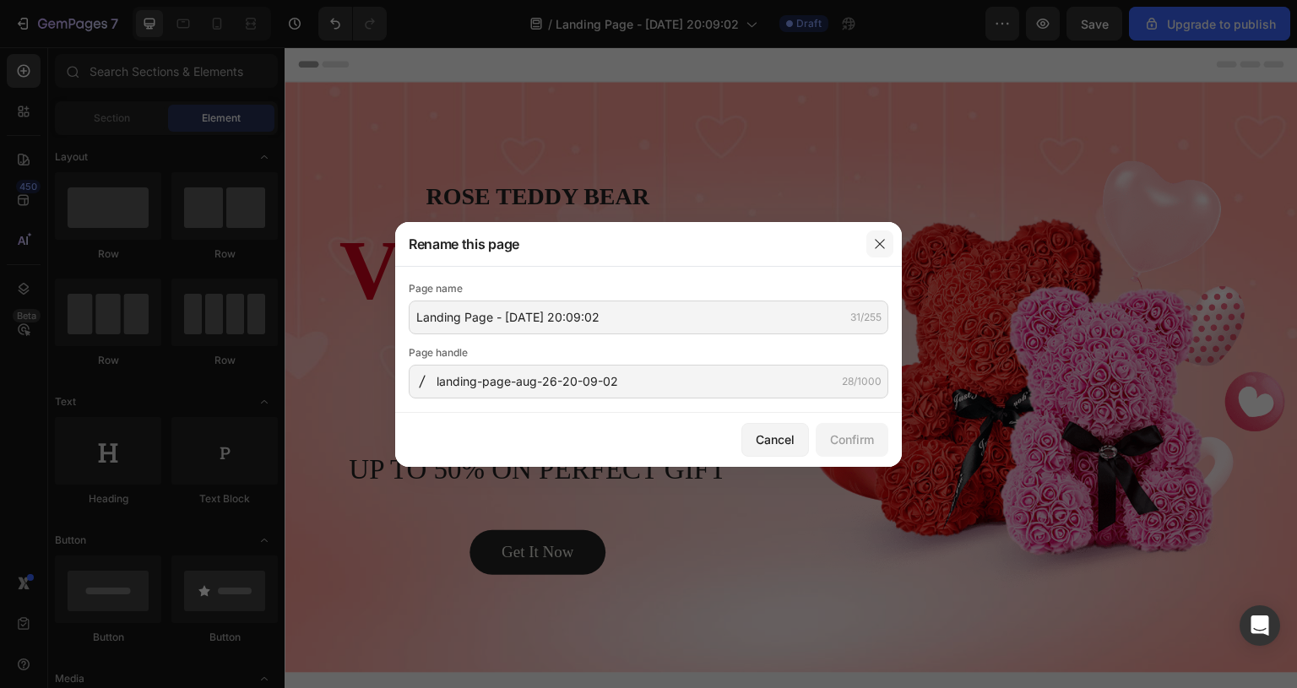
click at [883, 244] on icon "button" at bounding box center [880, 244] width 14 height 14
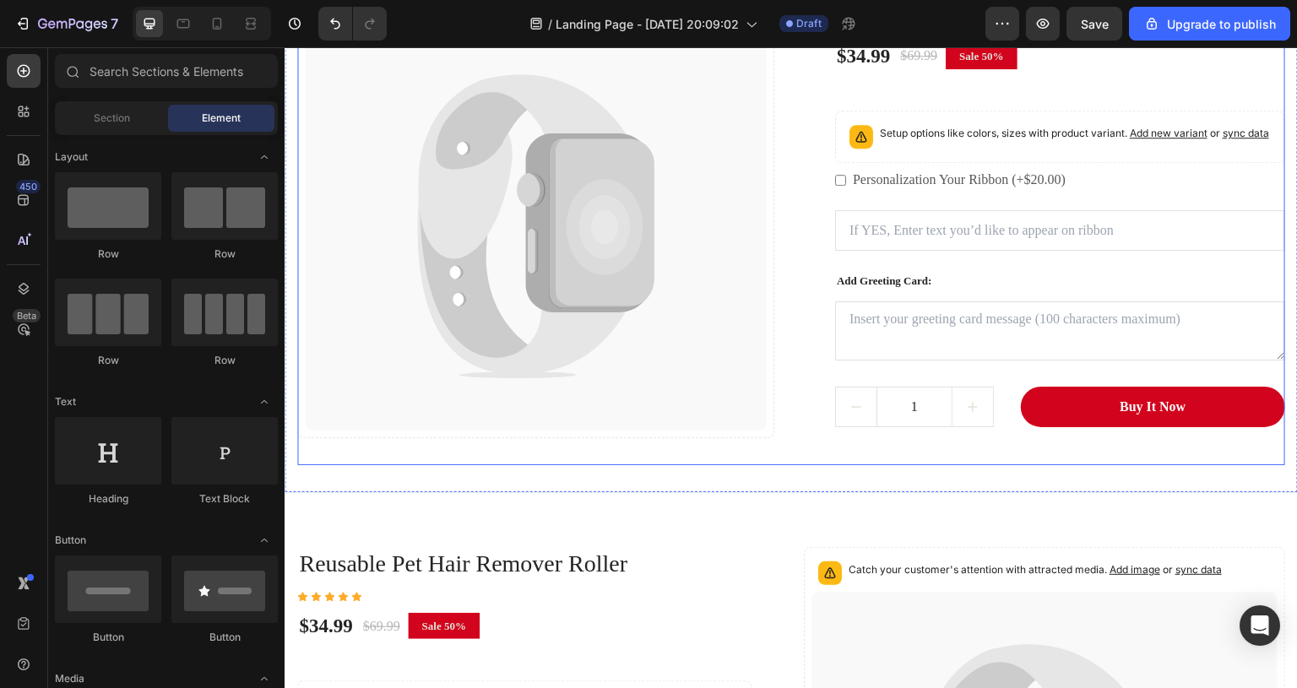
scroll to position [1182, 0]
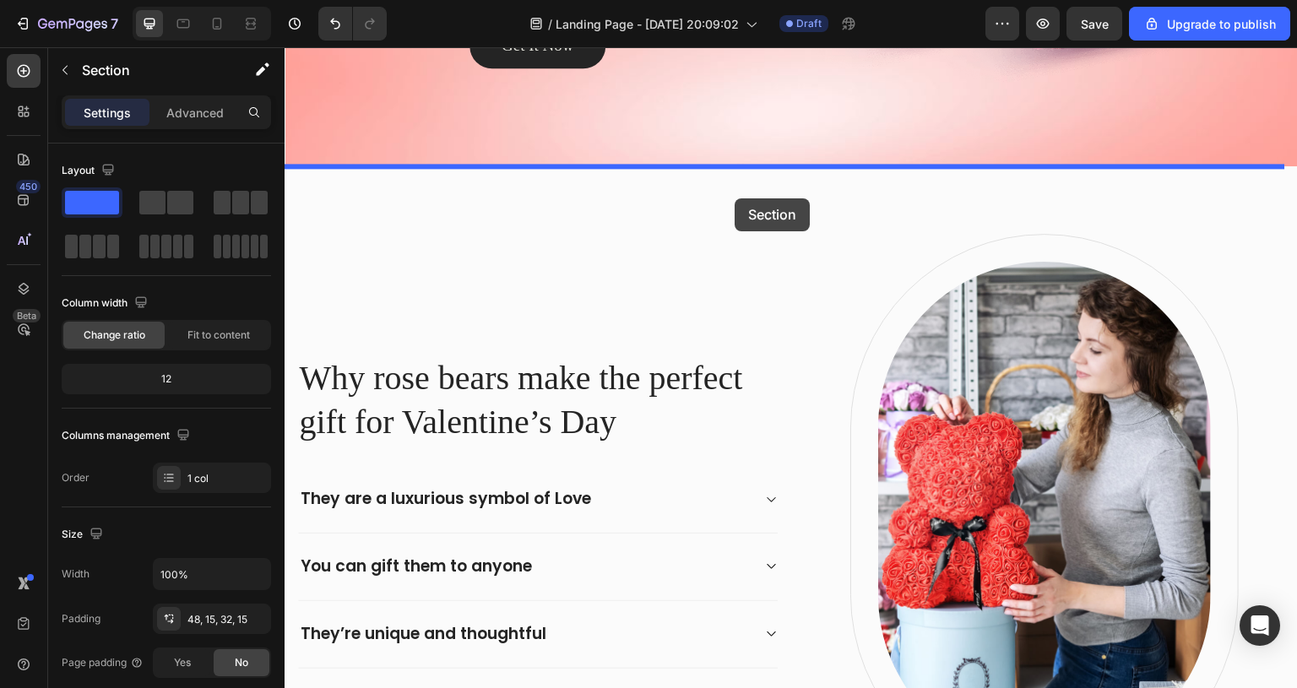
drag, startPoint x: 775, startPoint y: 203, endPoint x: 735, endPoint y: 198, distance: 40.8
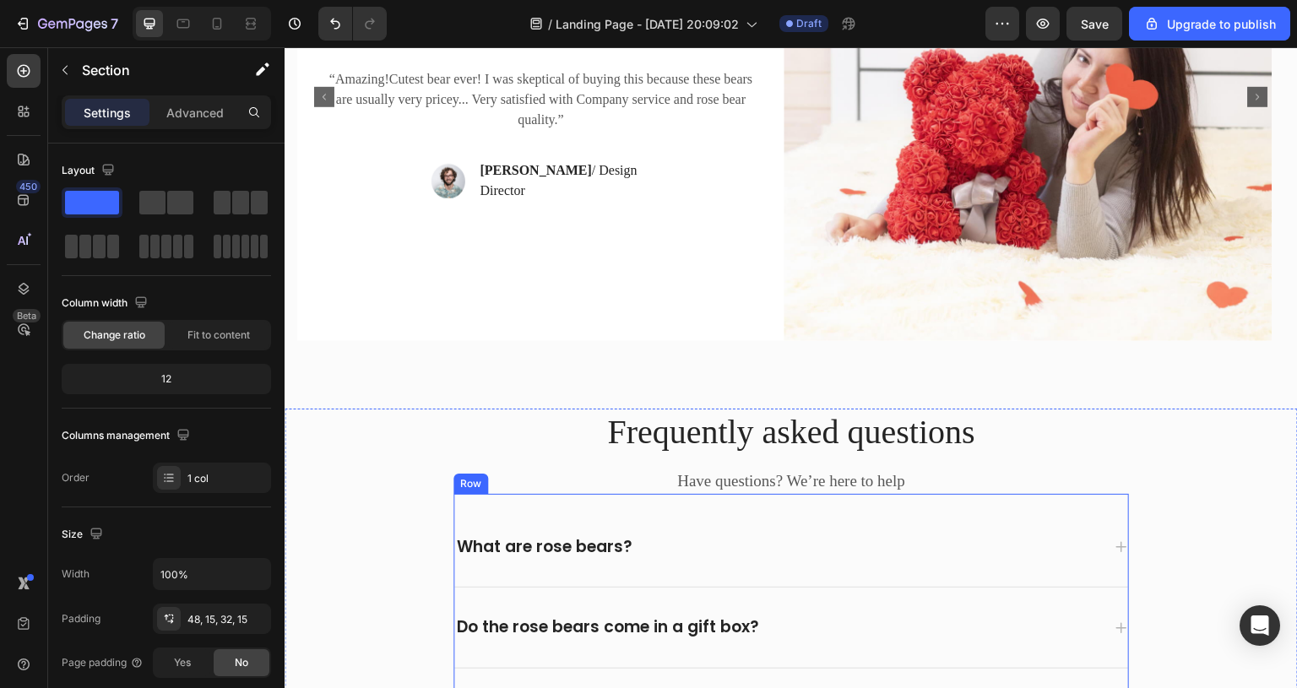
scroll to position [4476, 0]
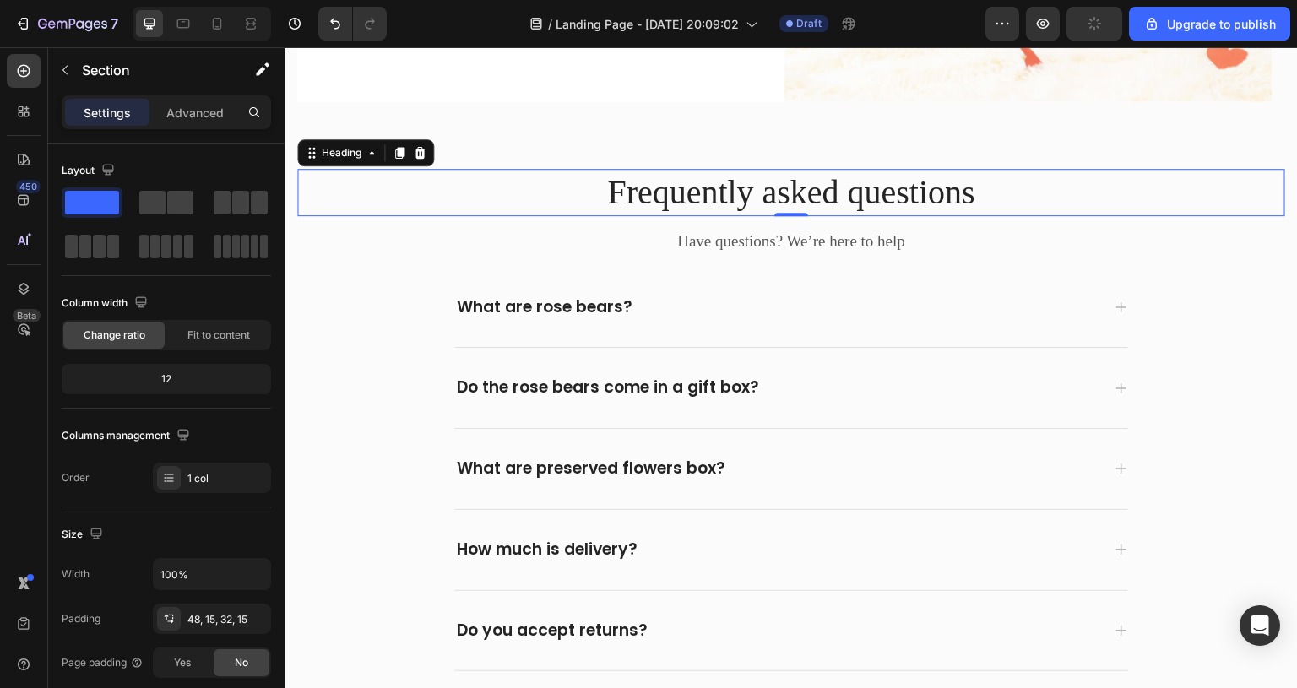
click at [1118, 188] on p "Frequently asked questions" at bounding box center [791, 193] width 985 height 44
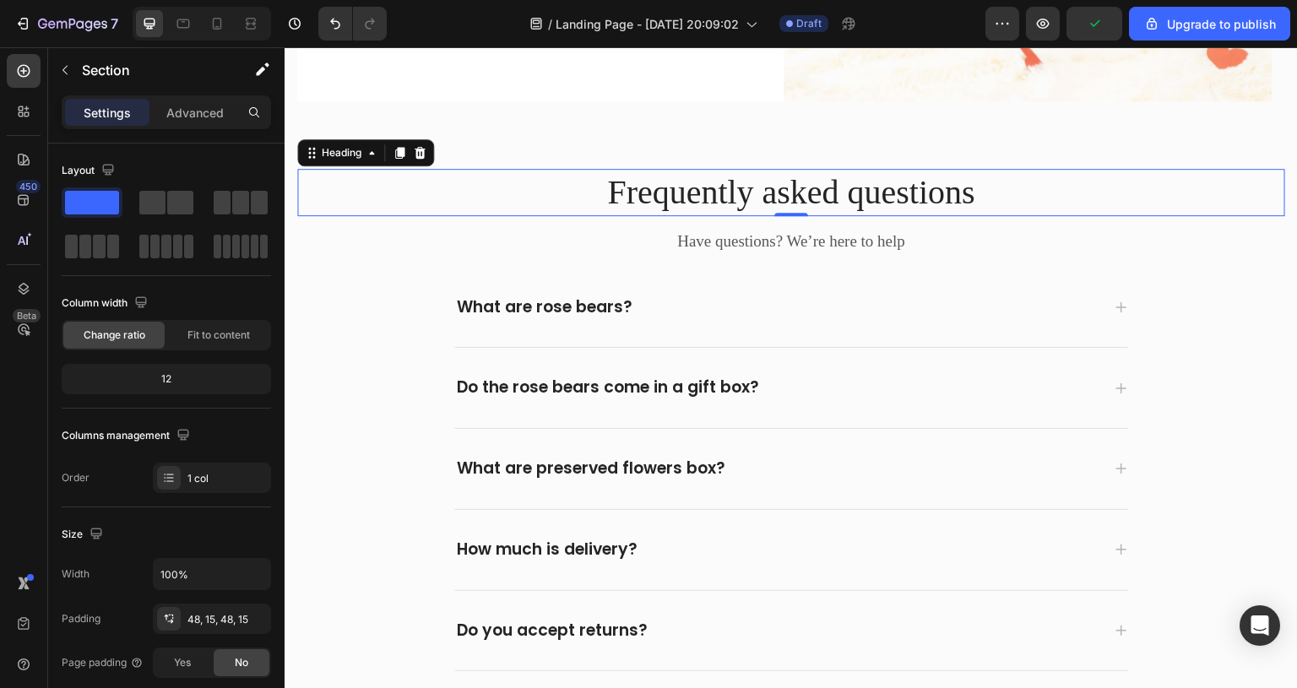
click at [1118, 199] on p "Frequently asked questions" at bounding box center [791, 193] width 985 height 44
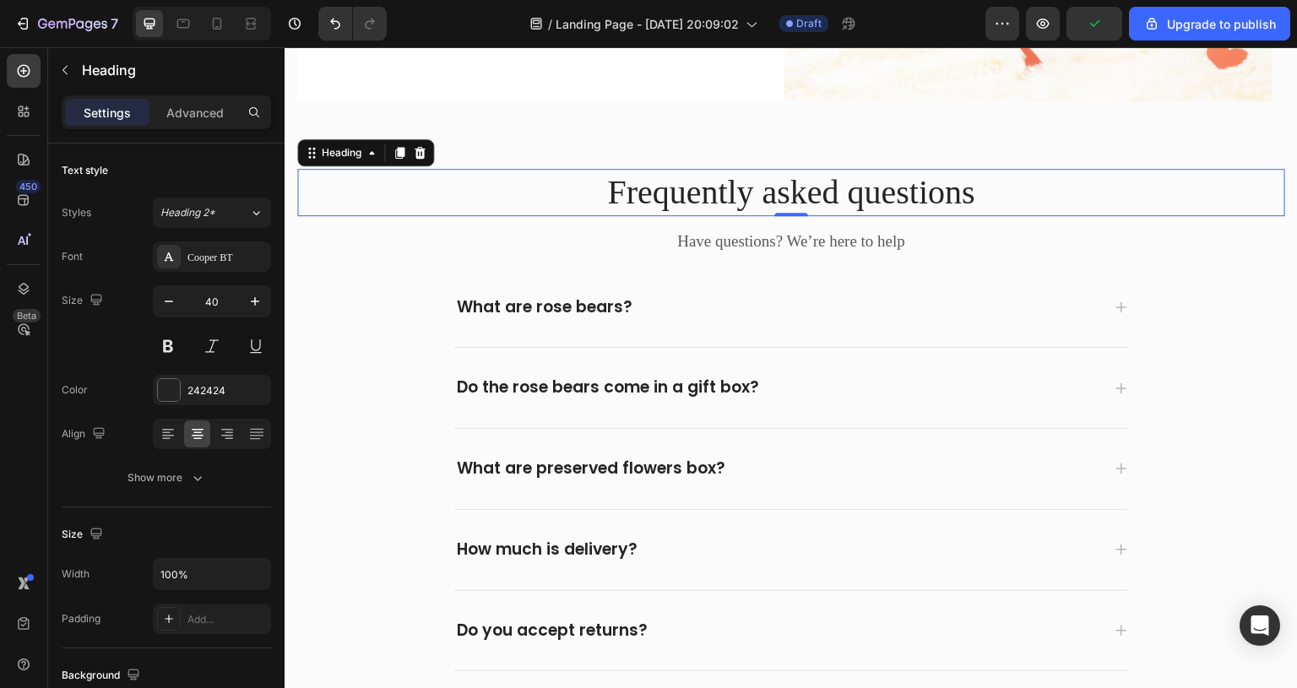
click at [1118, 197] on p "Frequently asked questions" at bounding box center [791, 193] width 985 height 44
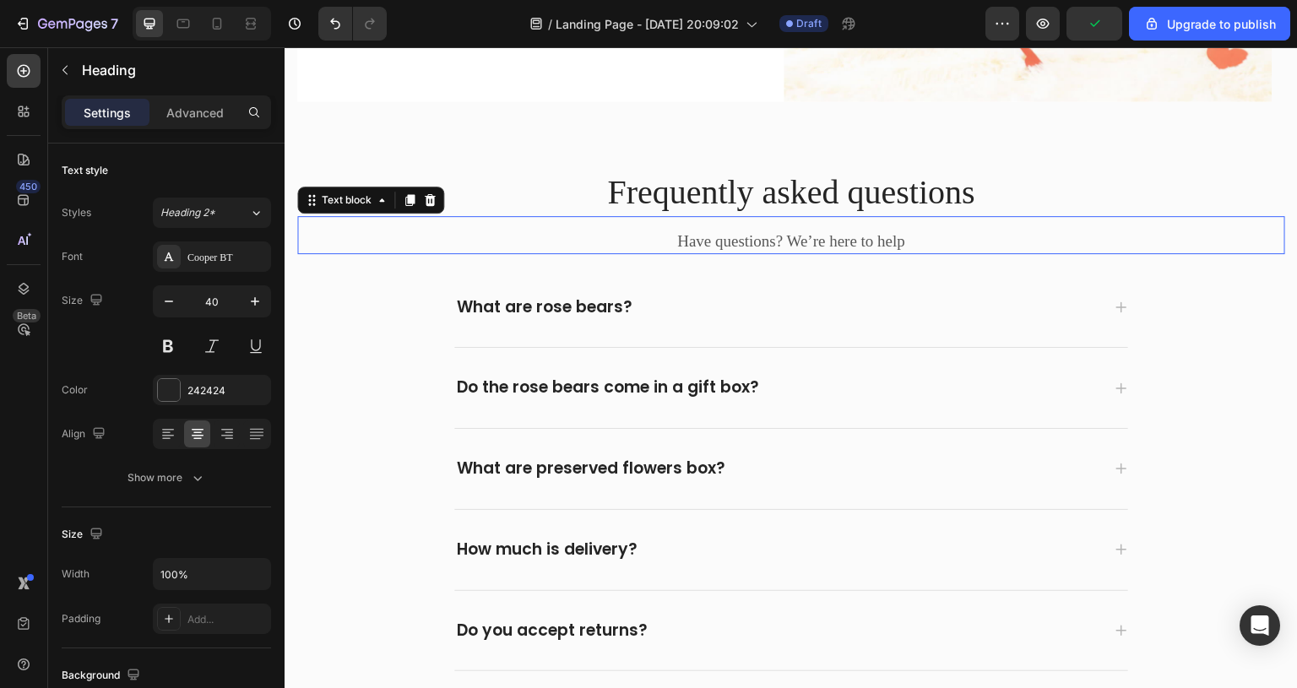
click at [1121, 242] on p "Have questions? We’re here to help" at bounding box center [791, 241] width 985 height 21
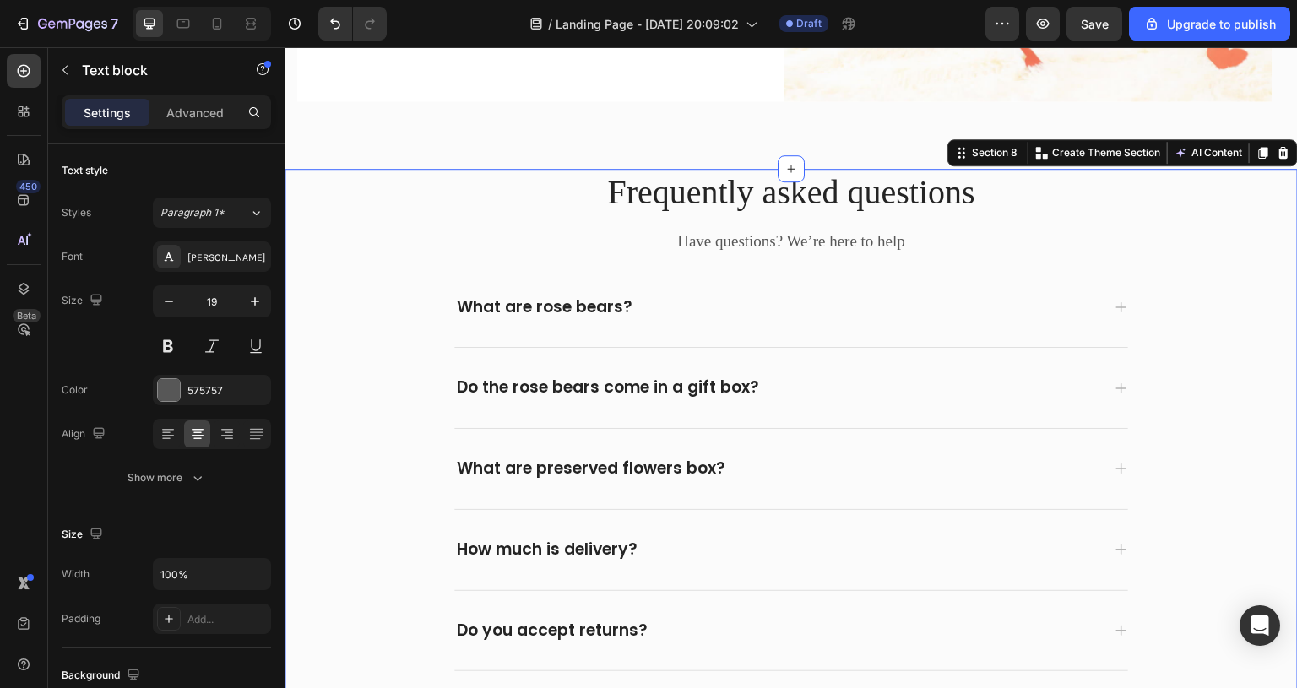
click at [1170, 282] on div "Frequently asked questions Heading Have questions? We’re here to help Text bloc…" at bounding box center [791, 420] width 988 height 503
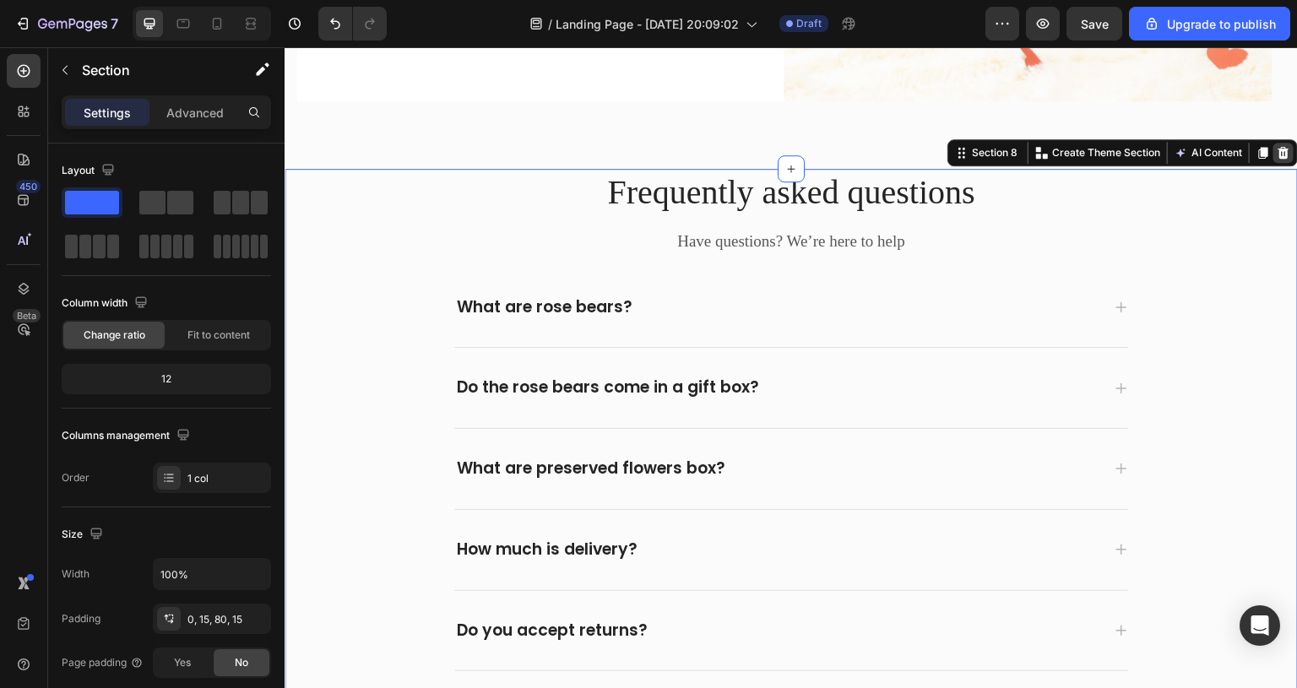
click at [1274, 144] on div at bounding box center [1284, 153] width 20 height 20
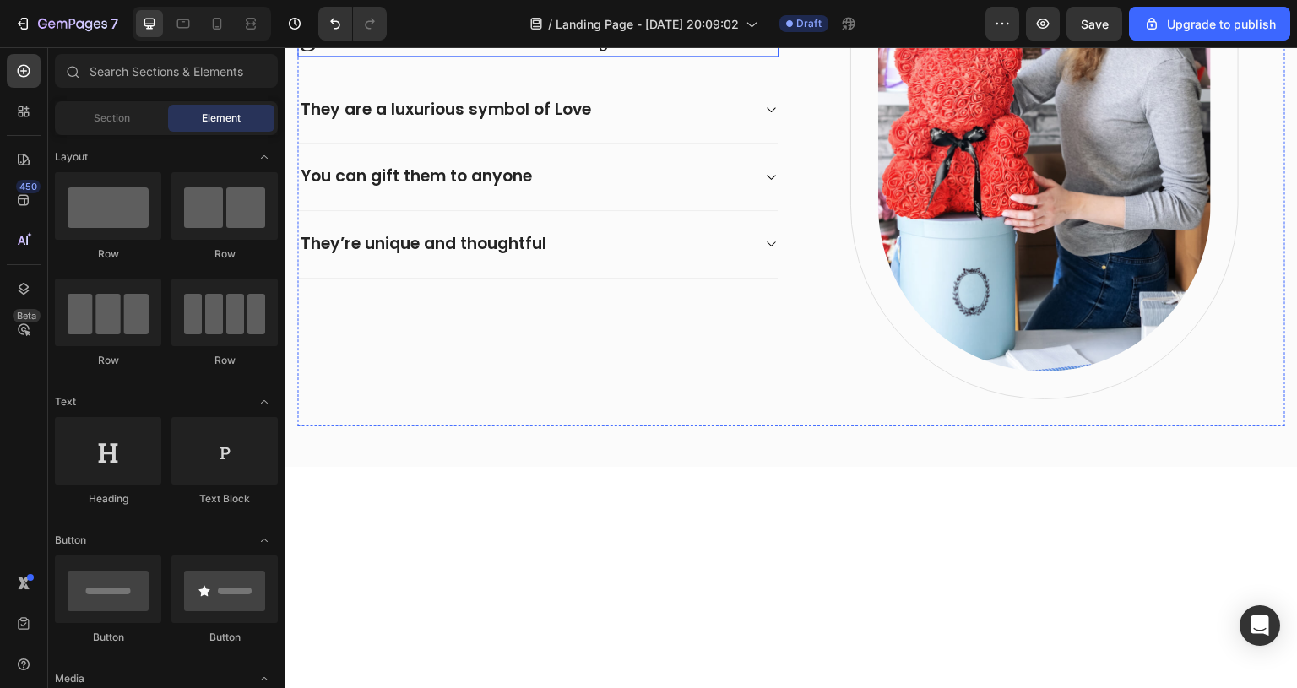
scroll to position [1817, 0]
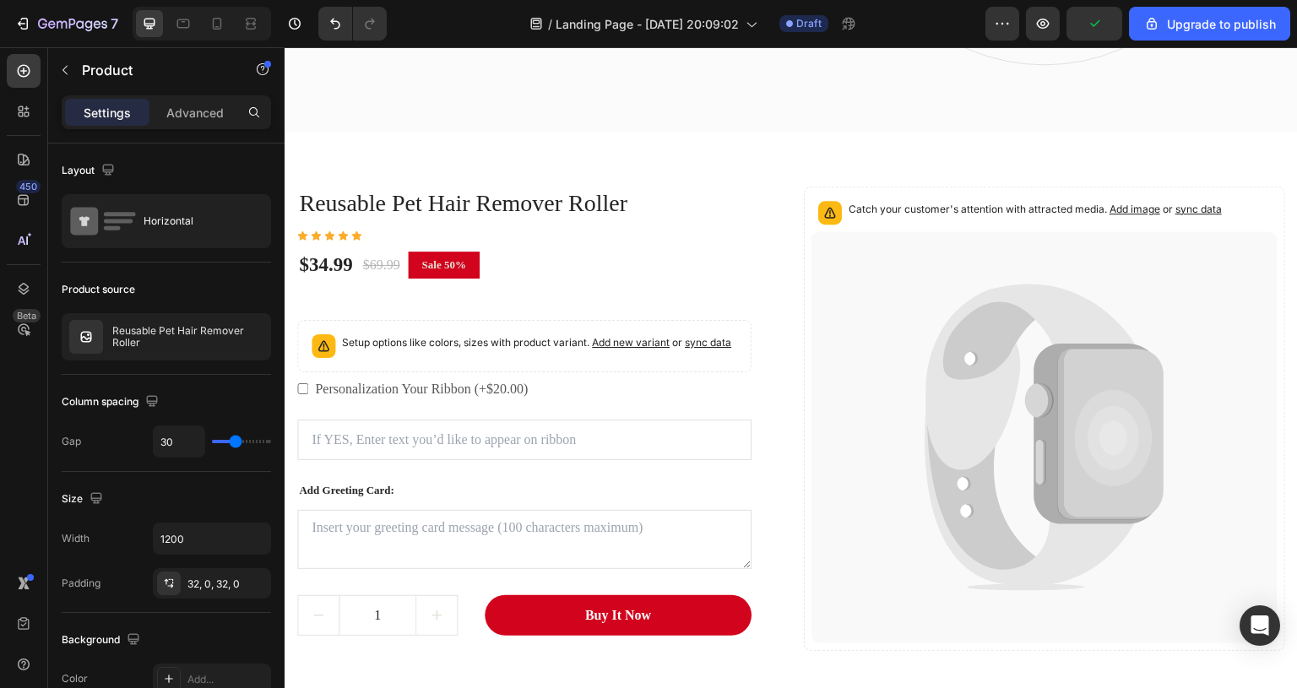
click at [612, 170] on div "Reusable Pet Hair Remover Roller (P) Title Icon Icon Icon Icon Icon Icon List H…" at bounding box center [791, 419] width 988 height 519
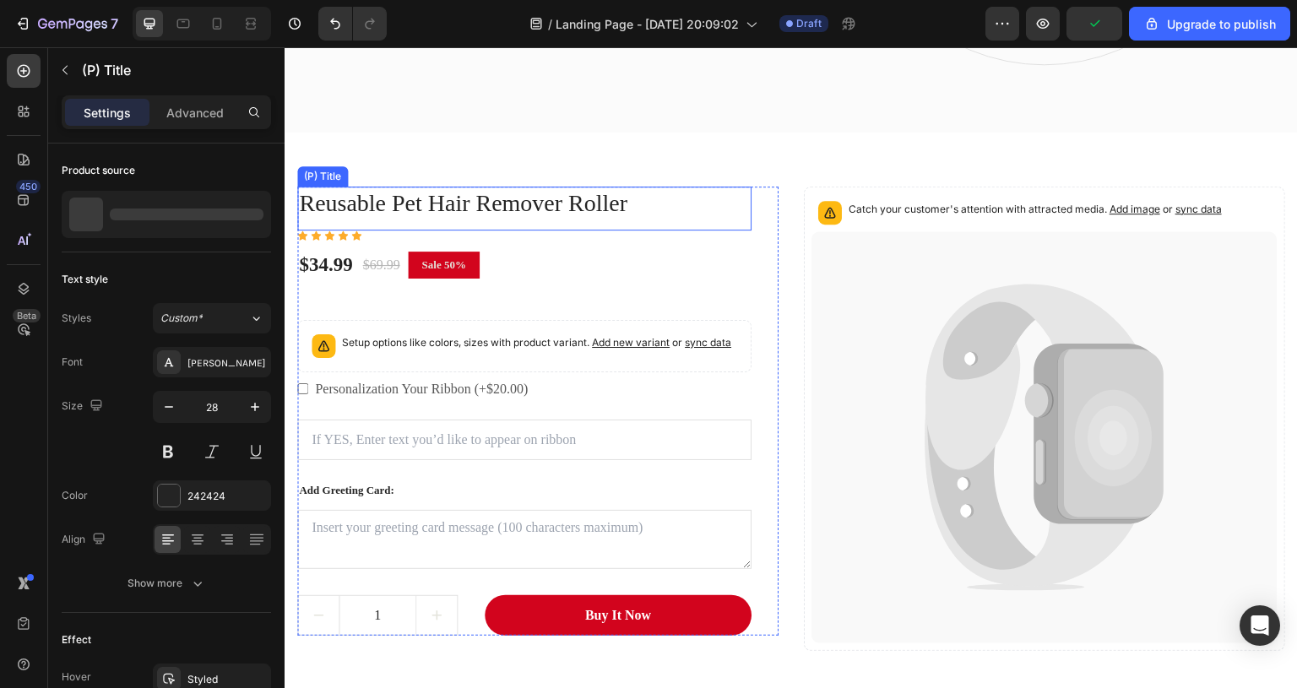
click at [676, 200] on h3 "Reusable Pet Hair Remover Roller" at bounding box center [524, 204] width 454 height 34
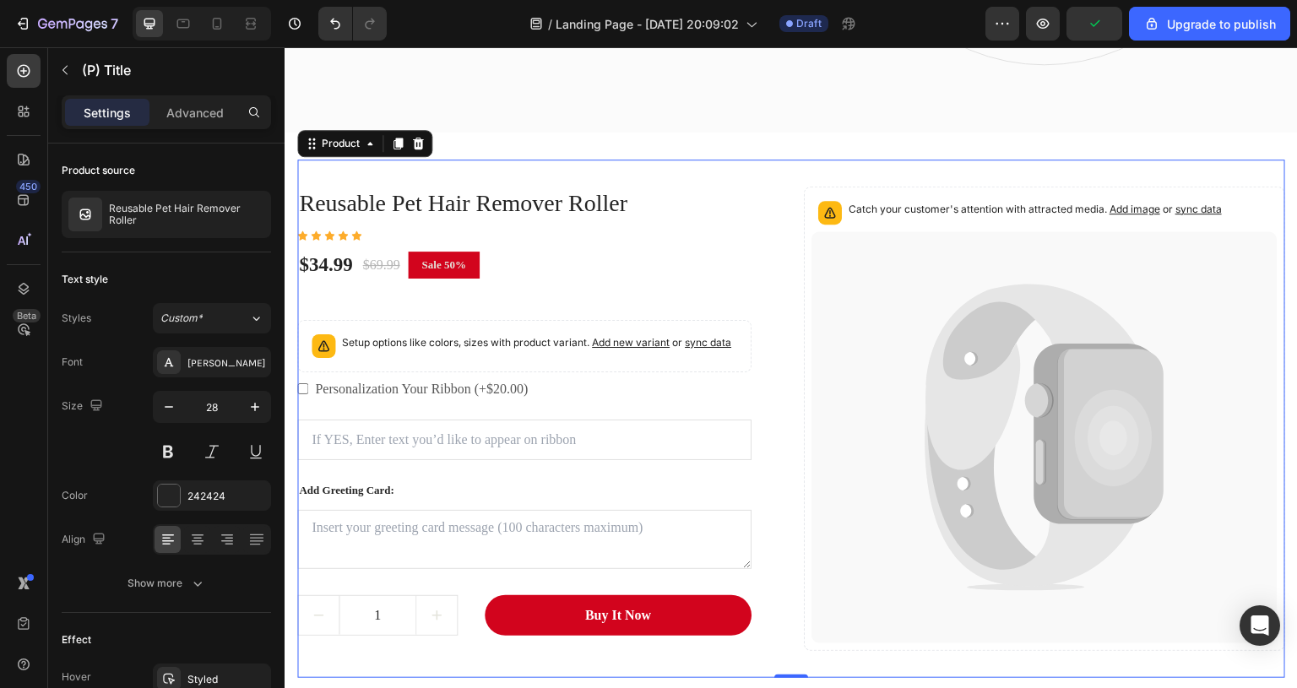
click at [793, 212] on div "Reusable Pet Hair Remover Roller (P) Title Icon Icon Icon Icon Icon Icon List H…" at bounding box center [791, 419] width 988 height 519
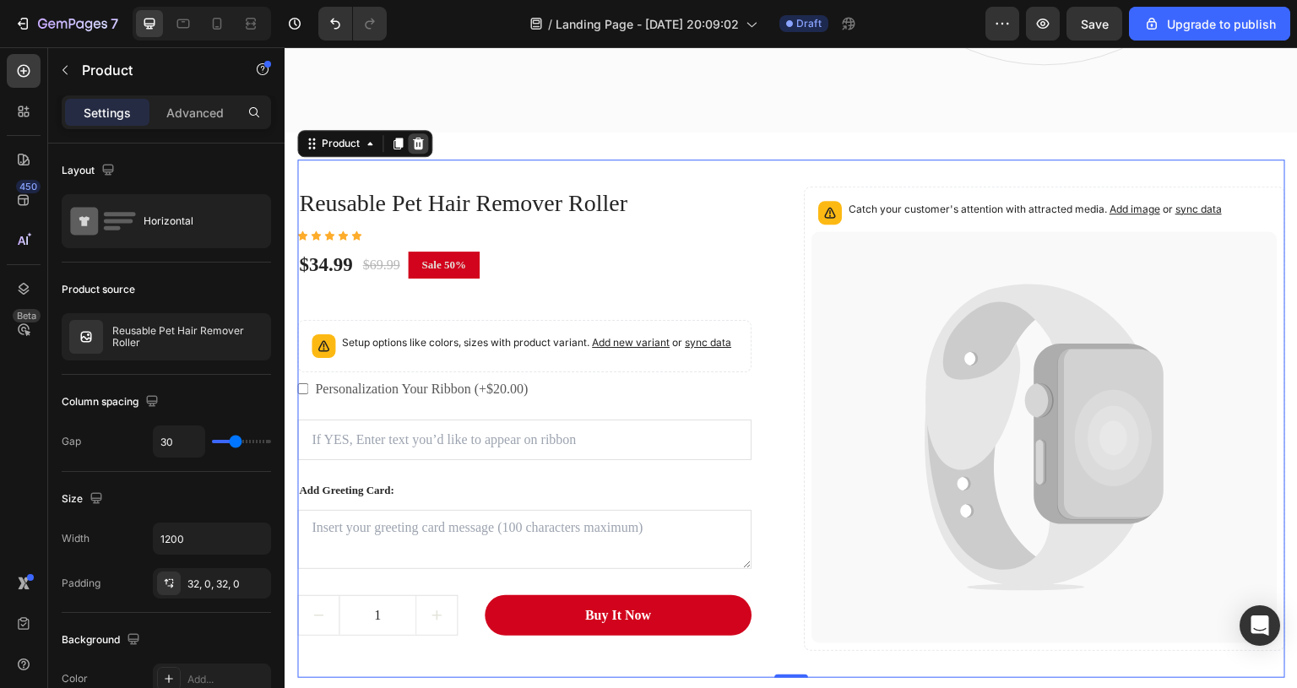
click at [416, 145] on icon at bounding box center [418, 144] width 14 height 14
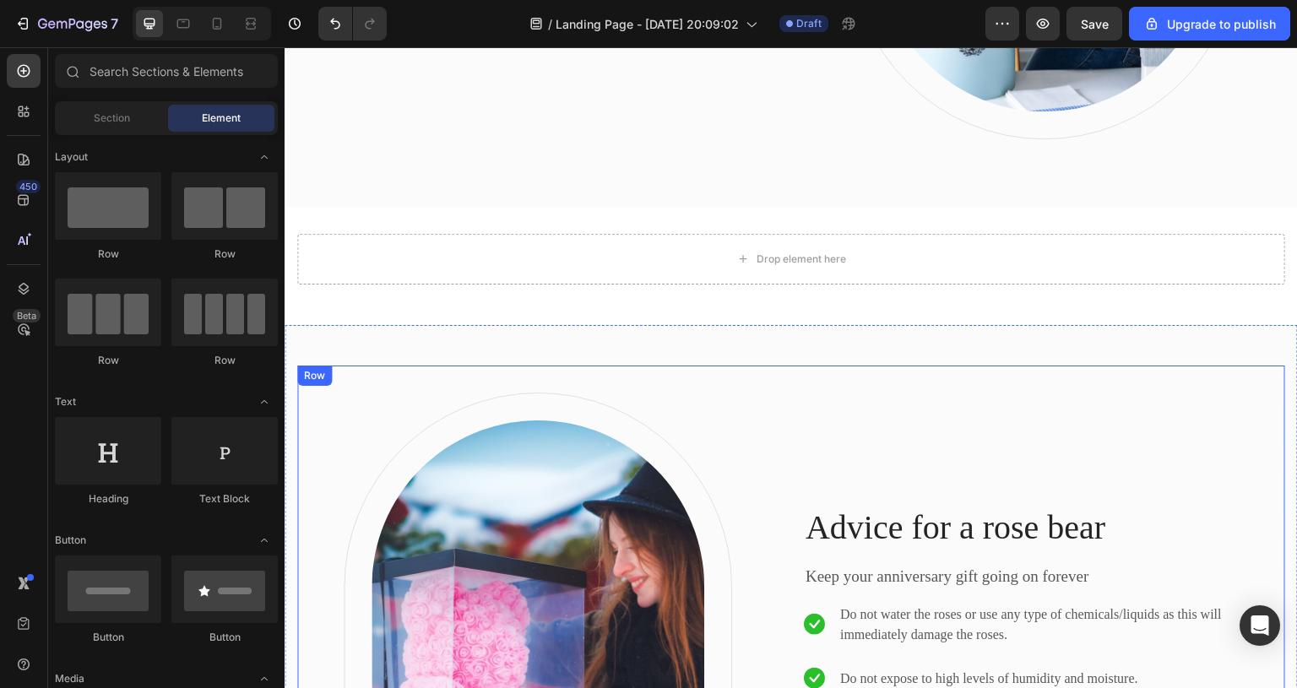
scroll to position [1733, 0]
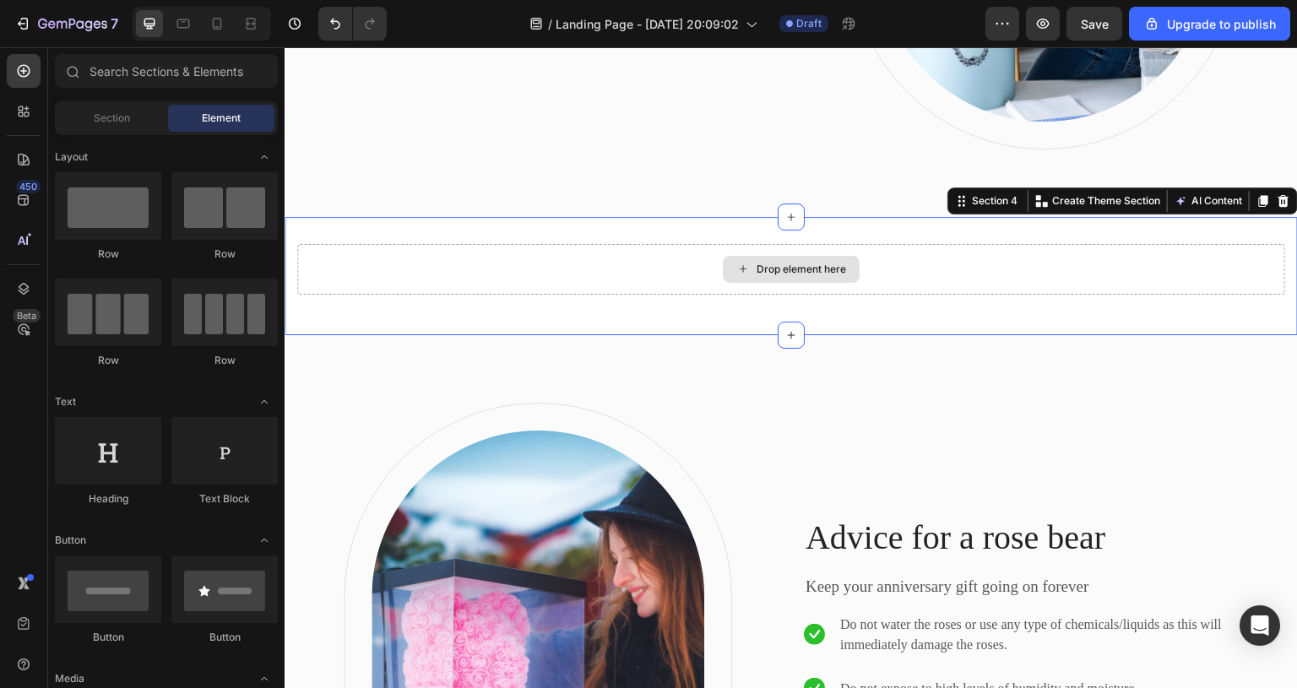
click at [1004, 262] on div "Drop element here" at bounding box center [791, 269] width 988 height 51
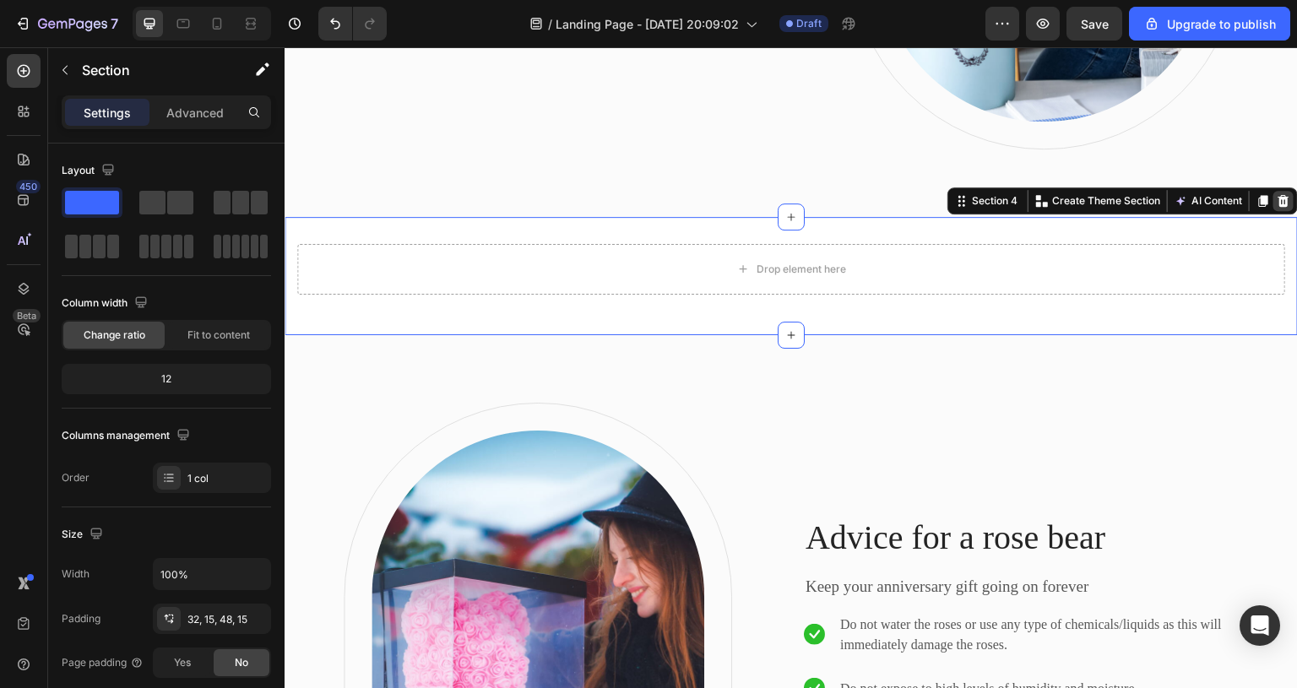
click at [1279, 204] on icon at bounding box center [1284, 200] width 11 height 12
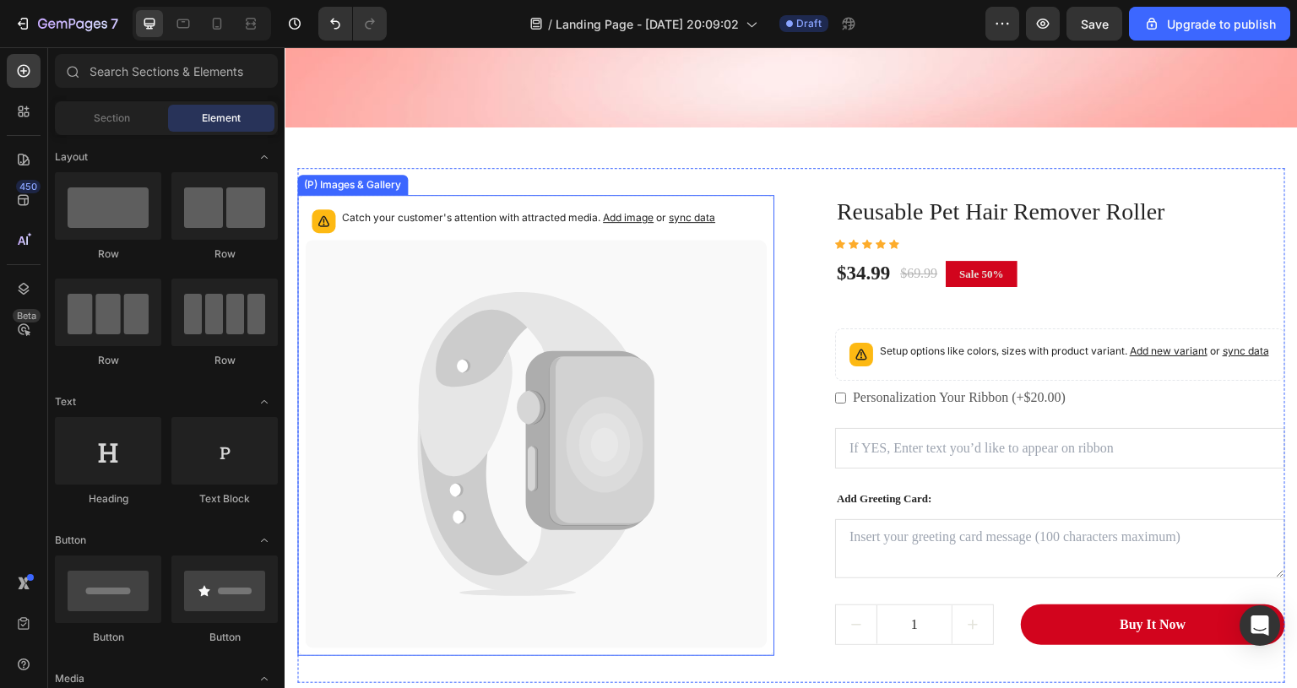
scroll to position [551, 0]
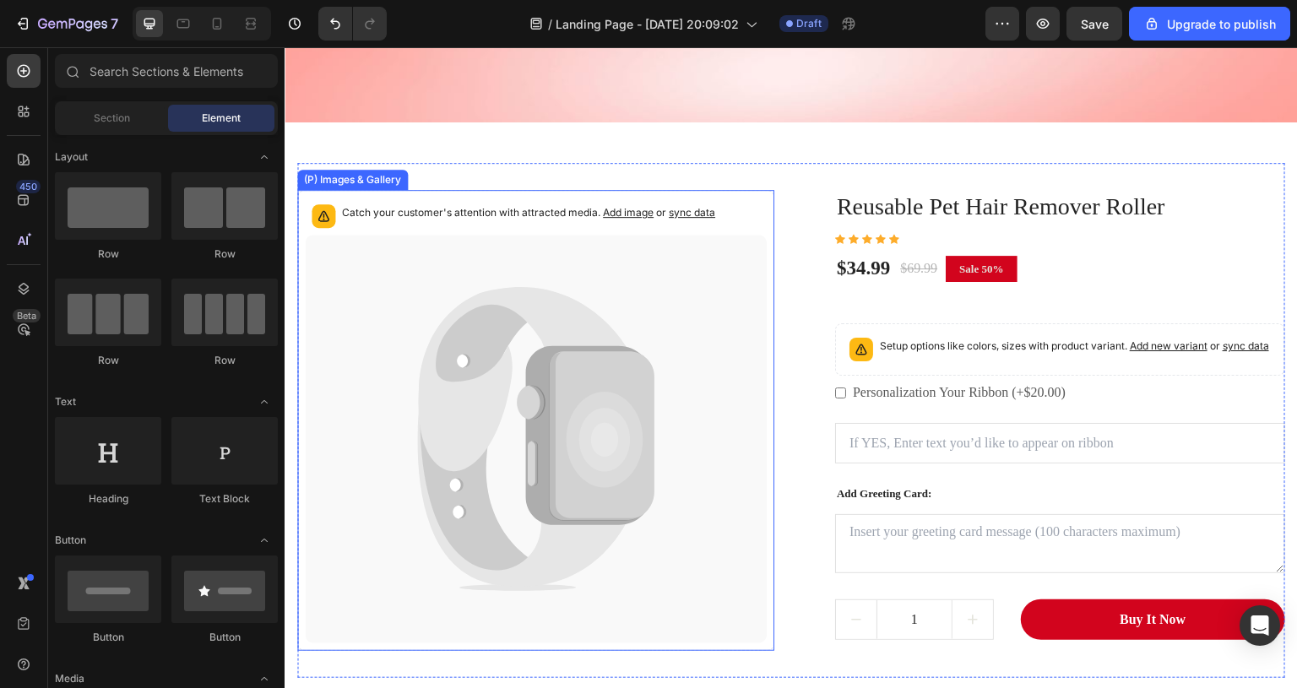
click at [585, 454] on icon at bounding box center [604, 440] width 77 height 96
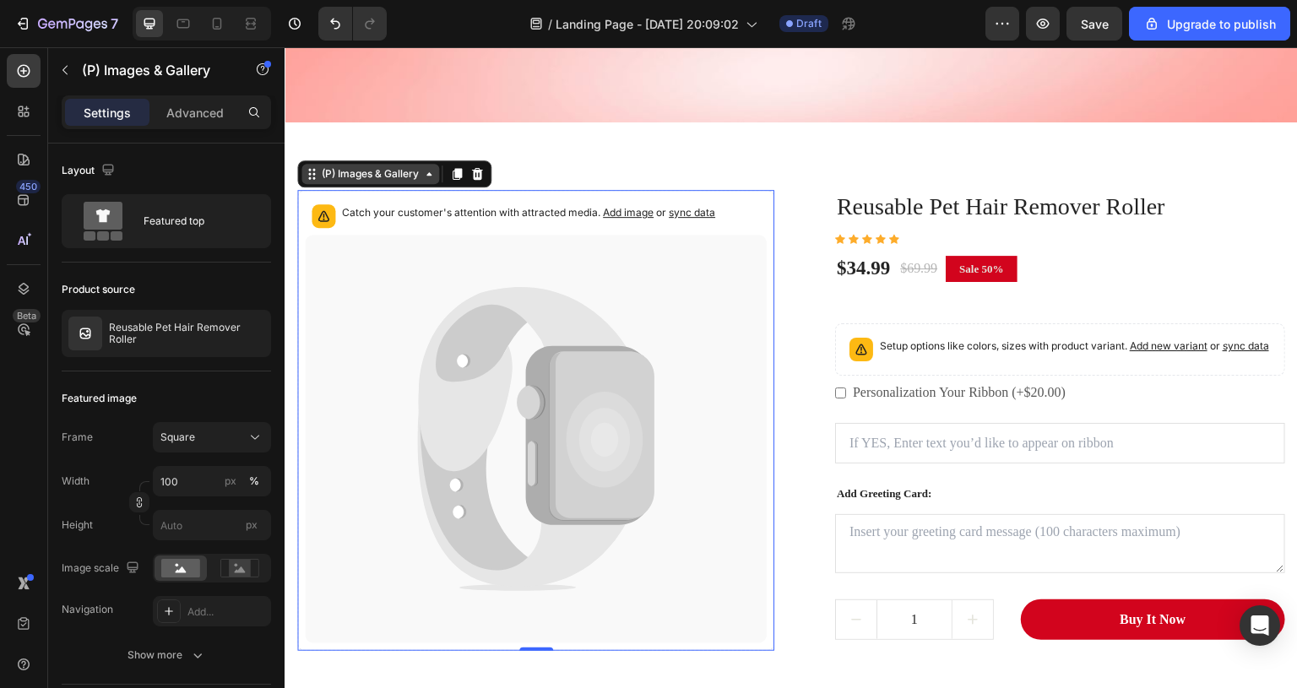
click at [413, 177] on div "(P) Images & Gallery" at bounding box center [370, 173] width 104 height 15
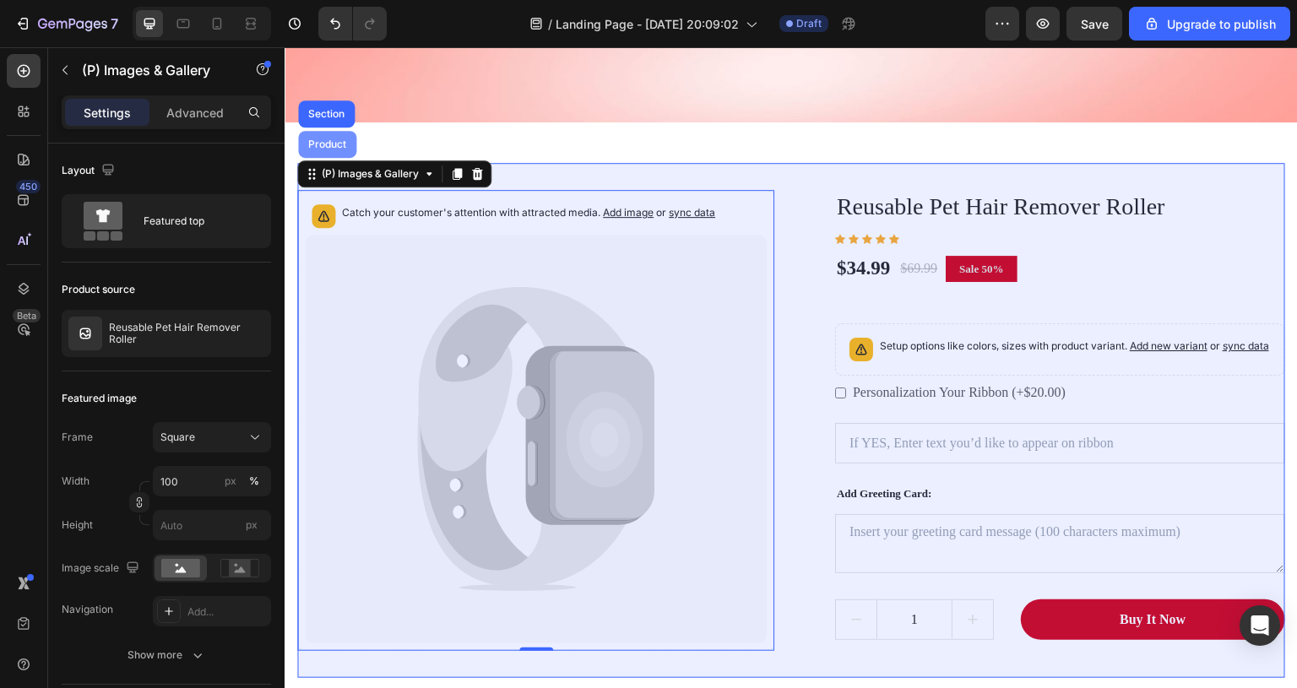
click at [334, 137] on div "Product" at bounding box center [327, 144] width 58 height 27
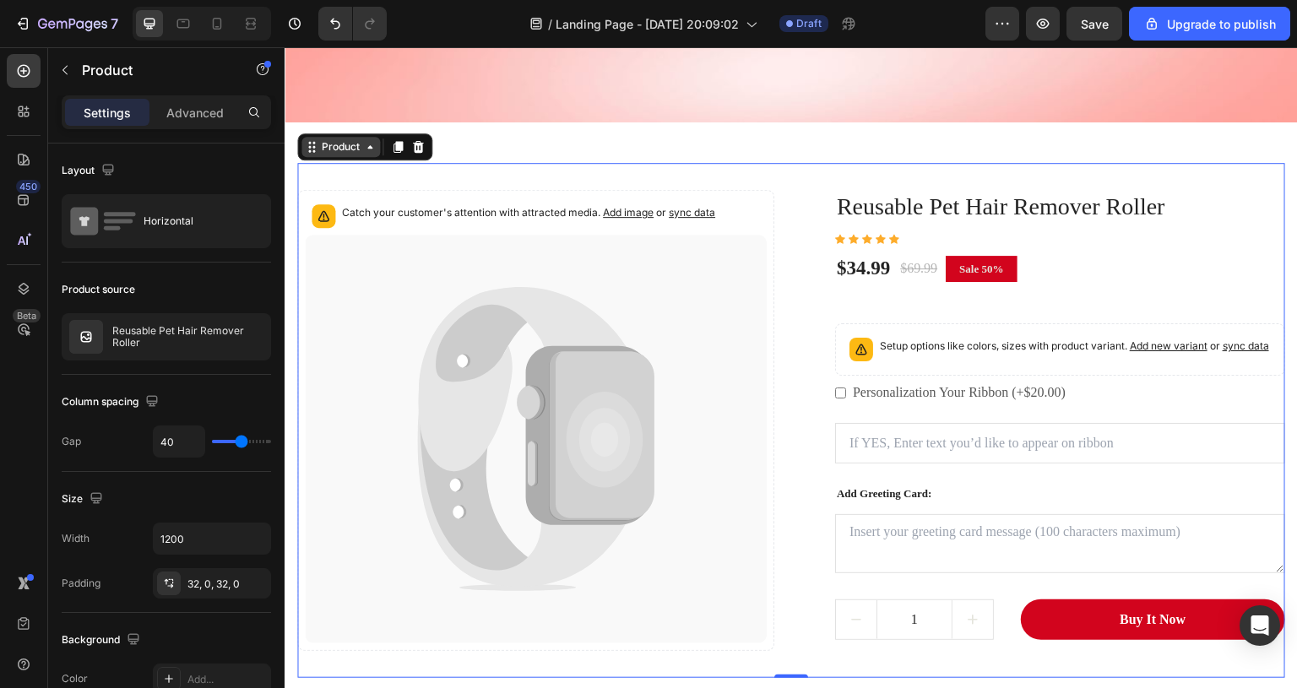
click at [367, 149] on icon at bounding box center [370, 147] width 14 height 14
click at [343, 158] on div "Product Section" at bounding box center [364, 146] width 135 height 27
click at [256, 79] on button "button" at bounding box center [262, 69] width 27 height 27
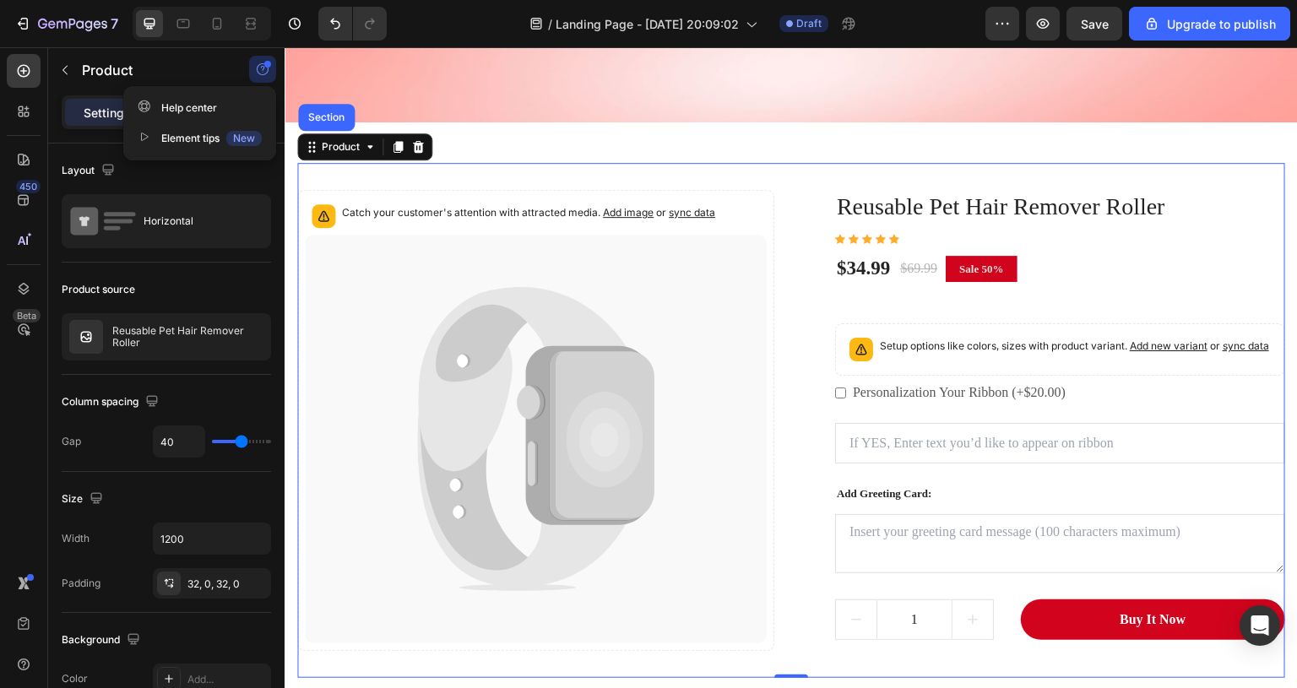
click at [256, 79] on button "button" at bounding box center [262, 69] width 27 height 27
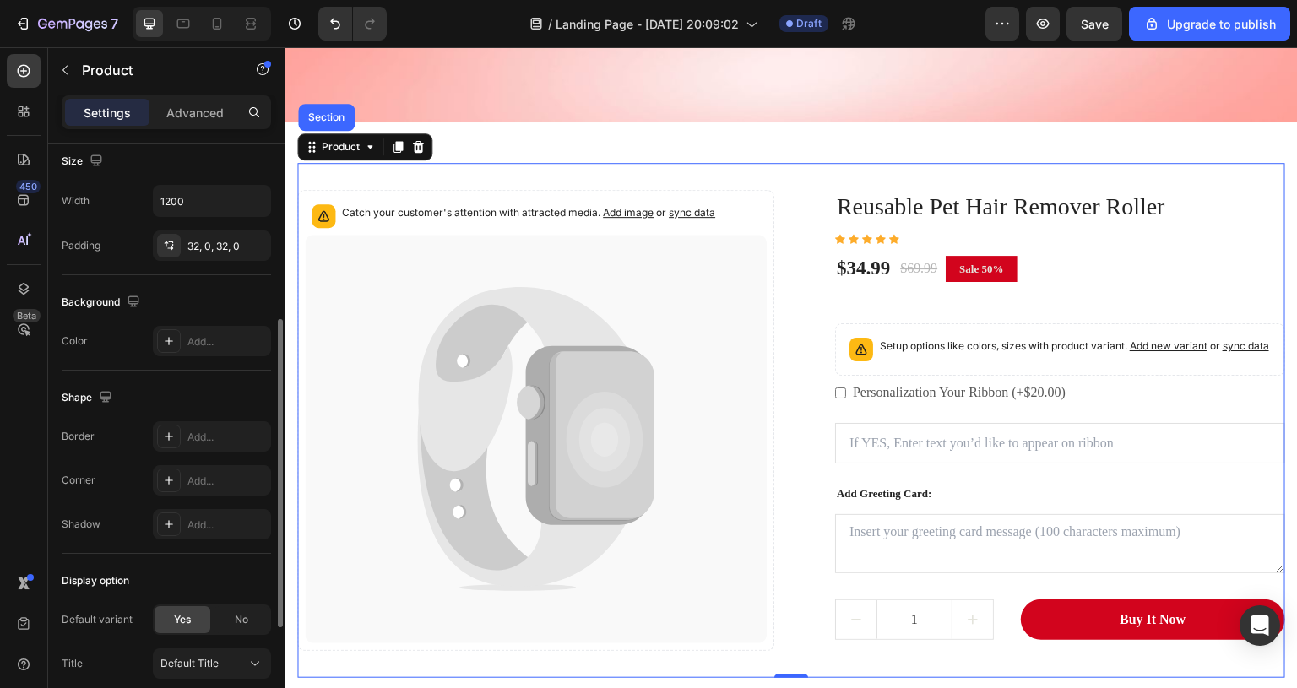
scroll to position [546, 0]
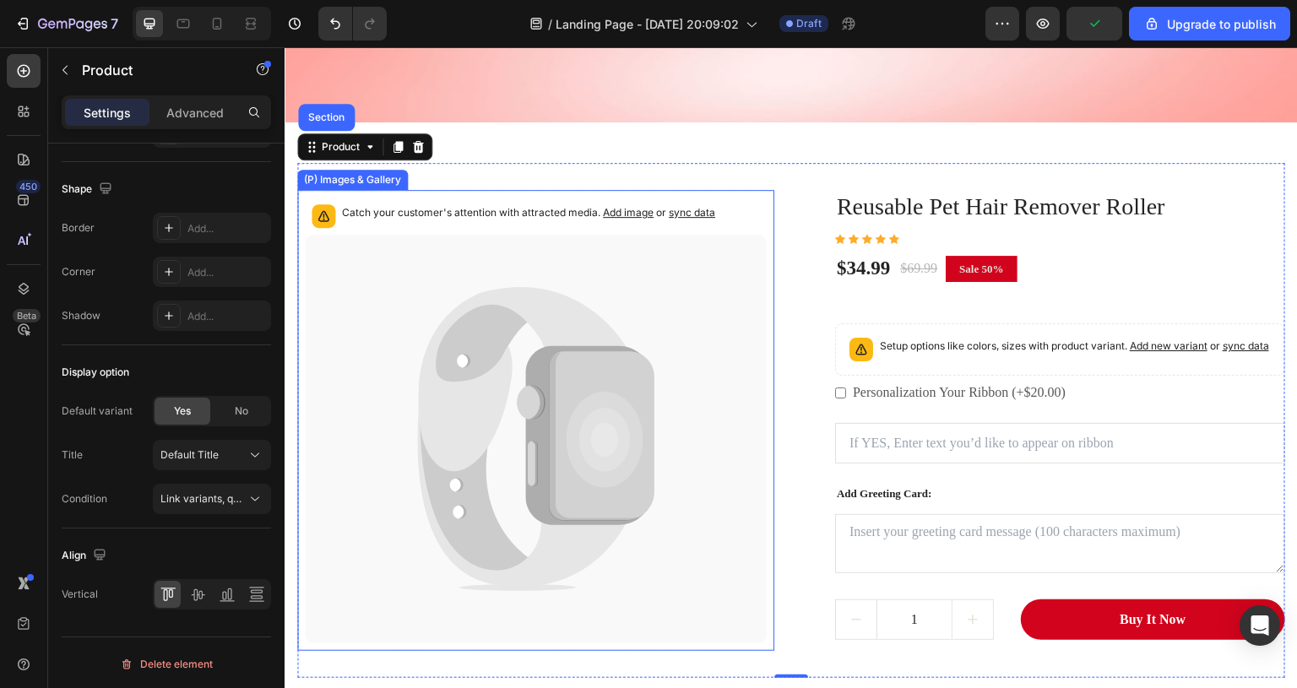
click at [467, 443] on icon at bounding box center [522, 379] width 209 height 185
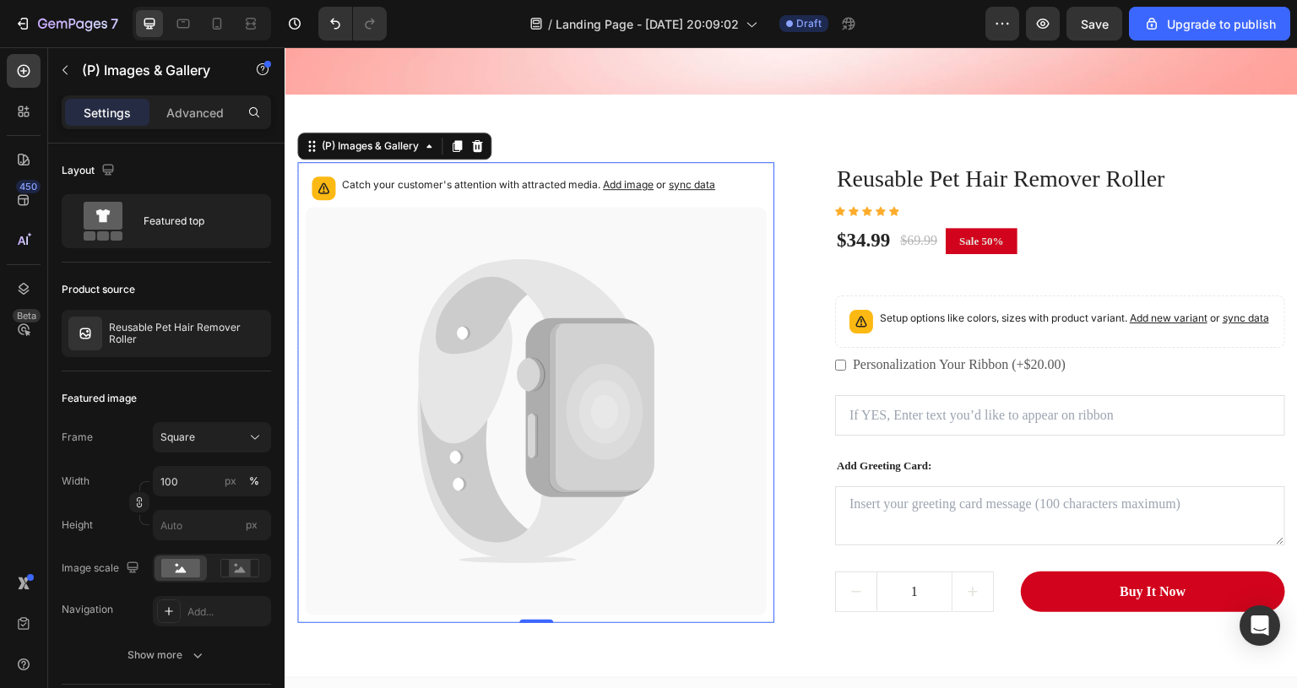
scroll to position [551, 0]
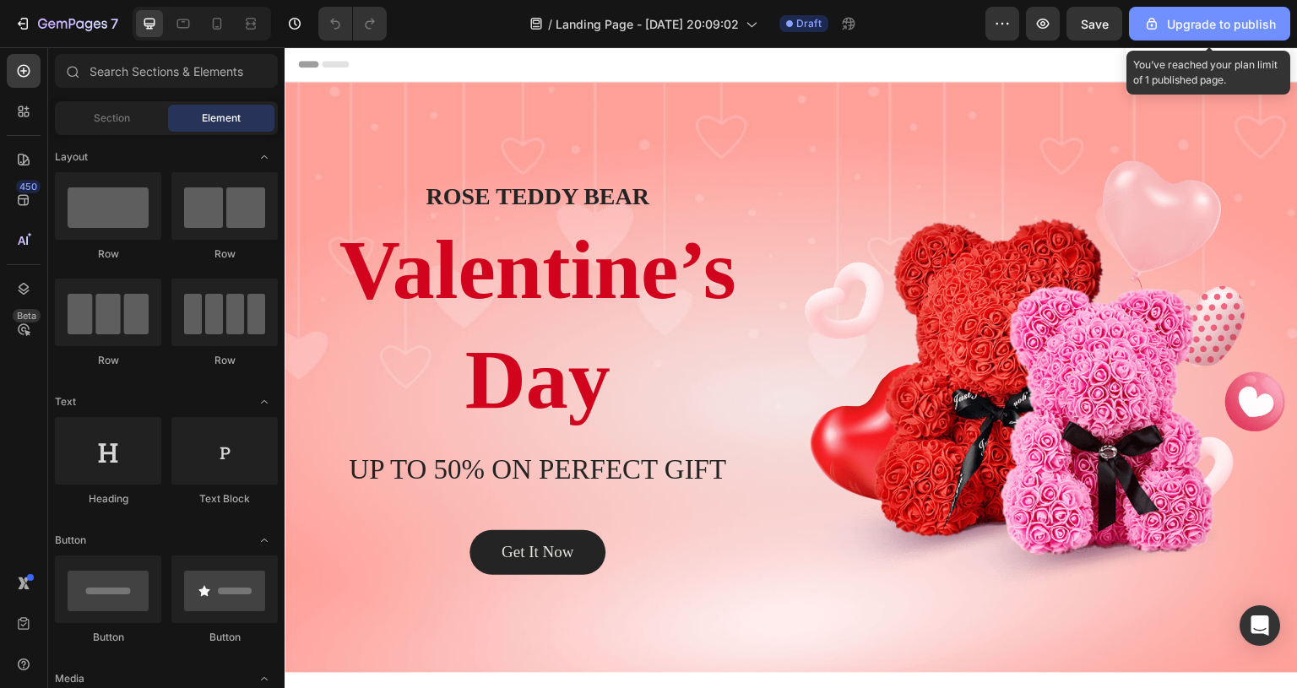
click at [1269, 24] on div "Upgrade to publish" at bounding box center [1210, 24] width 133 height 18
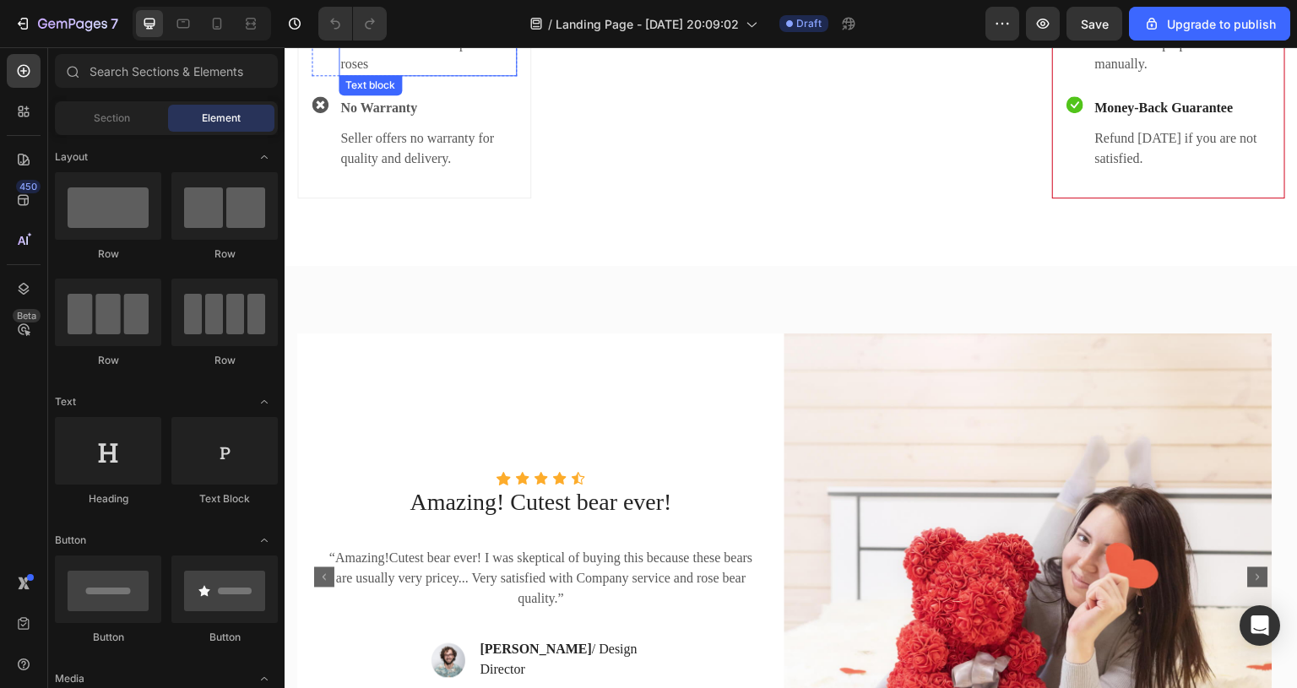
scroll to position [3125, 0]
